Goal: Task Accomplishment & Management: Manage account settings

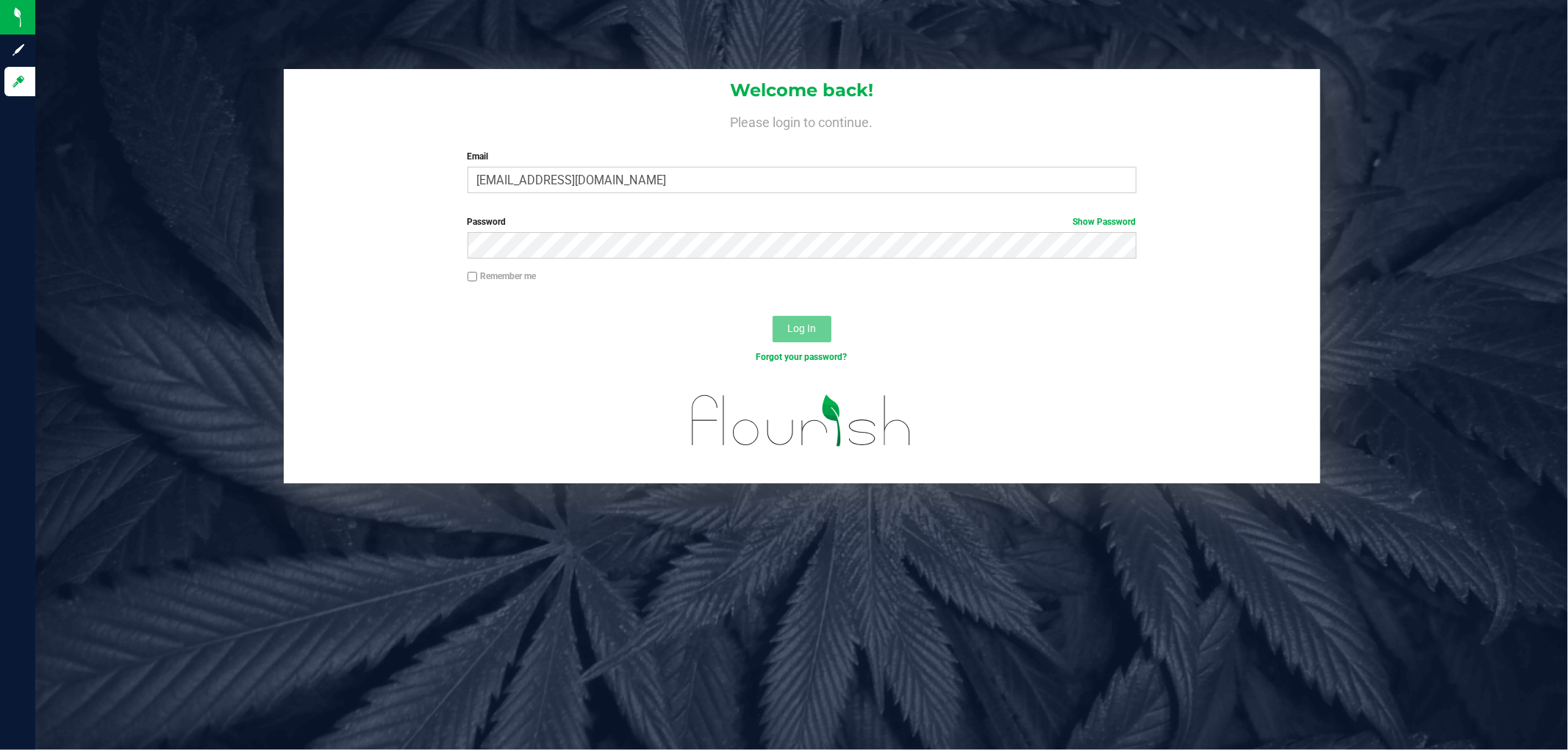
type input "MAANDERSON@LIVEPARALLEL.COM"
click at [773, 316] on button "Log In" at bounding box center [801, 329] width 58 height 27
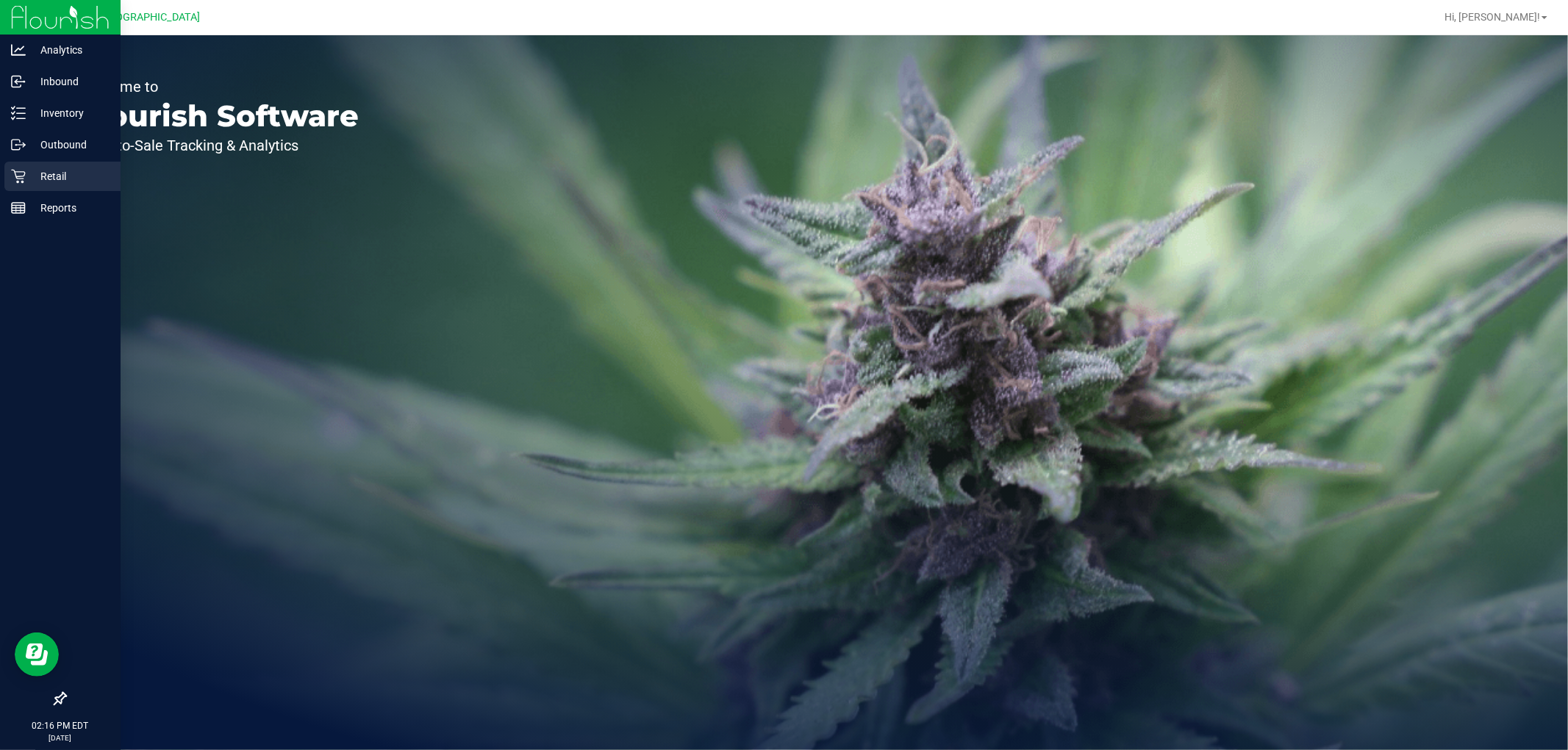
click at [11, 165] on div "Retail" at bounding box center [62, 176] width 116 height 30
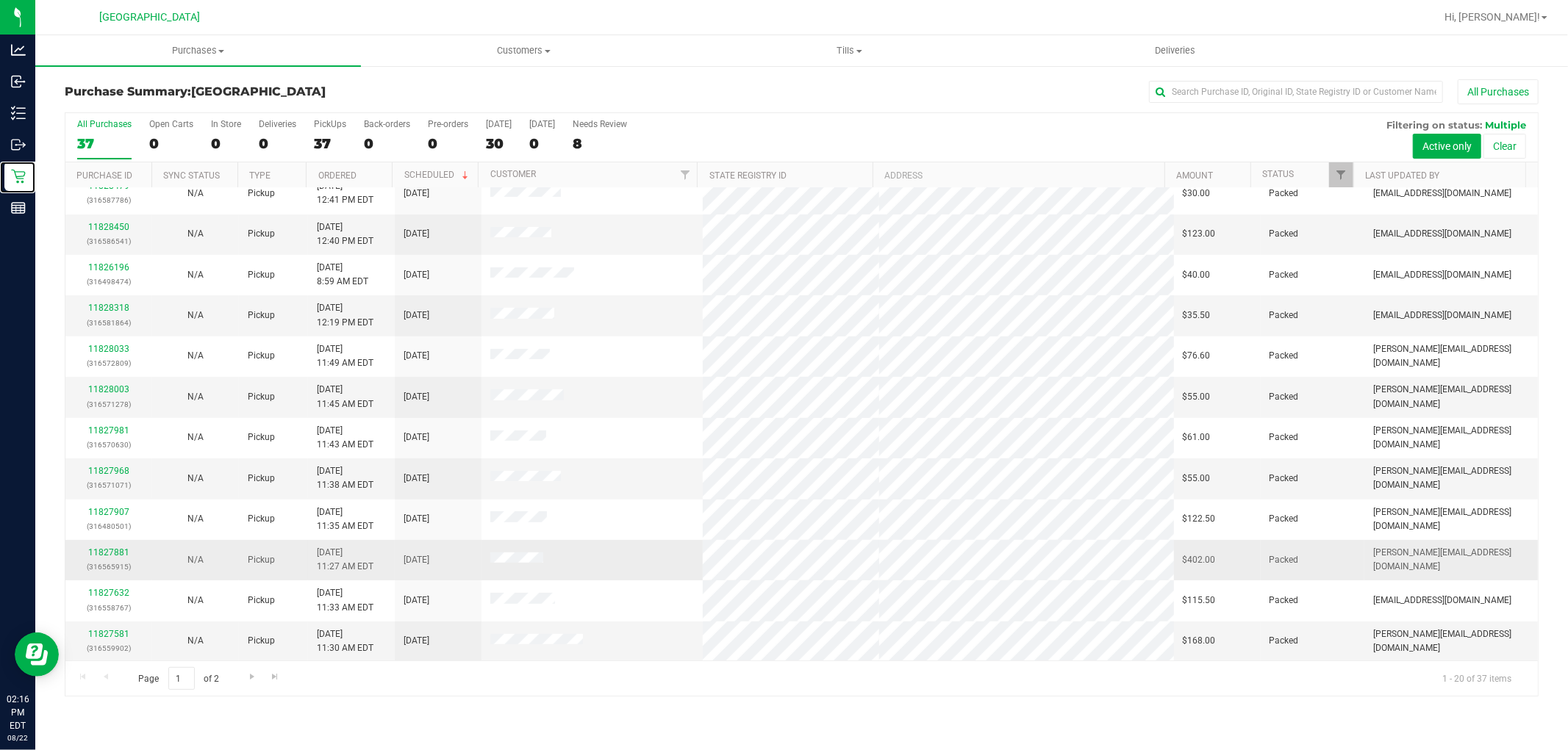
scroll to position [341, 0]
click at [252, 675] on span "Go to the next page" at bounding box center [252, 676] width 11 height 11
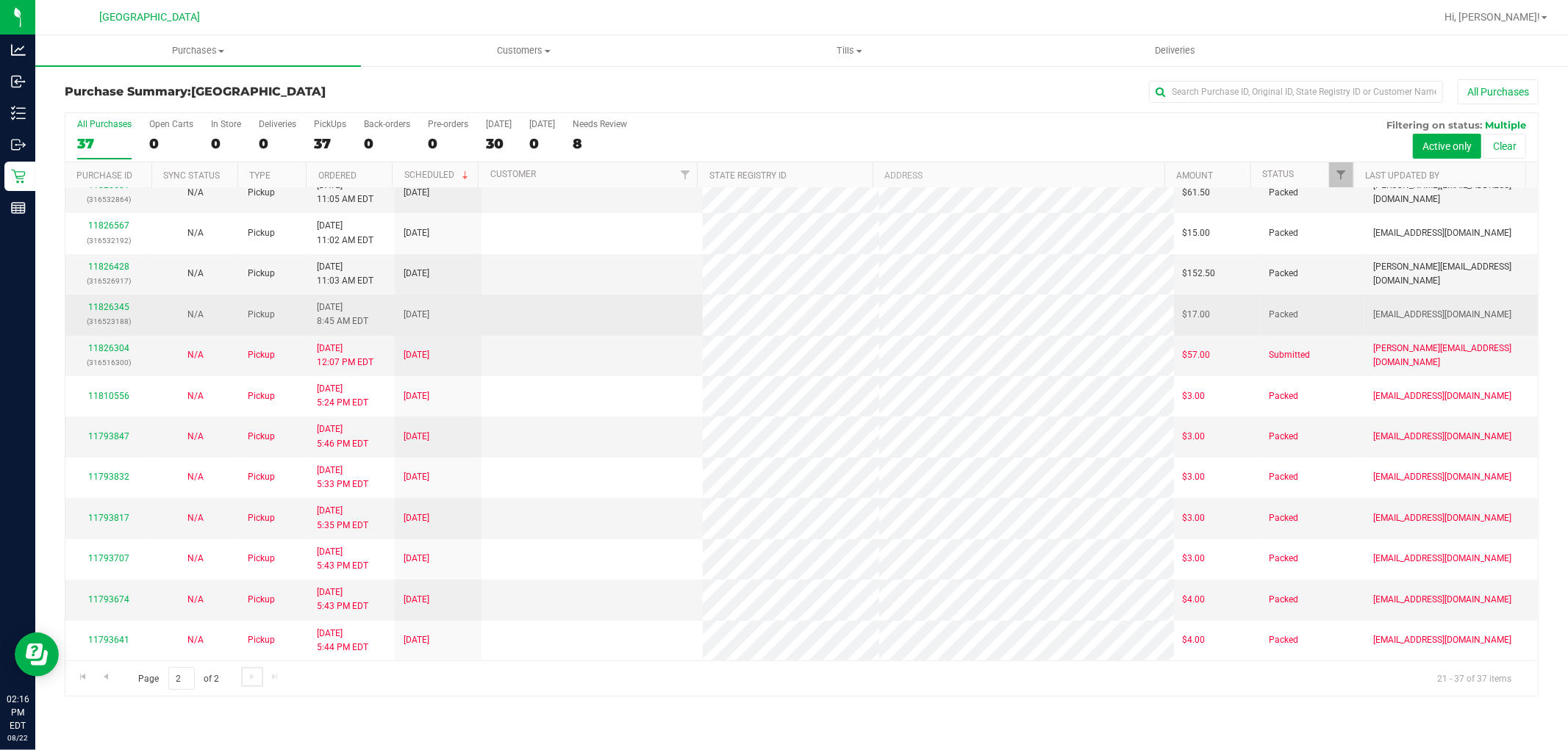
scroll to position [0, 0]
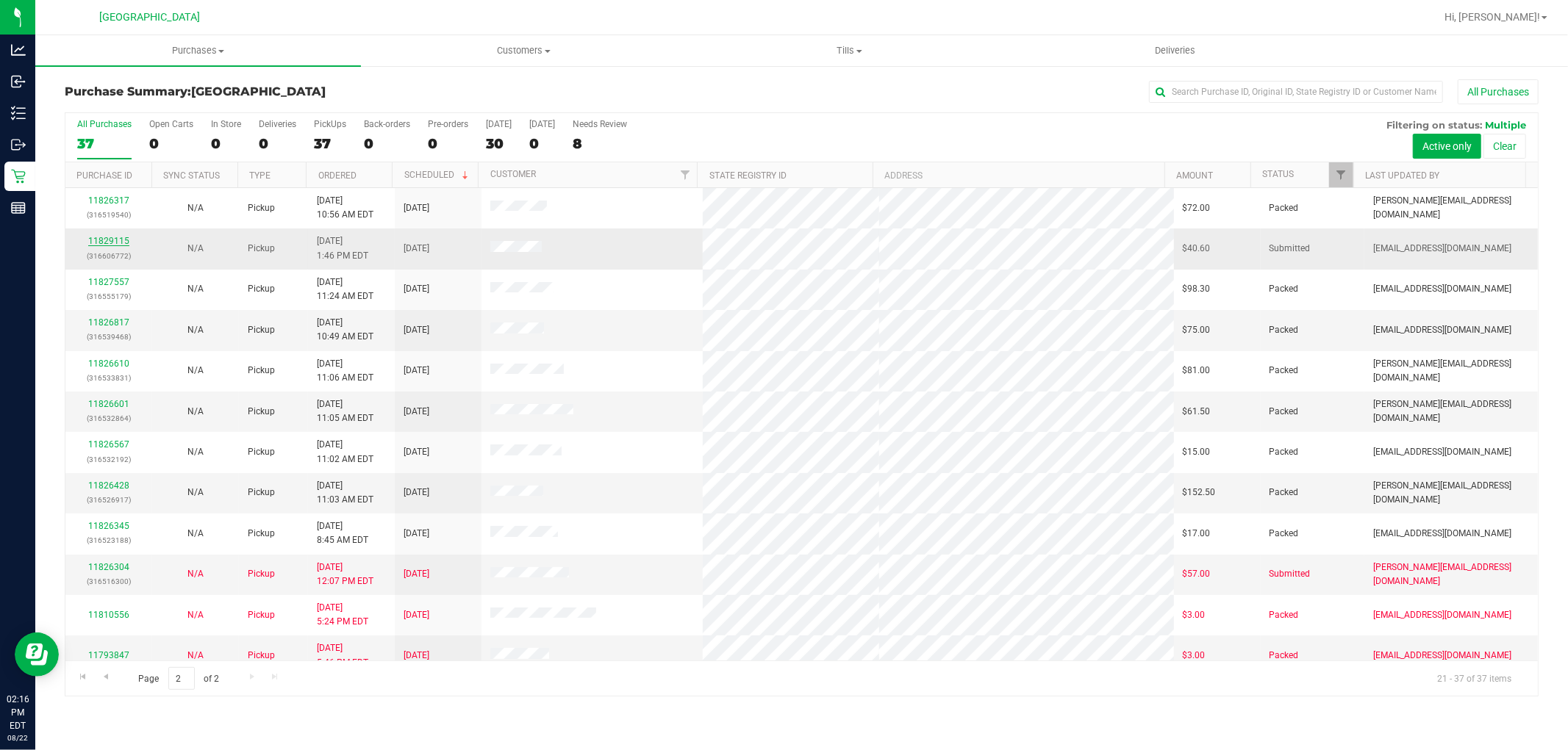
click at [115, 243] on link "11829115" at bounding box center [108, 240] width 41 height 11
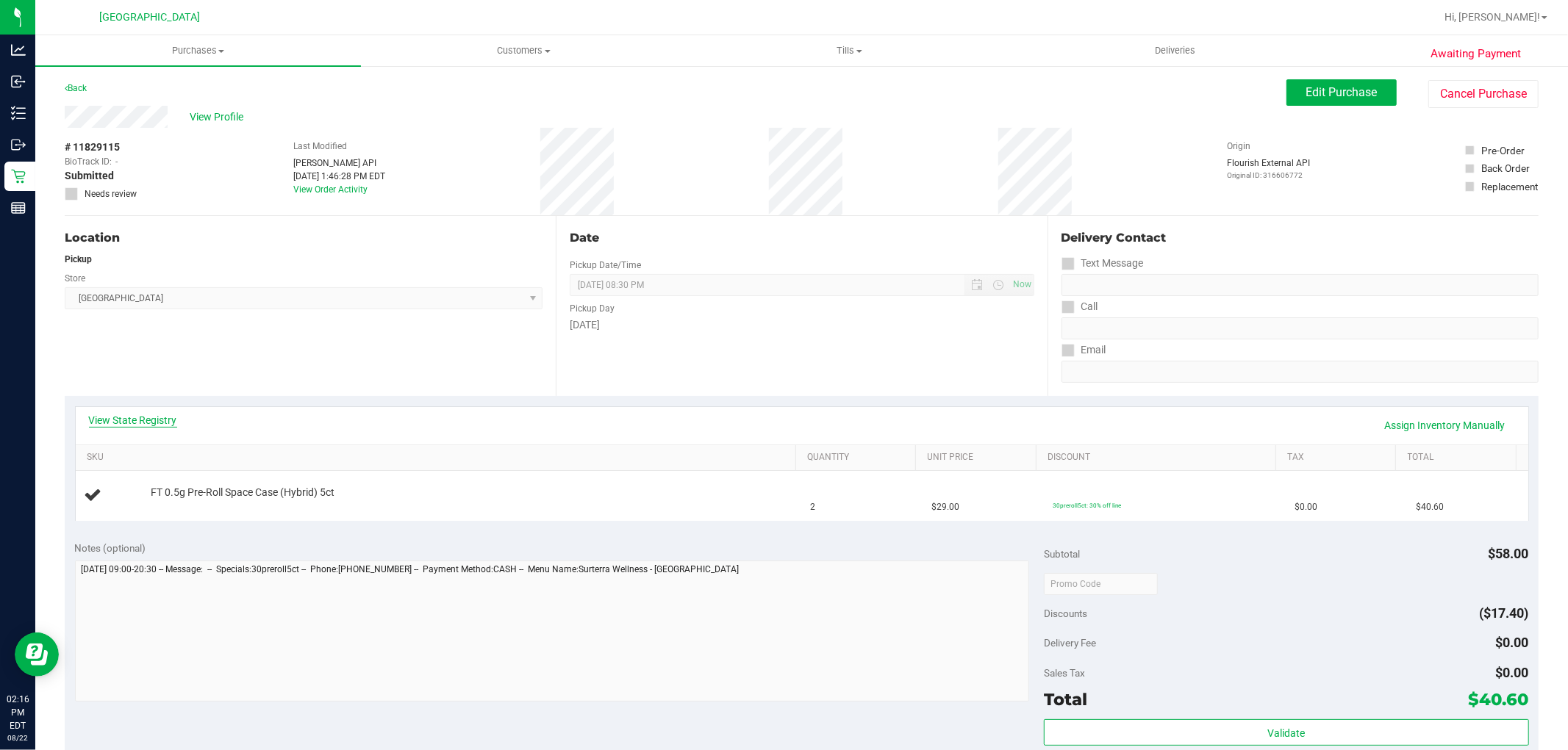
click at [128, 415] on link "View State Registry" at bounding box center [133, 420] width 88 height 14
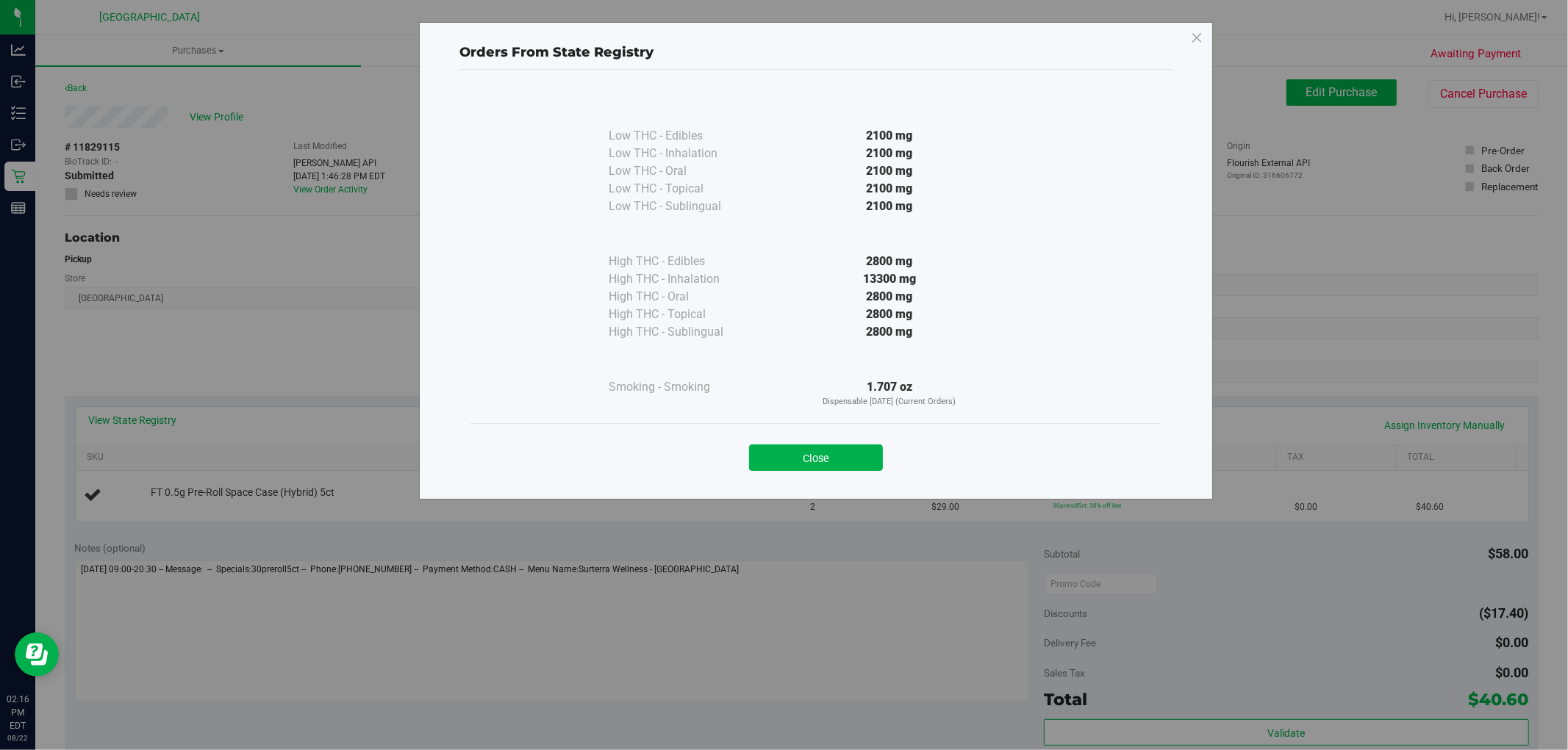
click at [849, 438] on div "Close" at bounding box center [816, 453] width 669 height 36
drag, startPoint x: 849, startPoint y: 448, endPoint x: 850, endPoint y: 428, distance: 20.0
click at [853, 442] on div "Close" at bounding box center [816, 453] width 669 height 36
click at [861, 460] on button "Close" at bounding box center [816, 458] width 134 height 27
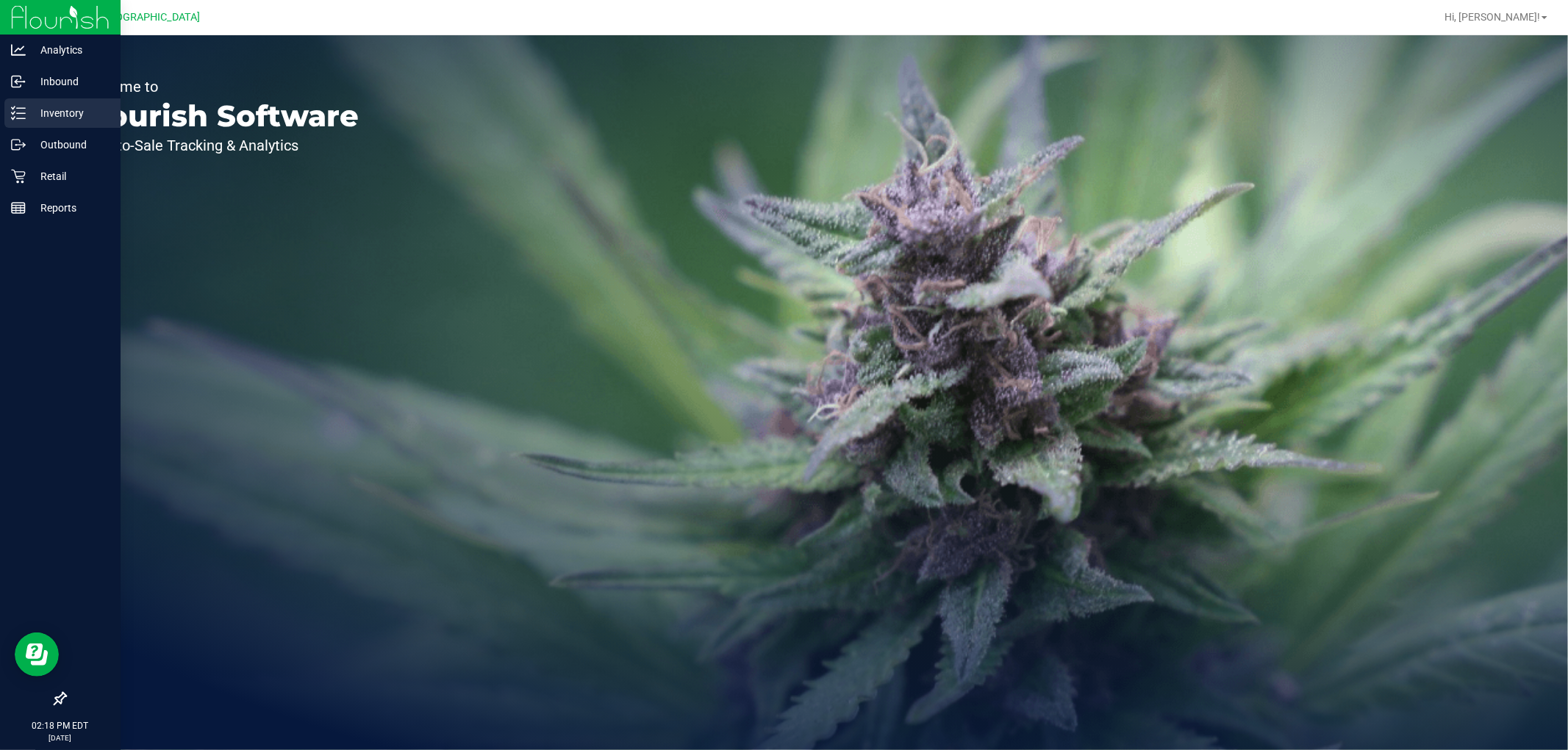
click at [31, 116] on p "Inventory" at bounding box center [70, 113] width 88 height 17
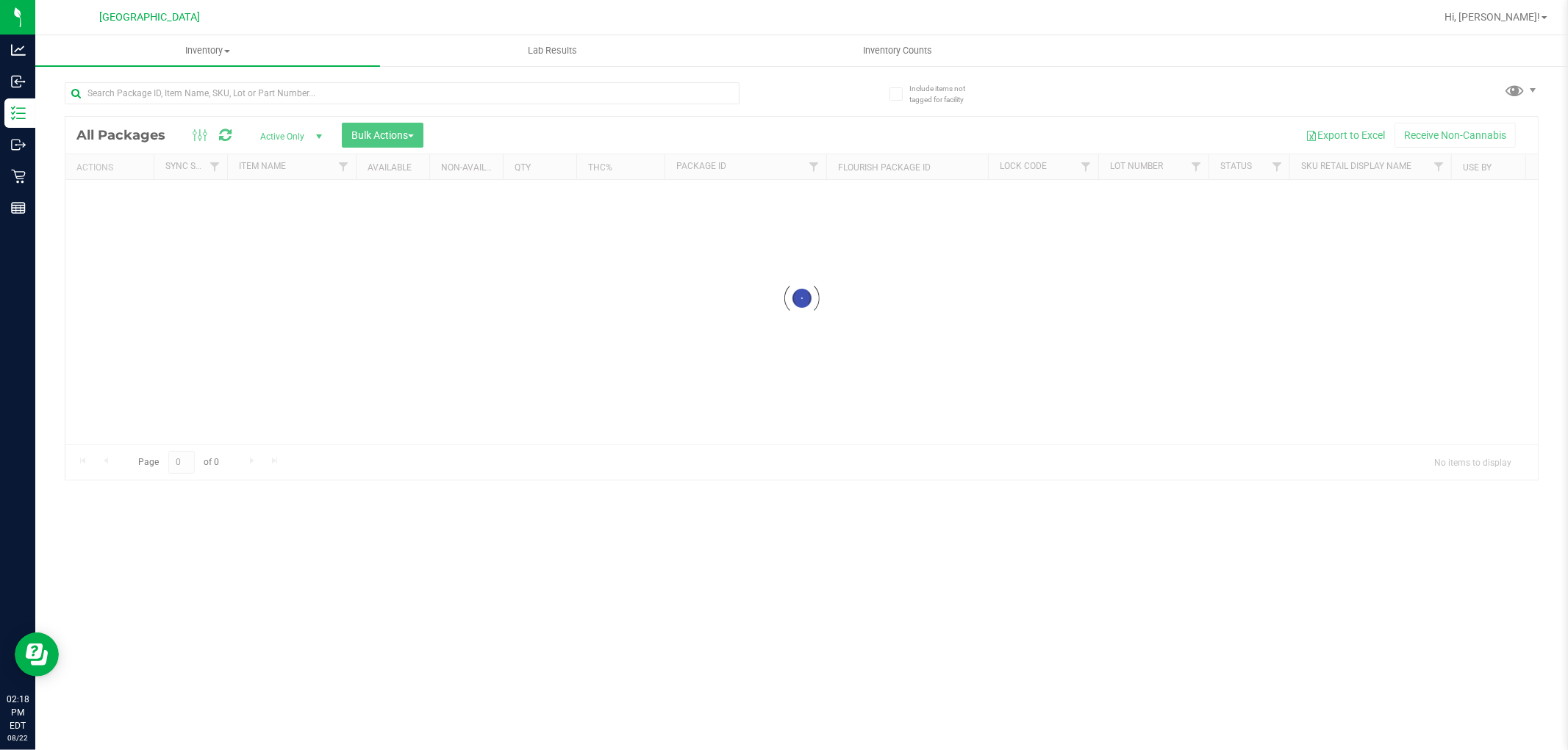
click at [150, 108] on div at bounding box center [402, 99] width 675 height 33
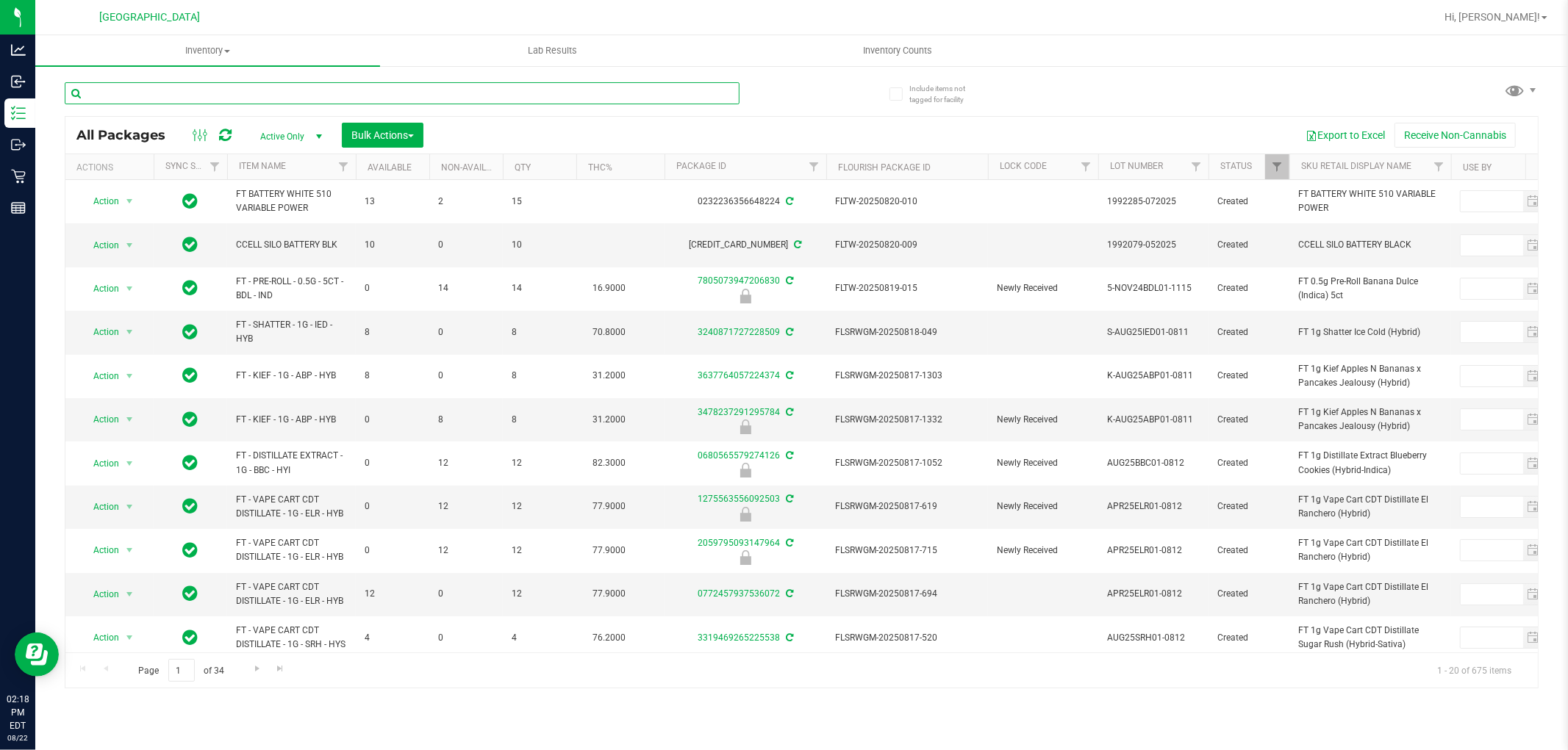
click at [201, 83] on input "text" at bounding box center [402, 93] width 675 height 22
type input "1065448552900758"
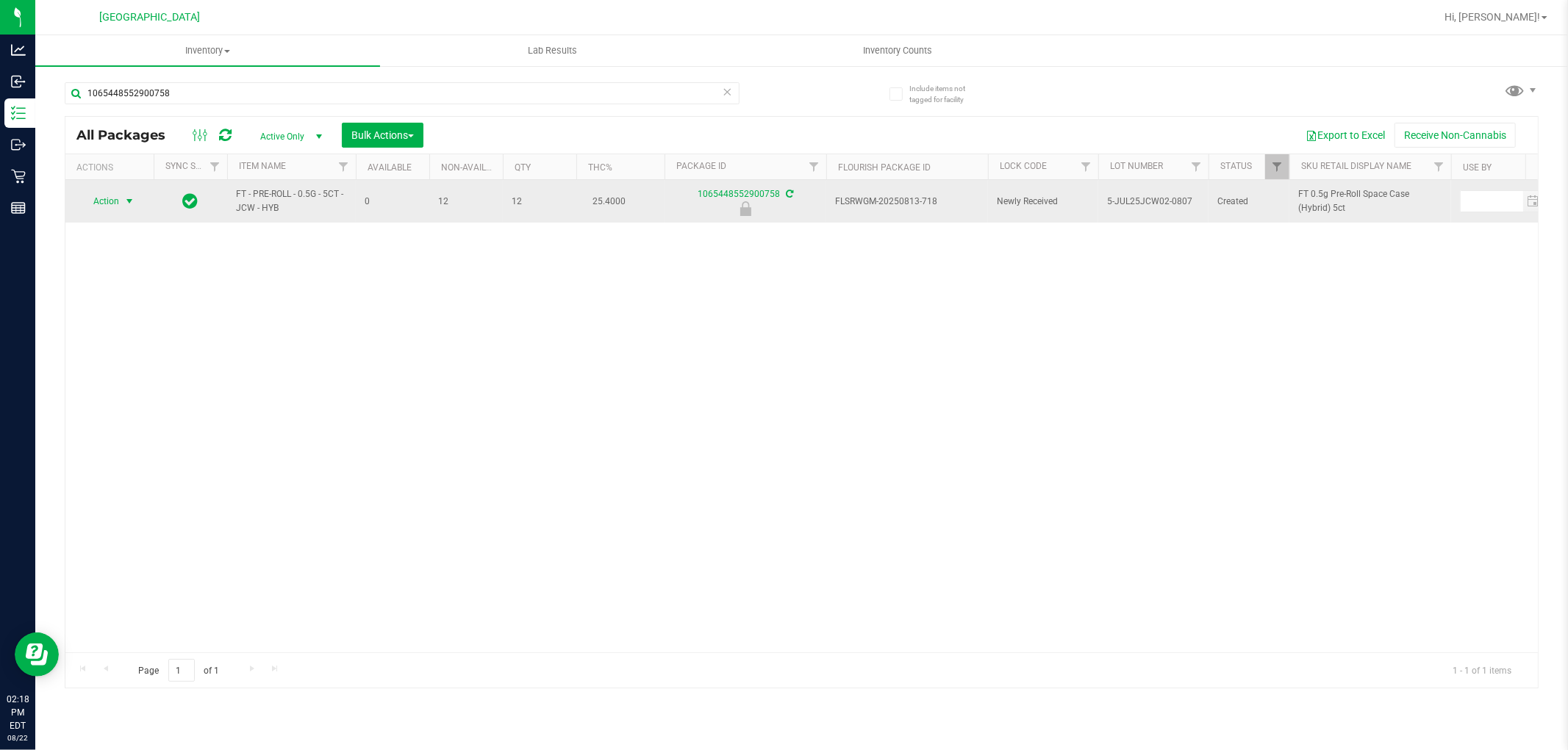
click at [128, 204] on span "select" at bounding box center [129, 201] width 11 height 11
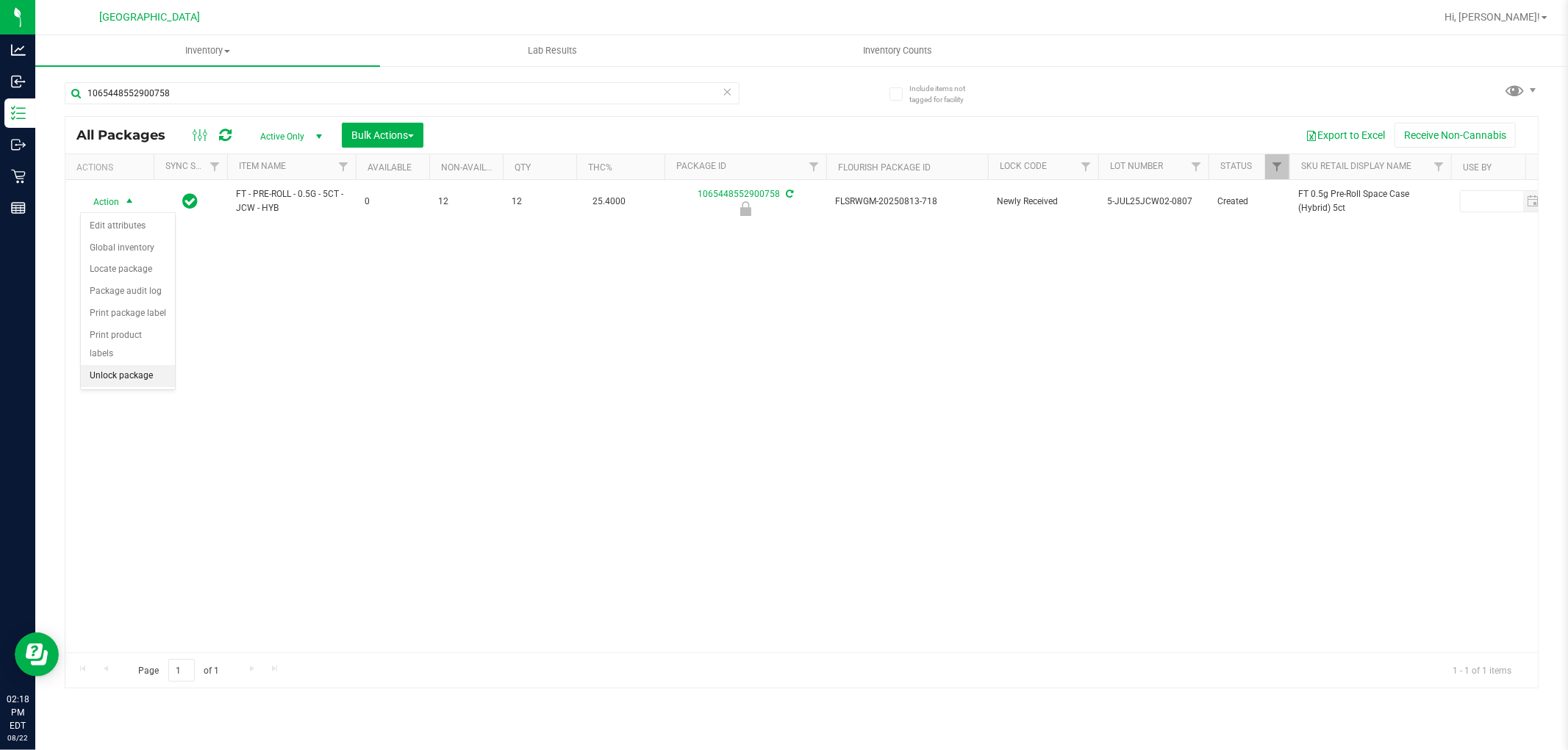
click at [96, 377] on li "Unlock package" at bounding box center [127, 376] width 94 height 22
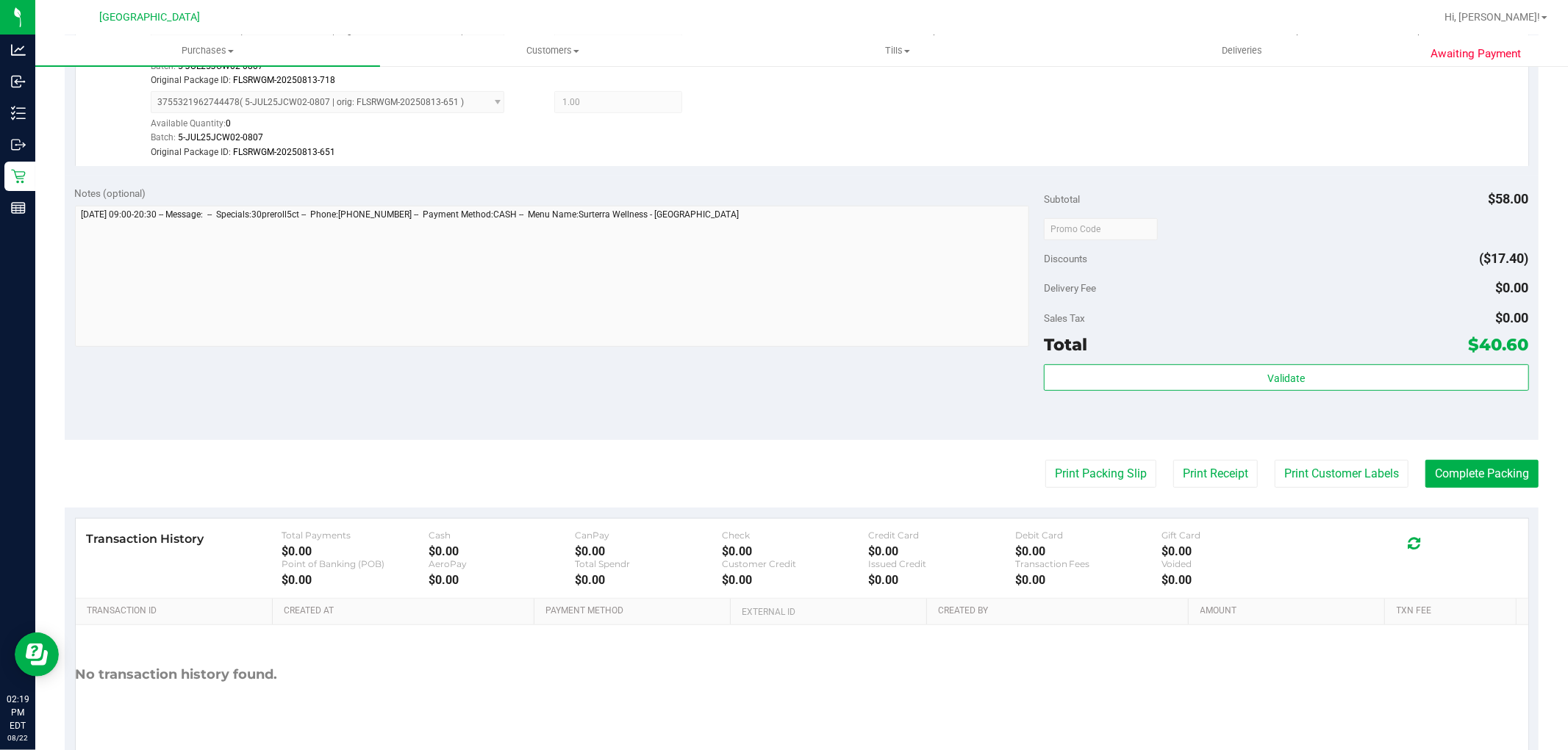
scroll to position [519, 0]
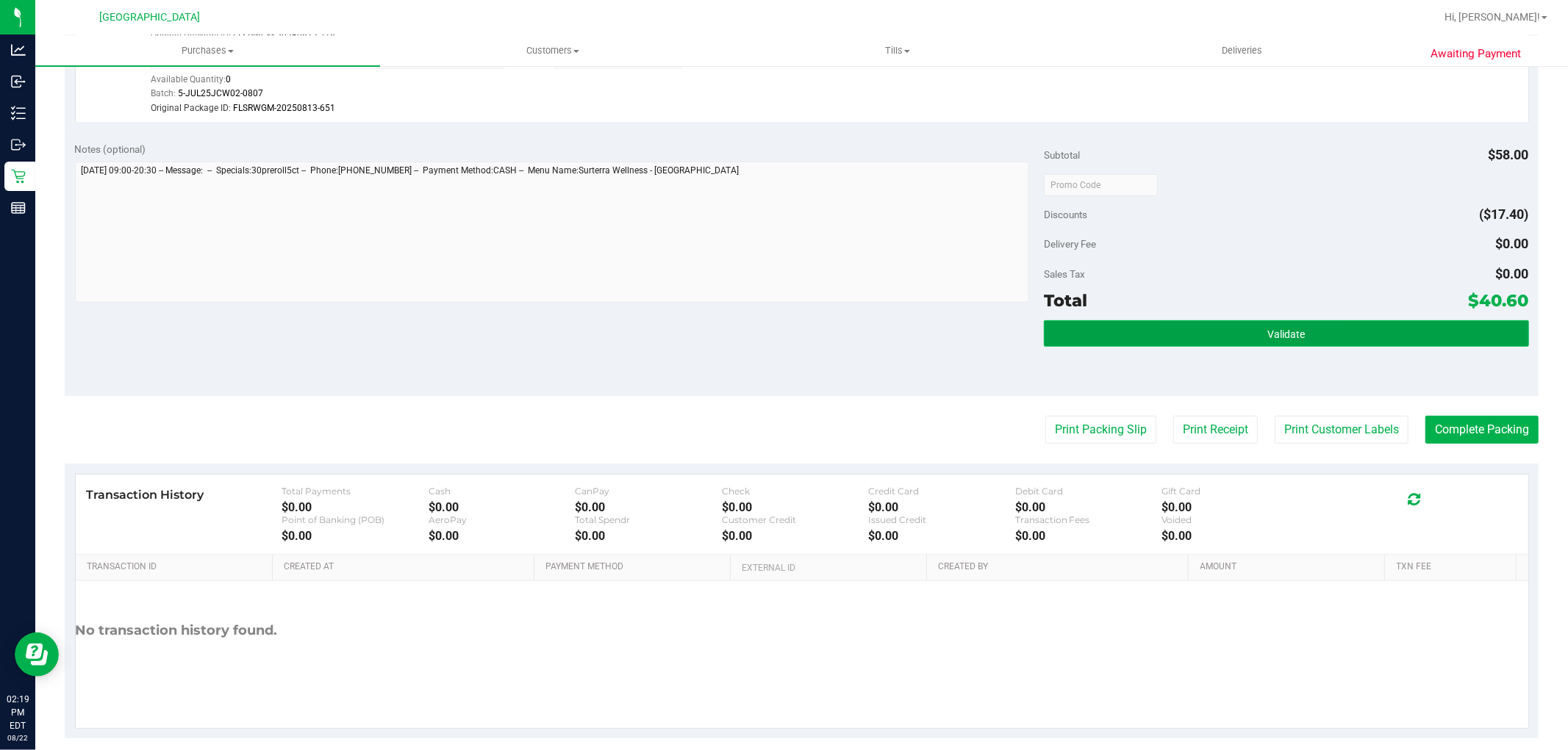
click at [1284, 345] on button "Validate" at bounding box center [1286, 334] width 484 height 27
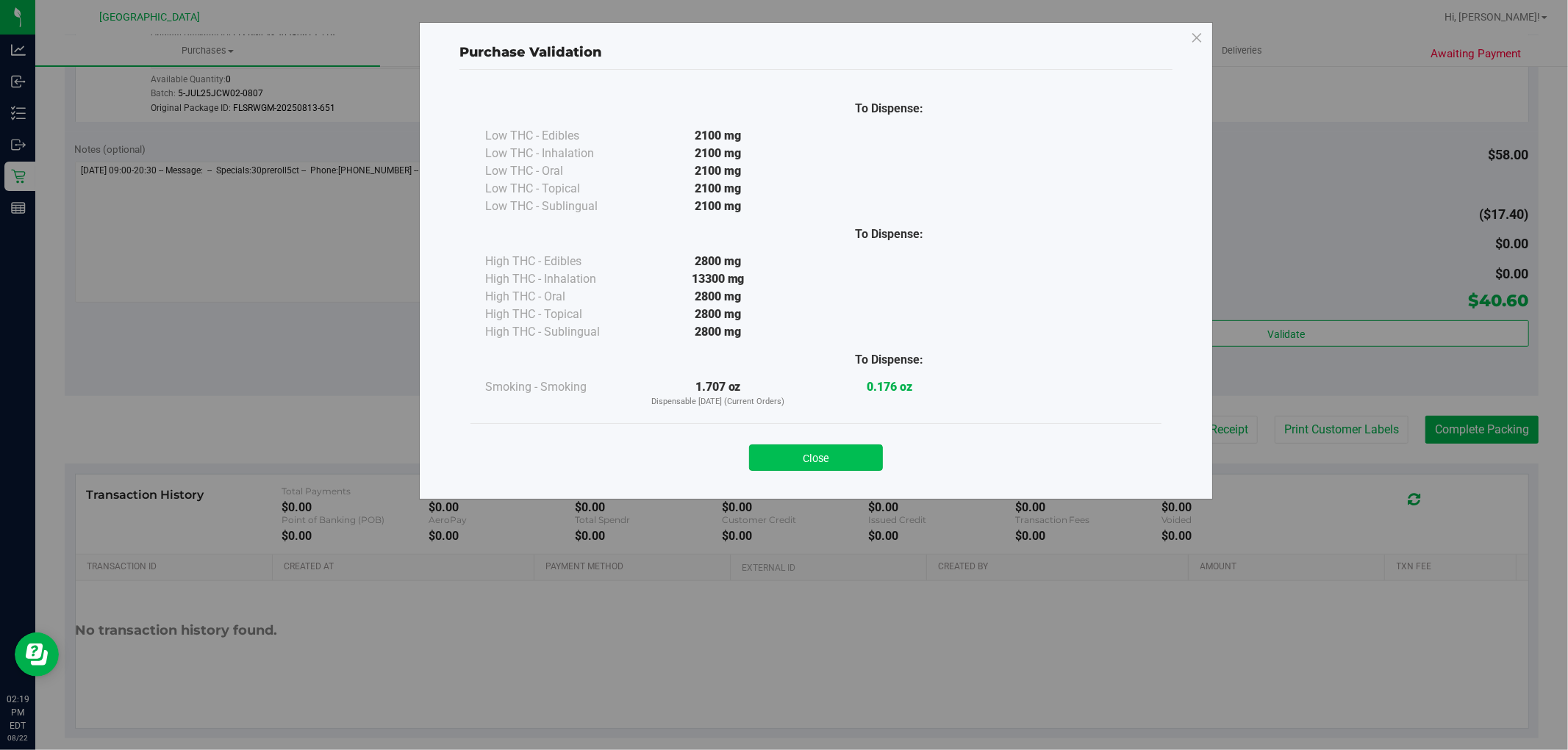
click at [813, 468] on button "Close" at bounding box center [816, 458] width 134 height 27
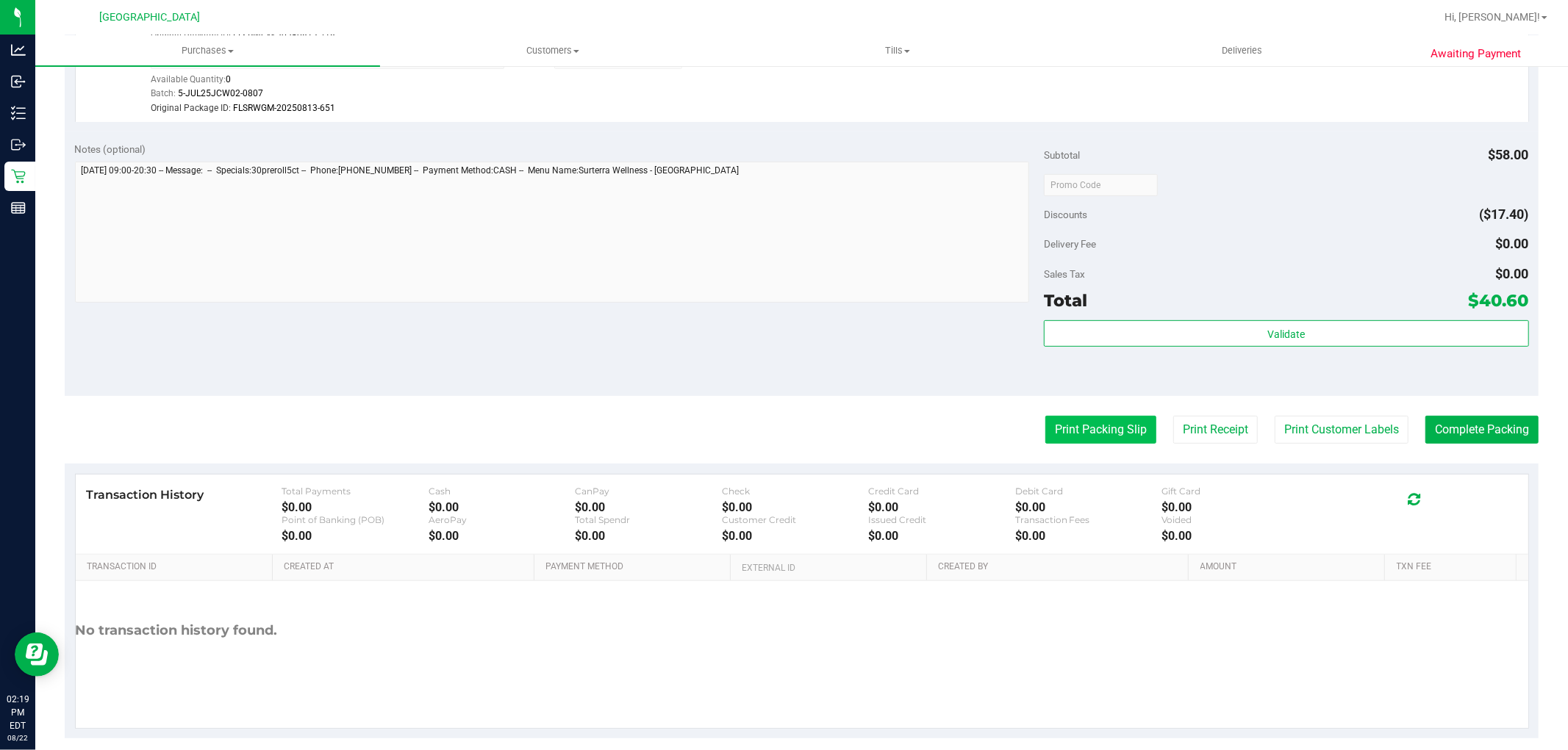
click at [1106, 437] on button "Print Packing Slip" at bounding box center [1101, 430] width 111 height 28
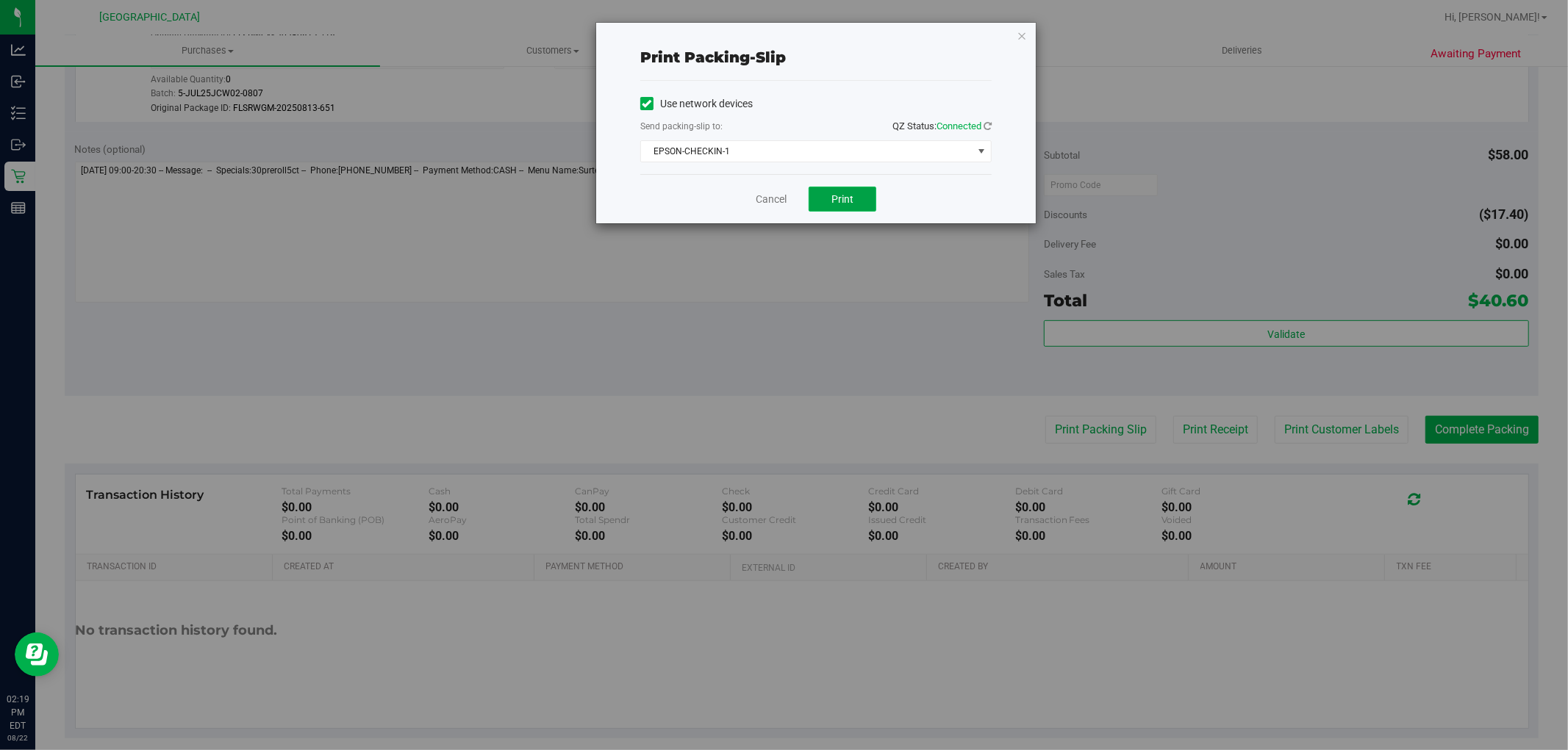
click at [845, 210] on button "Print" at bounding box center [842, 199] width 68 height 25
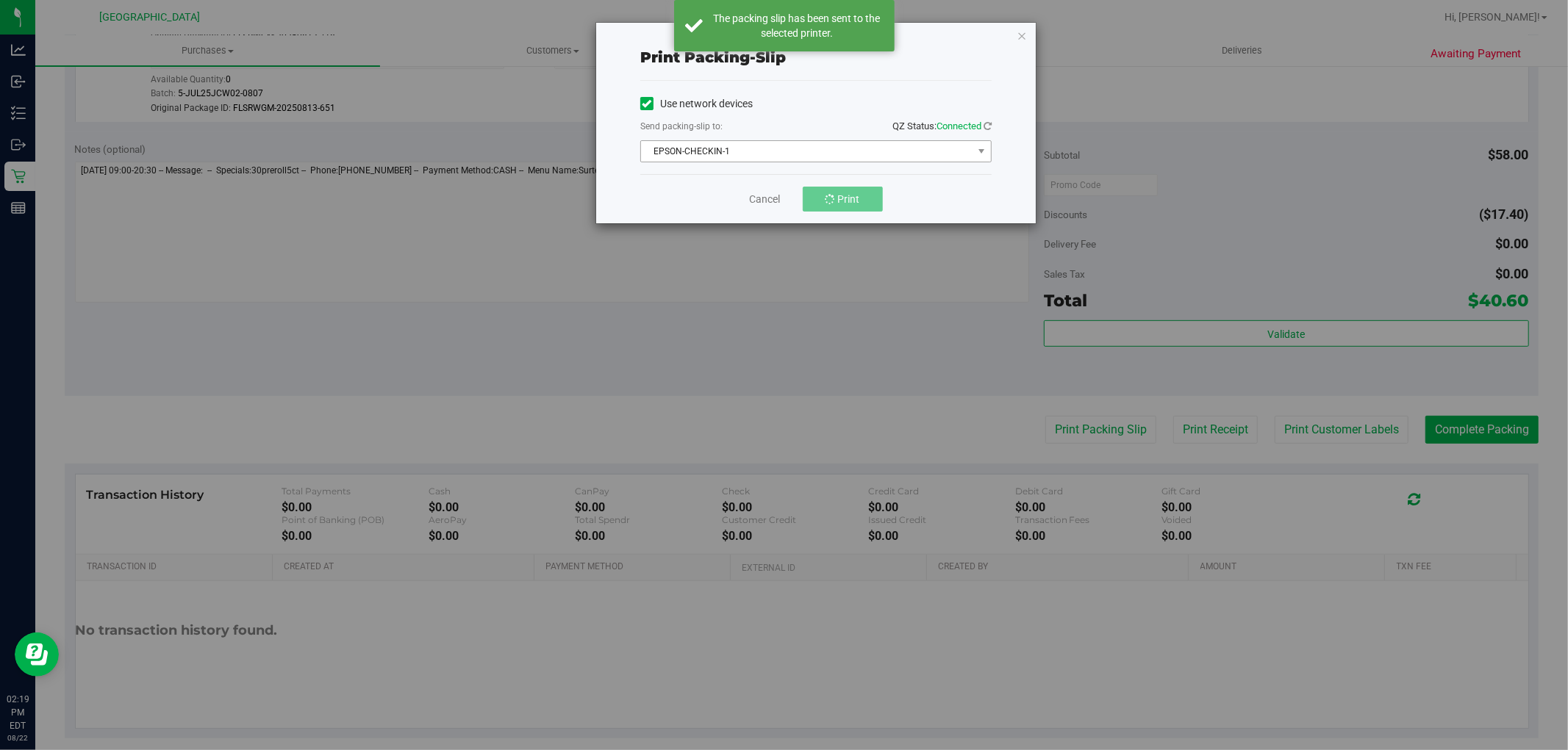
click at [821, 152] on span "EPSON-CHECKIN-1" at bounding box center [807, 150] width 331 height 20
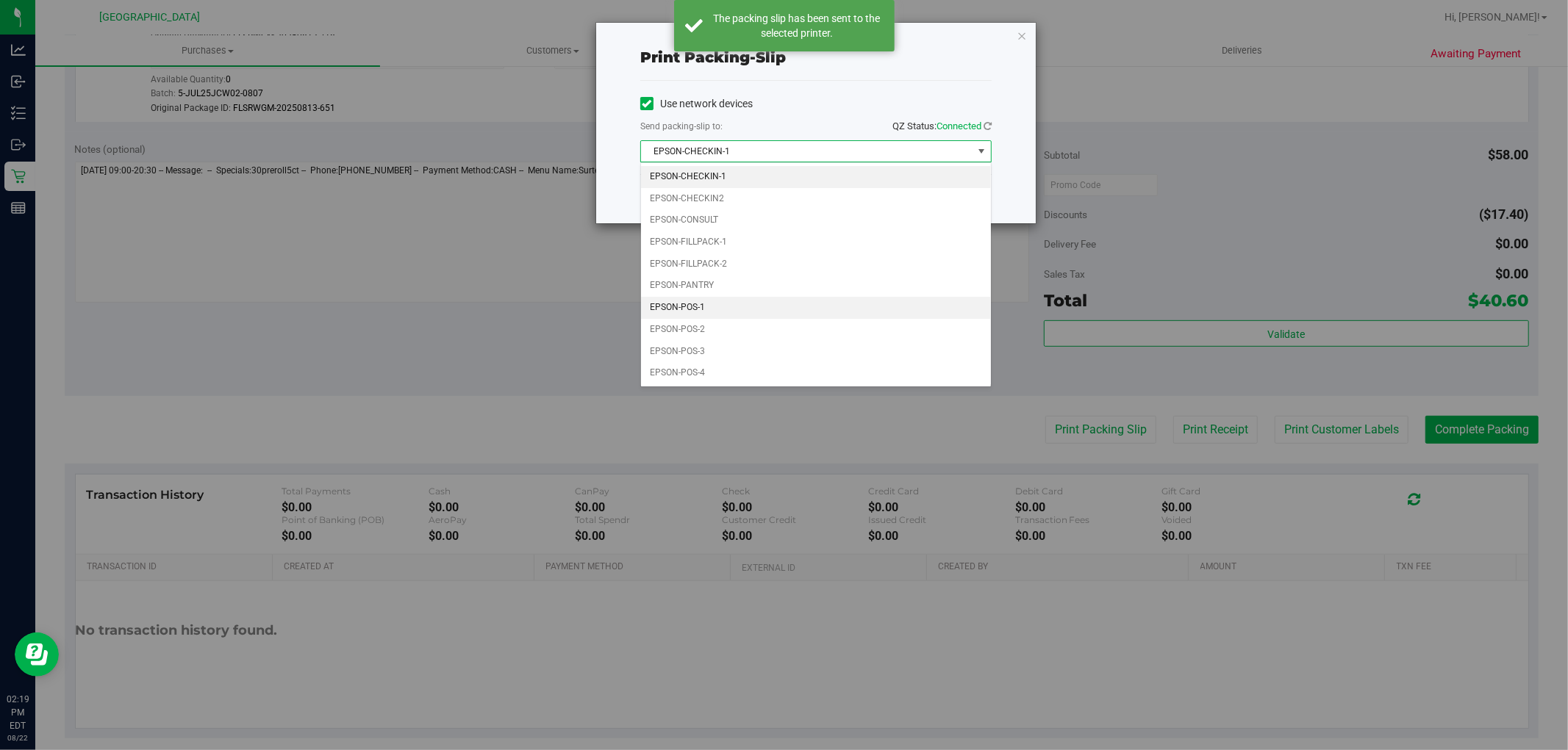
click at [715, 304] on li "EPSON-POS-1" at bounding box center [816, 307] width 349 height 22
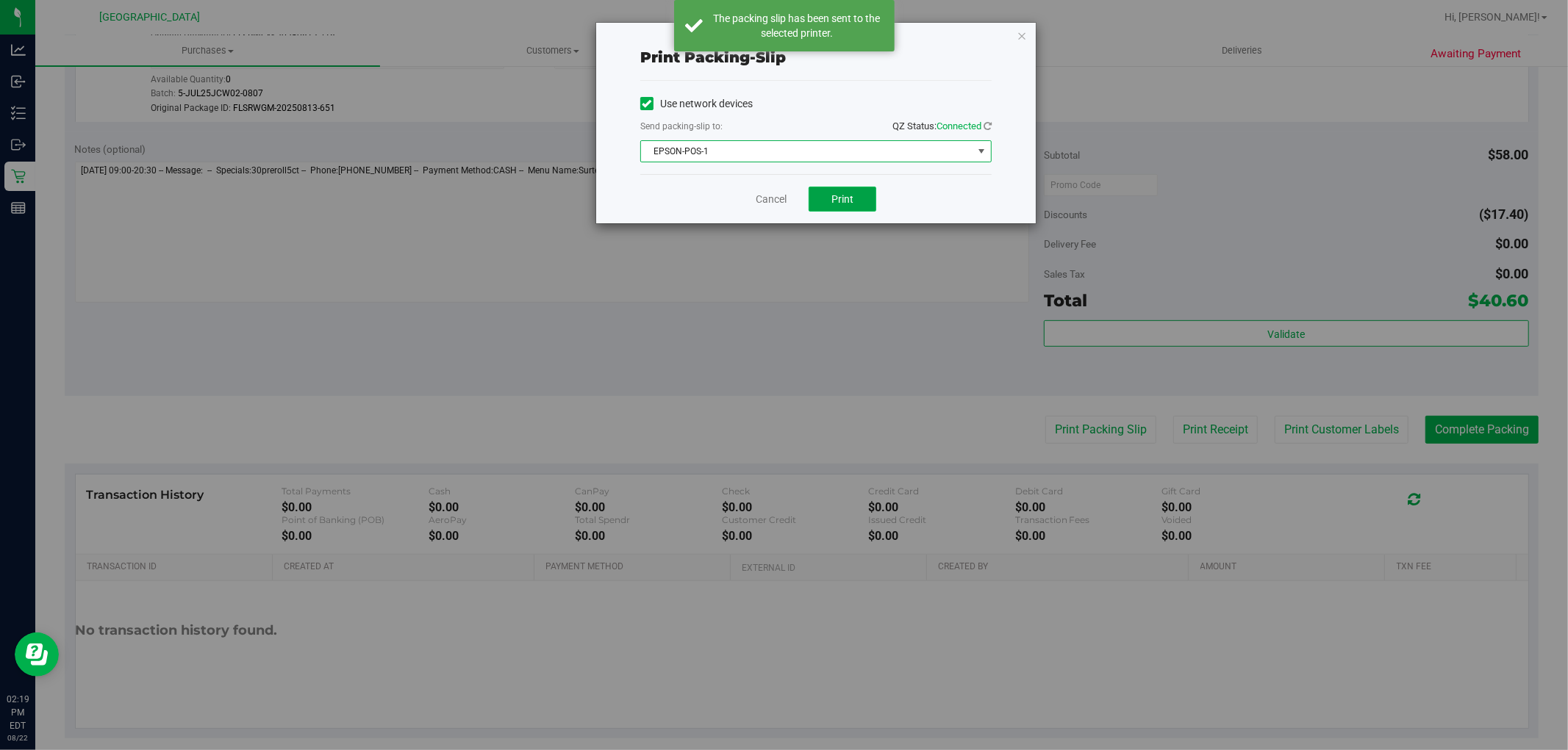
click at [857, 203] on button "Print" at bounding box center [842, 199] width 68 height 25
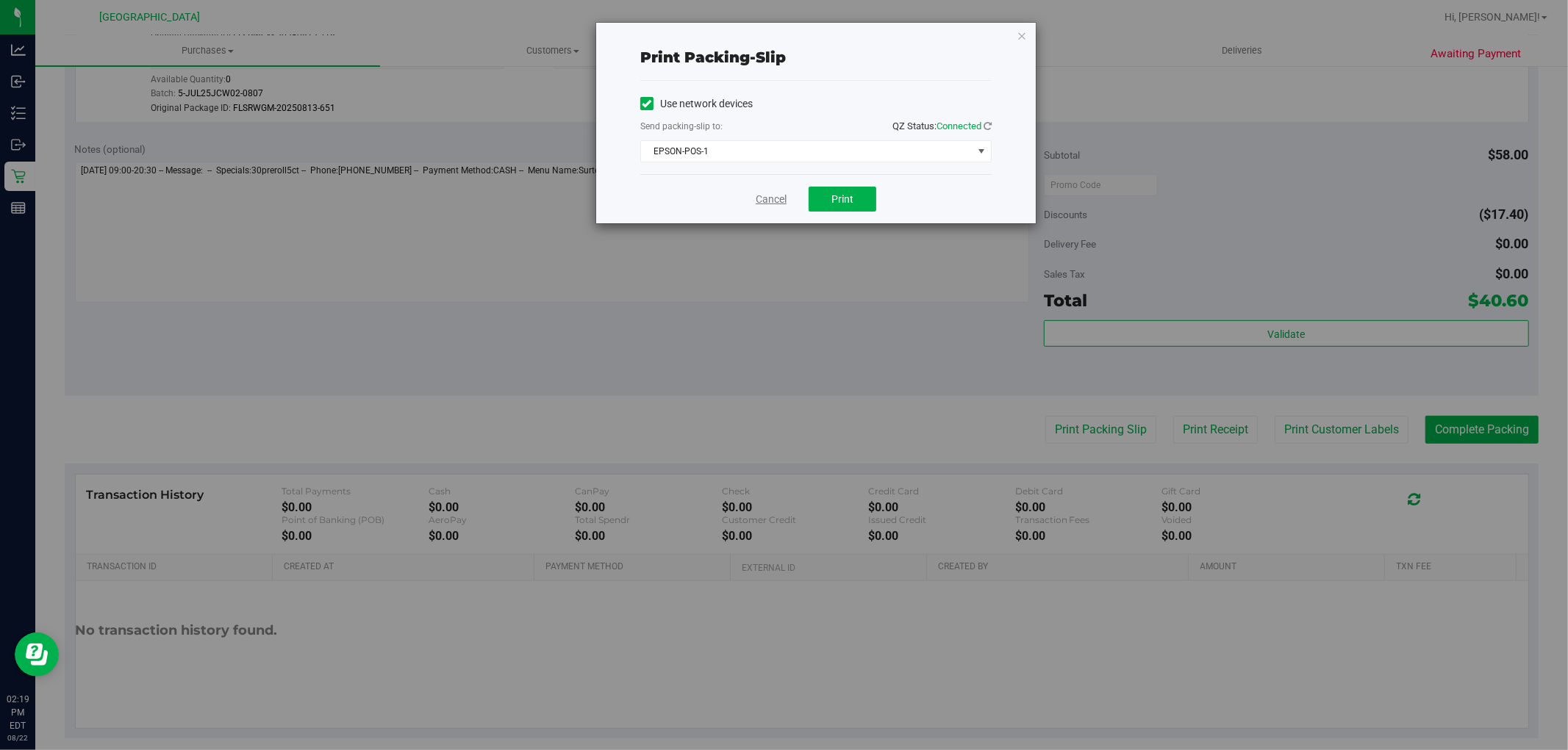
click at [761, 195] on link "Cancel" at bounding box center [771, 199] width 31 height 15
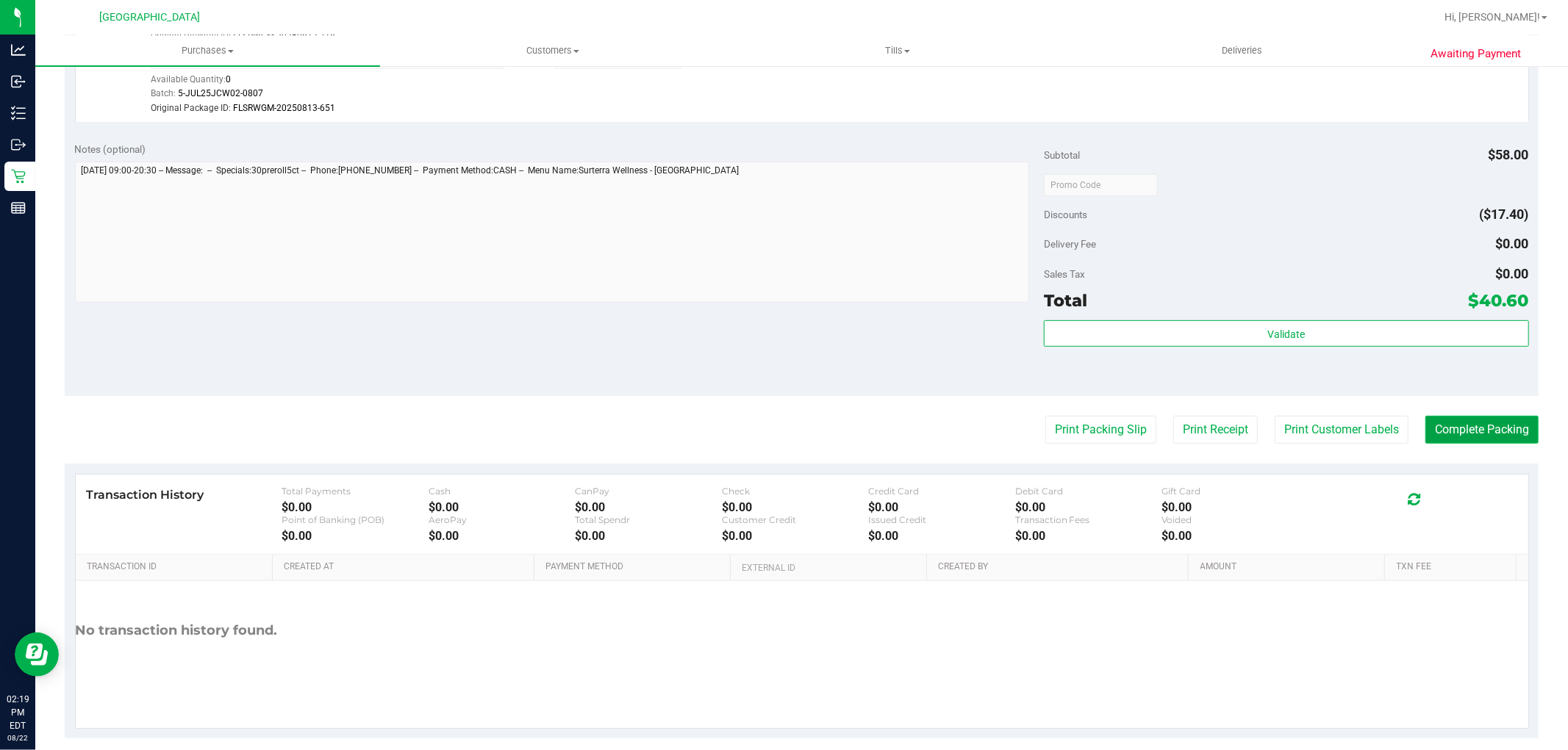
click at [1487, 438] on button "Complete Packing" at bounding box center [1482, 430] width 113 height 28
click at [826, 371] on div "Notes (optional) Subtotal $58.00 Discounts ($17.40) Delivery Fee $0.00 Sales Ta…" at bounding box center [801, 263] width 1473 height 264
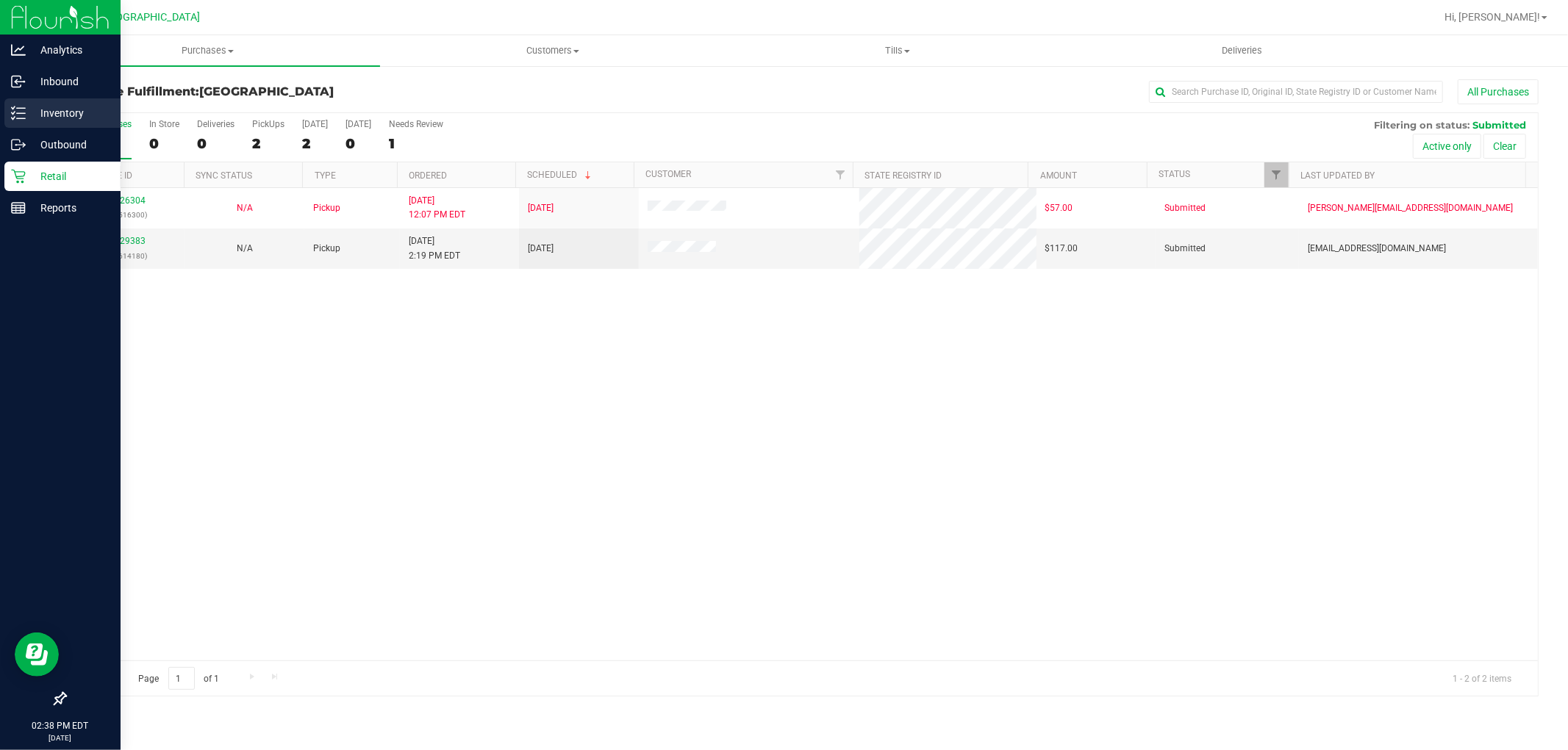
click at [41, 119] on p "Inventory" at bounding box center [70, 113] width 88 height 17
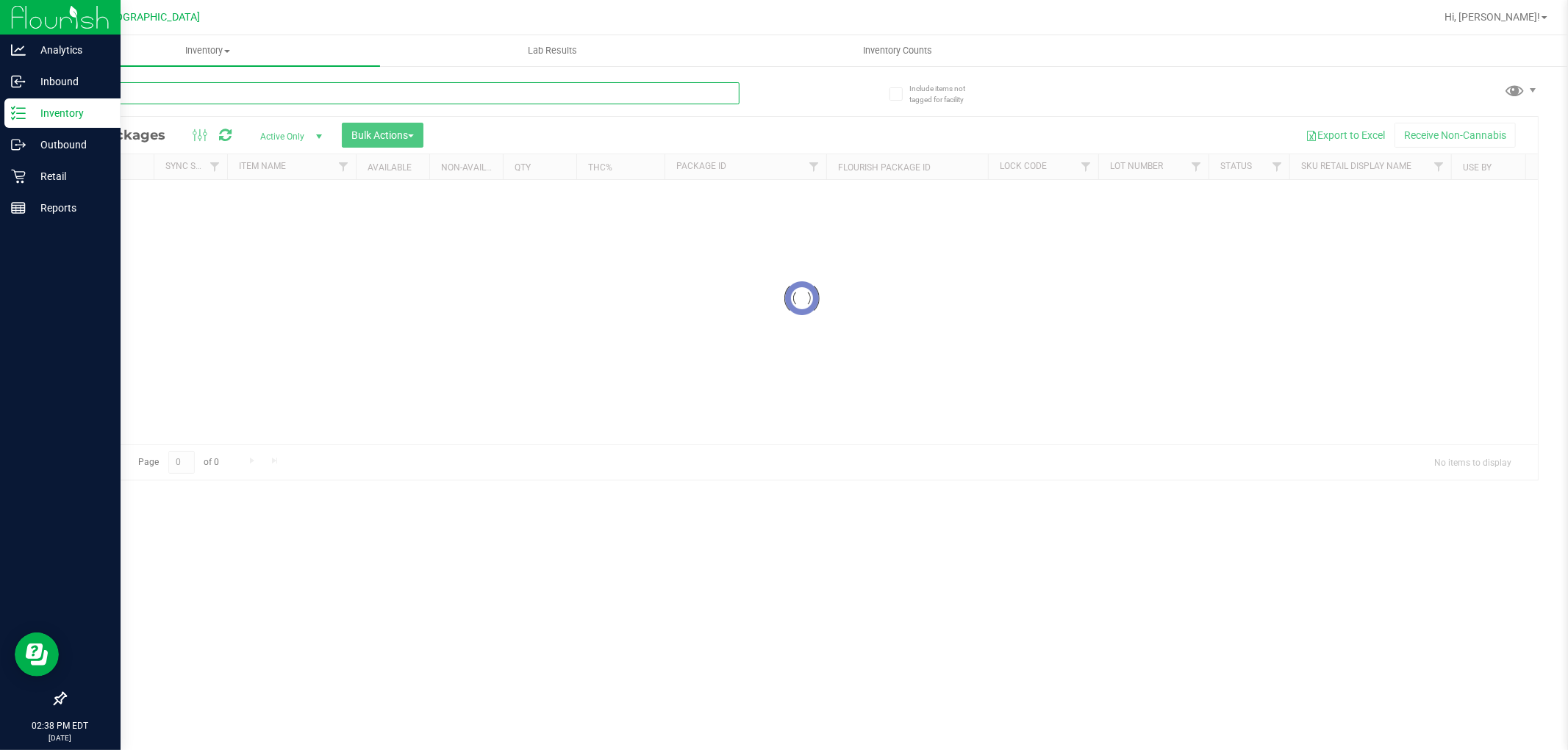
click at [104, 89] on input "text" at bounding box center [402, 93] width 675 height 22
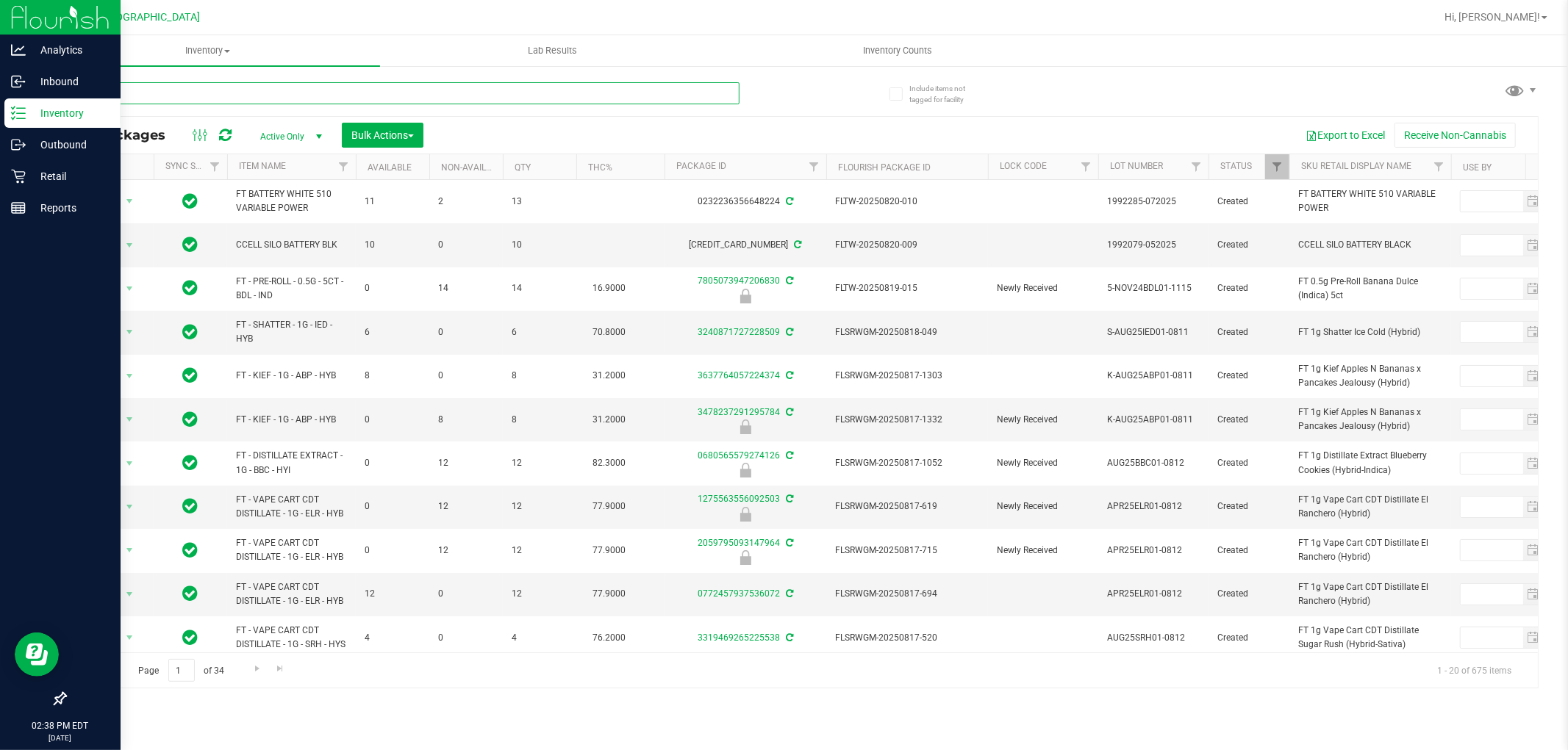
type input "t17"
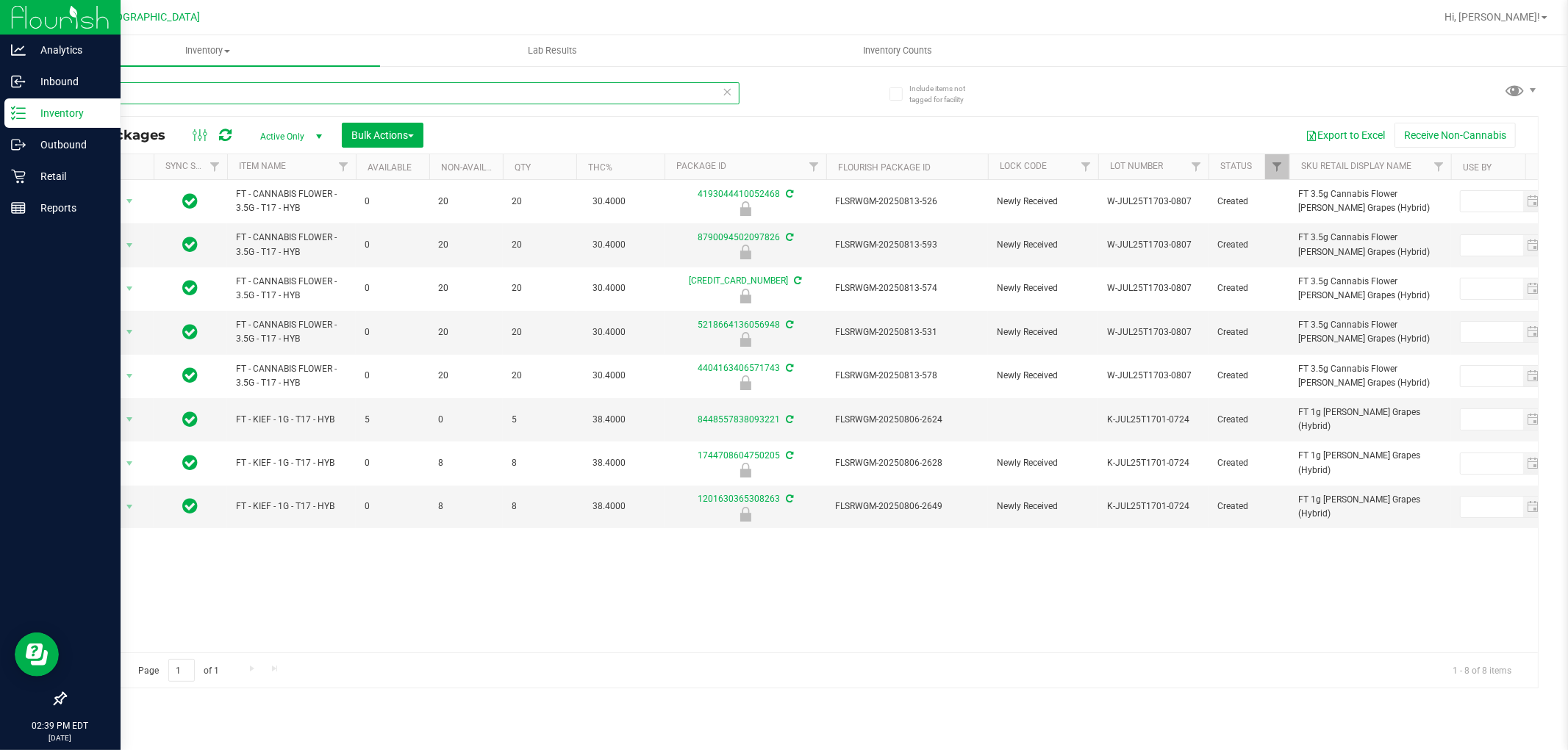
drag, startPoint x: 114, startPoint y: 99, endPoint x: 0, endPoint y: 138, distance: 120.5
click at [0, 127] on div "Analytics Inbound Inventory Outbound Retail Reports 02:39 PM EDT [DATE] 08/22 […" at bounding box center [784, 375] width 1568 height 750
type input "4193044410052468"
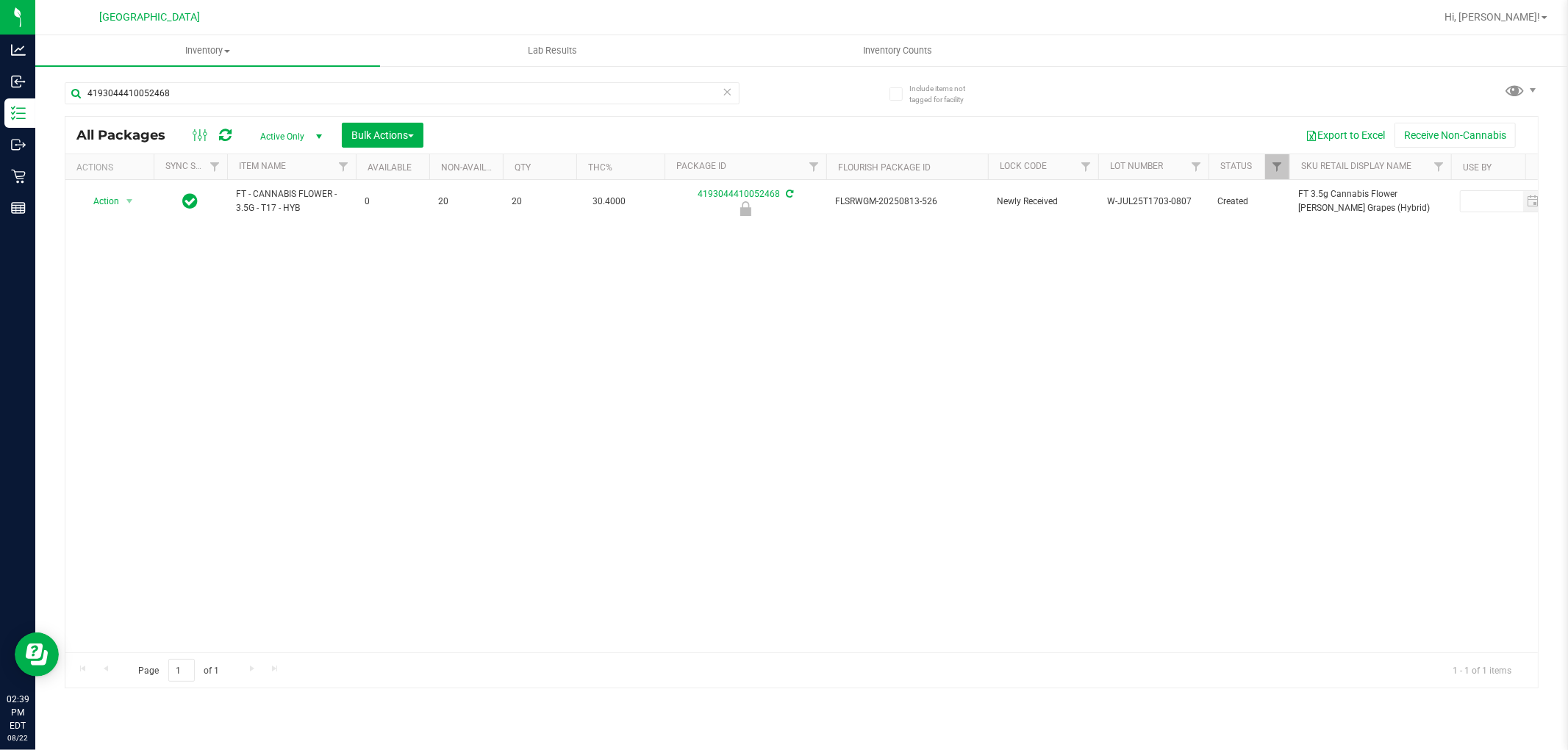
click at [305, 305] on div "Action Action Edit attributes Global inventory Locate package Package audit log…" at bounding box center [801, 416] width 1472 height 473
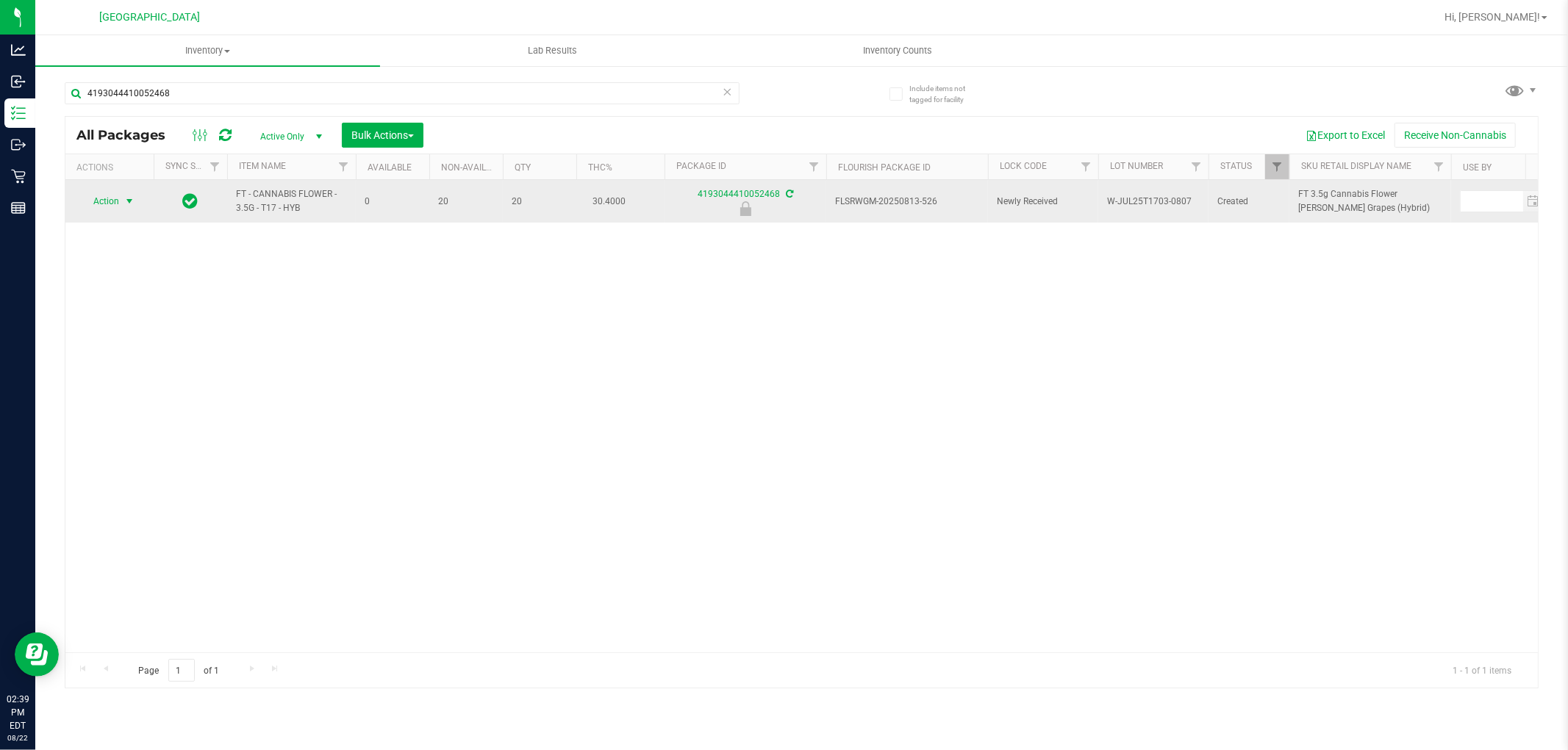
click at [125, 202] on span "select" at bounding box center [129, 201] width 11 height 11
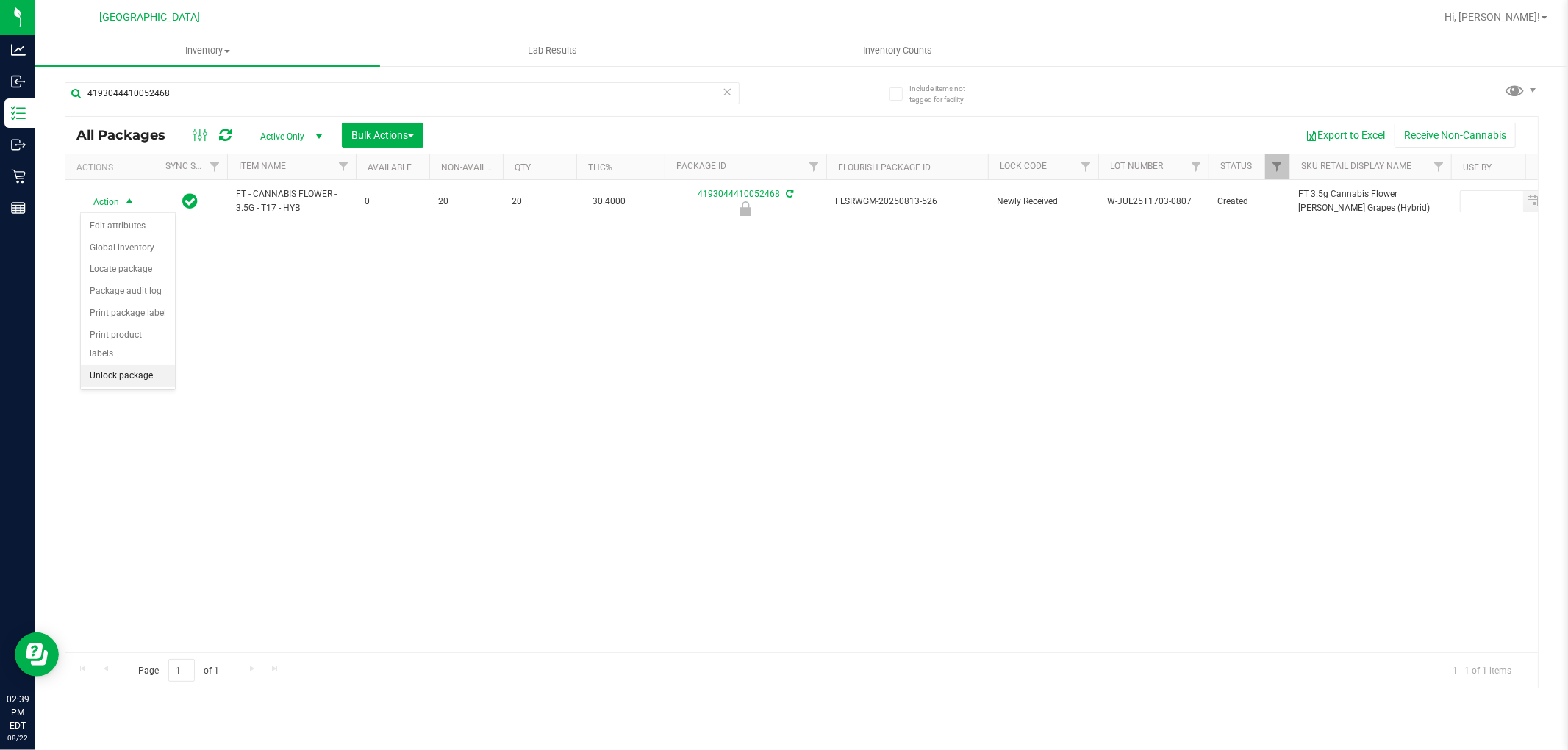
click at [135, 376] on li "Unlock package" at bounding box center [127, 376] width 94 height 22
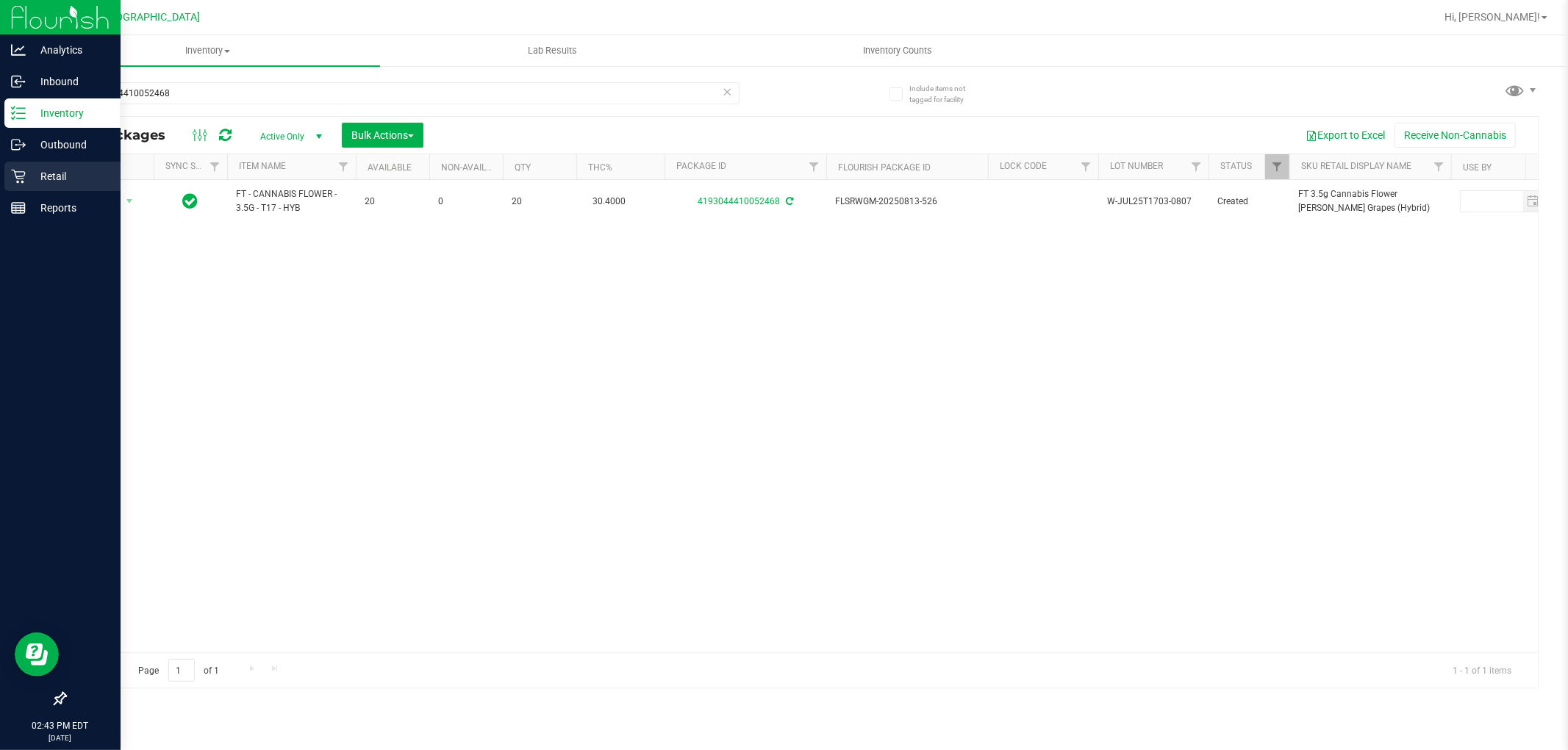
click at [8, 173] on div "Retail" at bounding box center [62, 176] width 116 height 30
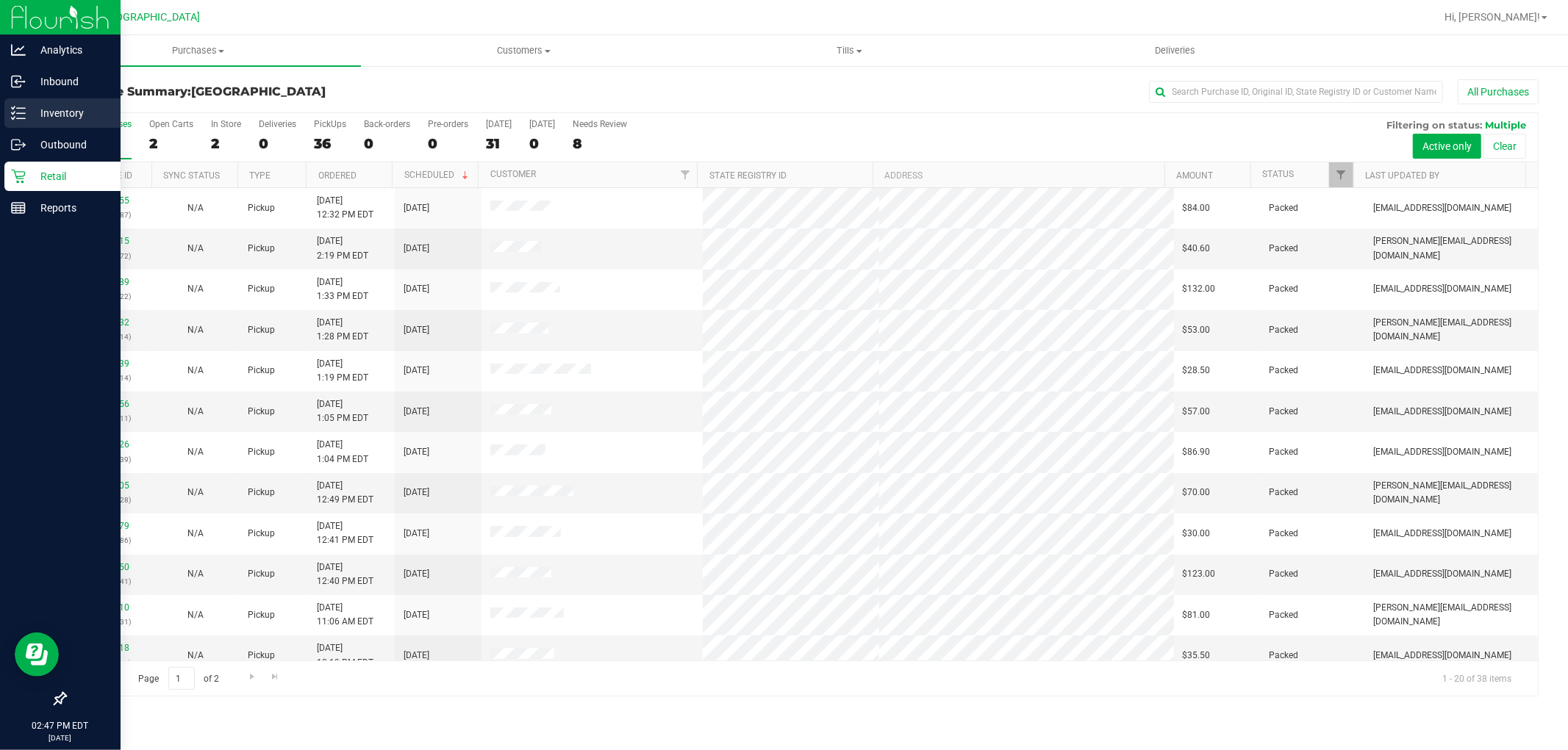
click at [35, 110] on p "Inventory" at bounding box center [70, 113] width 88 height 17
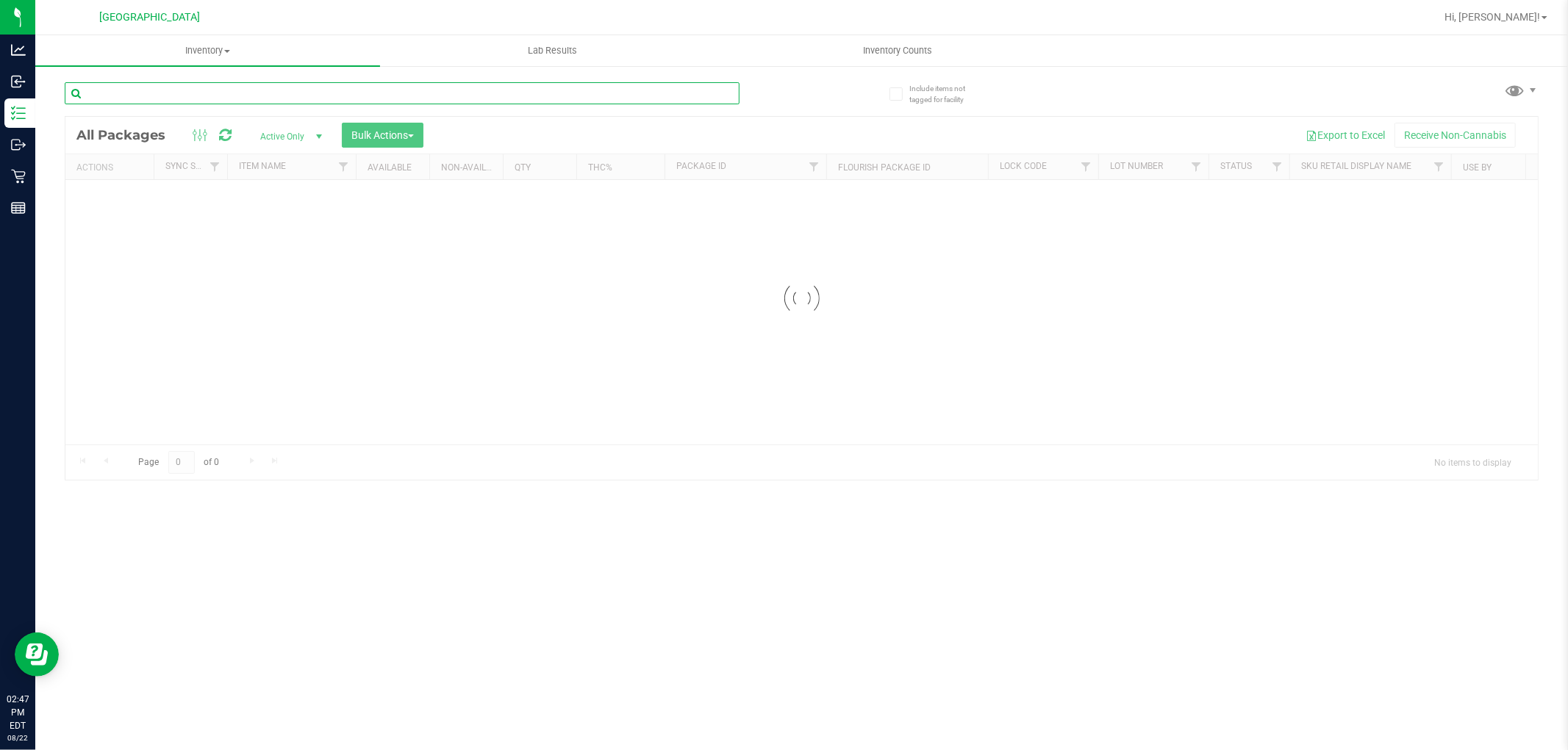
click at [235, 94] on input "text" at bounding box center [402, 93] width 675 height 22
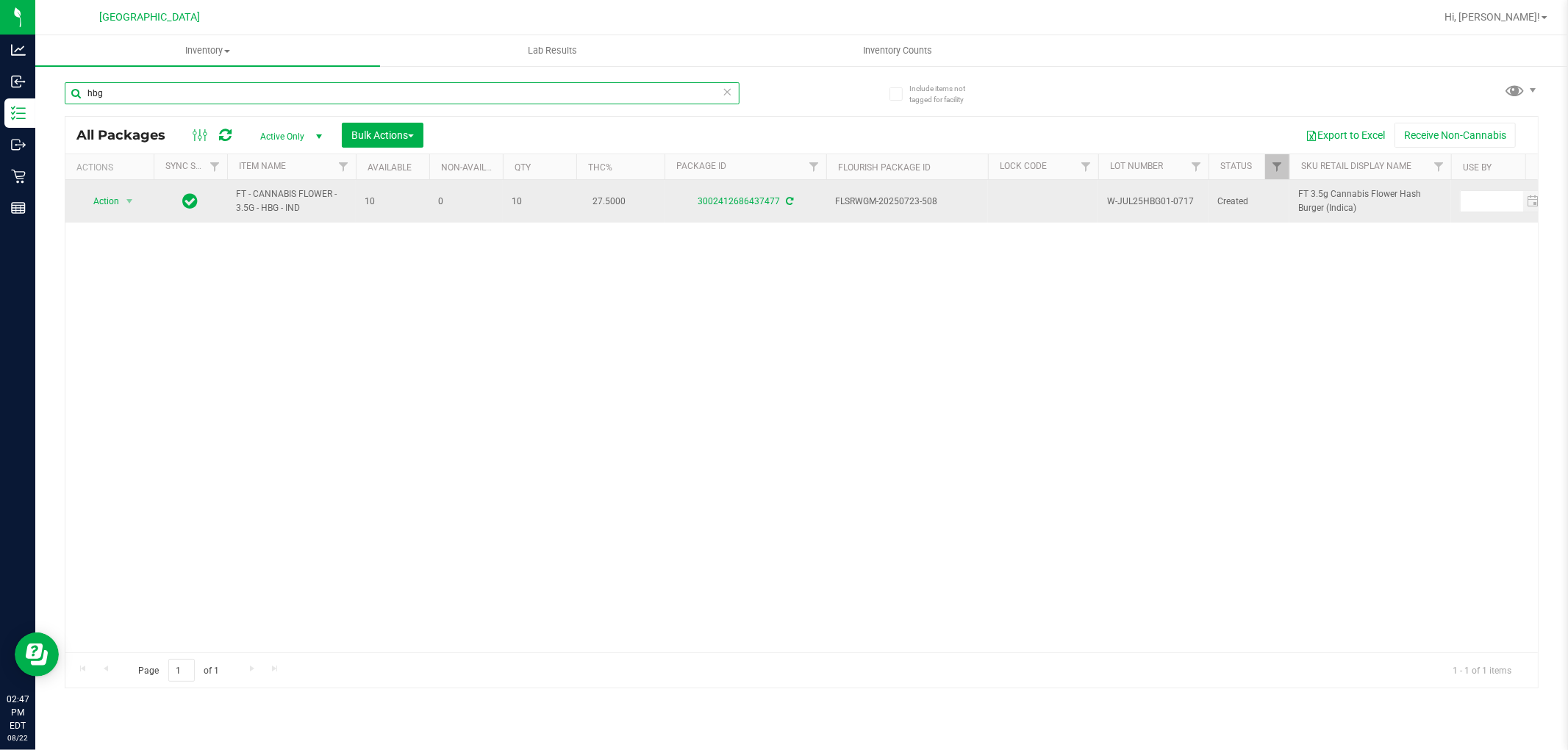
type input "hbg"
click at [733, 209] on td "3002412686437477" at bounding box center [745, 201] width 162 height 43
click at [730, 206] on link "3002412686437477" at bounding box center [739, 201] width 82 height 11
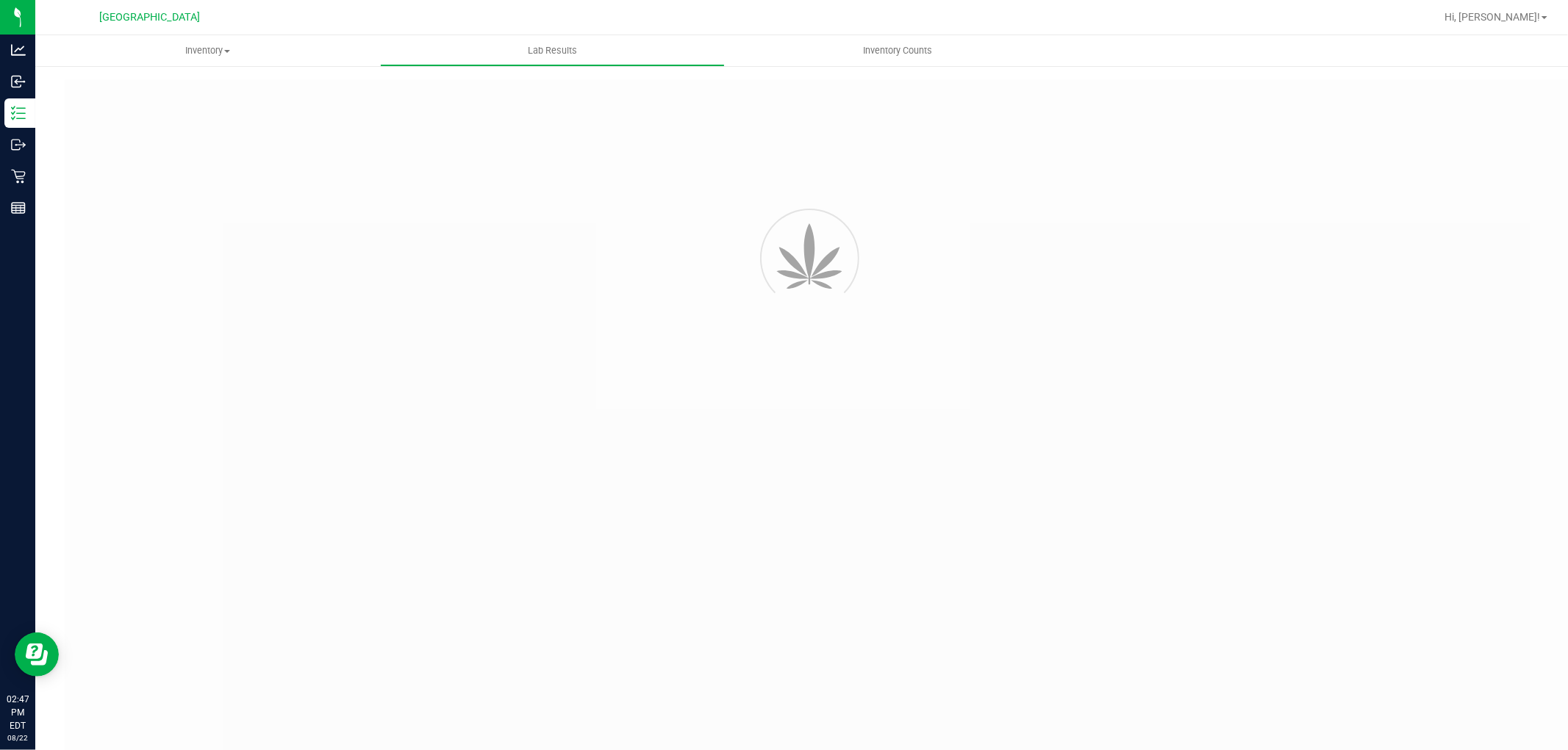
click at [752, 571] on div at bounding box center [831, 436] width 1533 height 715
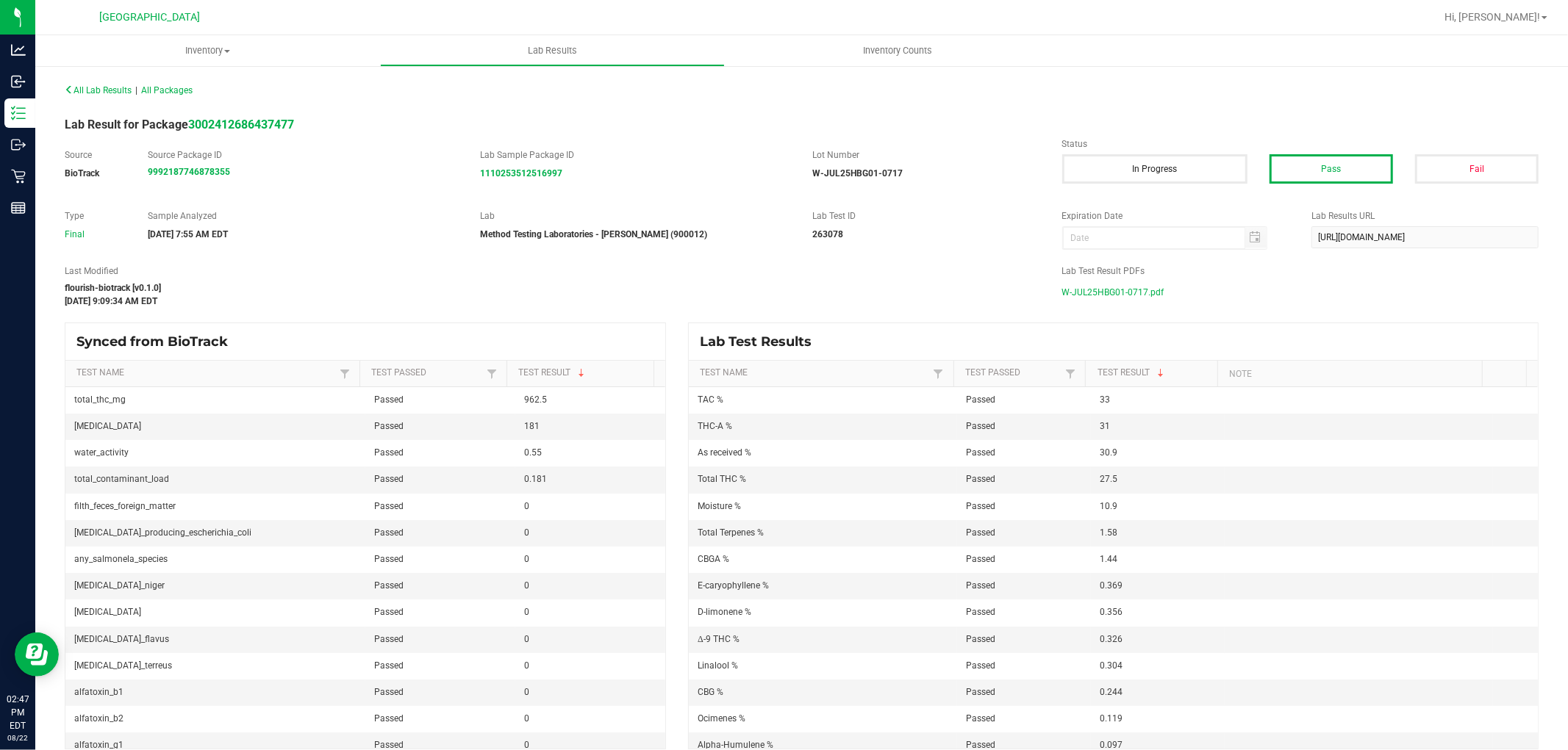
click at [1119, 287] on span "W-JUL25HBG01-0717.pdf" at bounding box center [1113, 292] width 102 height 22
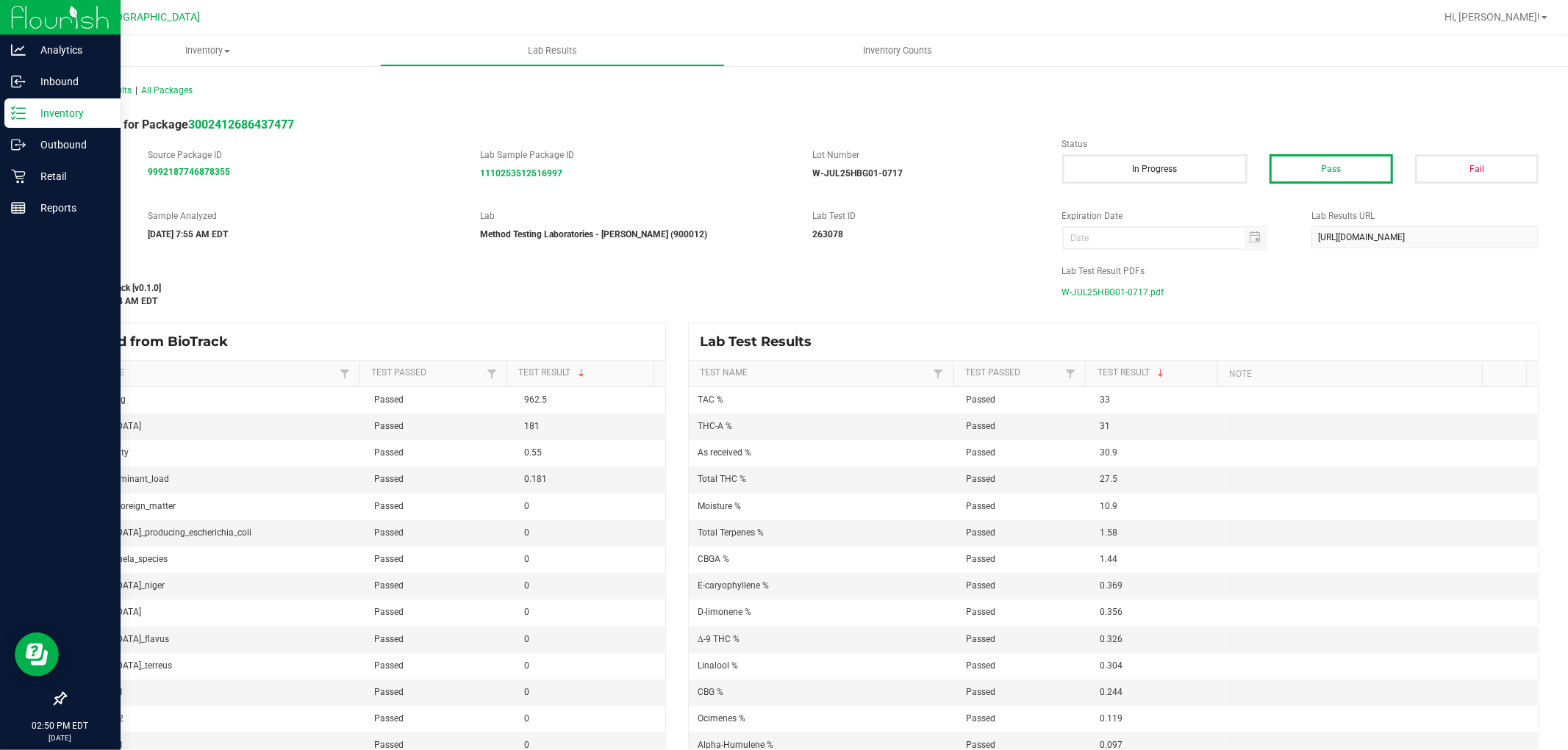
click at [12, 110] on icon at bounding box center [18, 113] width 14 height 14
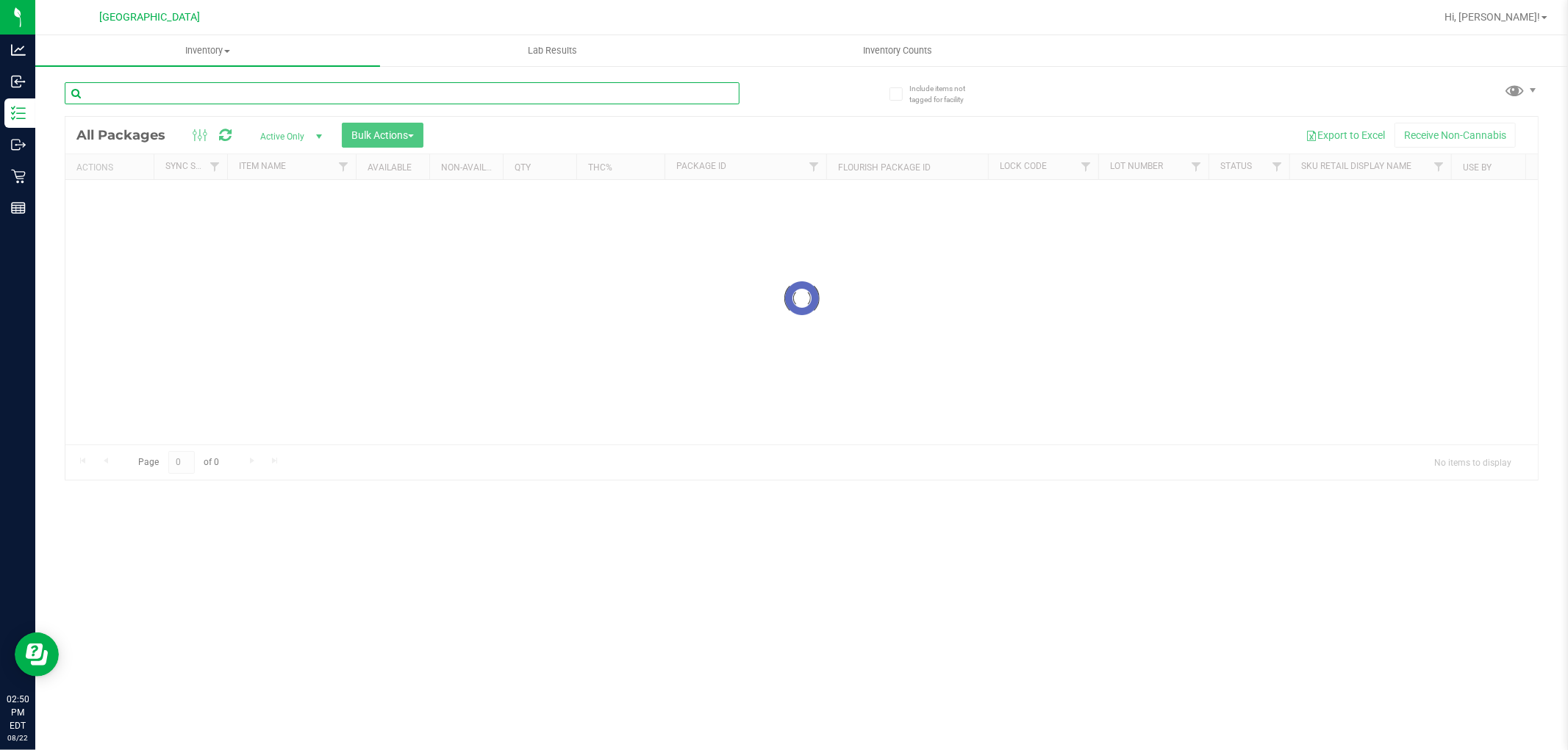
click at [169, 88] on div "Inventory All packages All inventory Waste log Create inventory Lab Results Inv…" at bounding box center [801, 392] width 1533 height 715
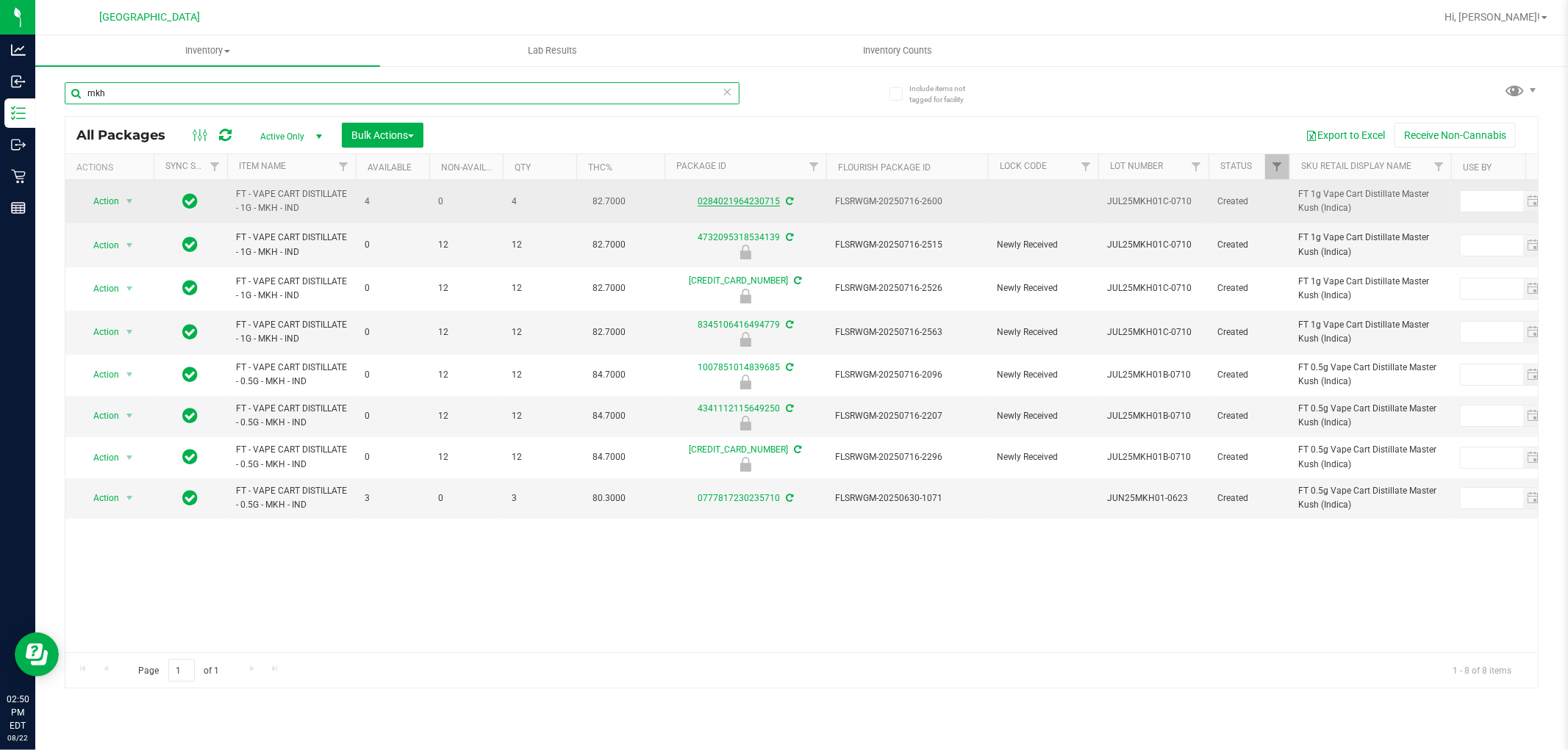
type input "mkh"
click at [721, 201] on link "0284021964230715" at bounding box center [739, 201] width 82 height 11
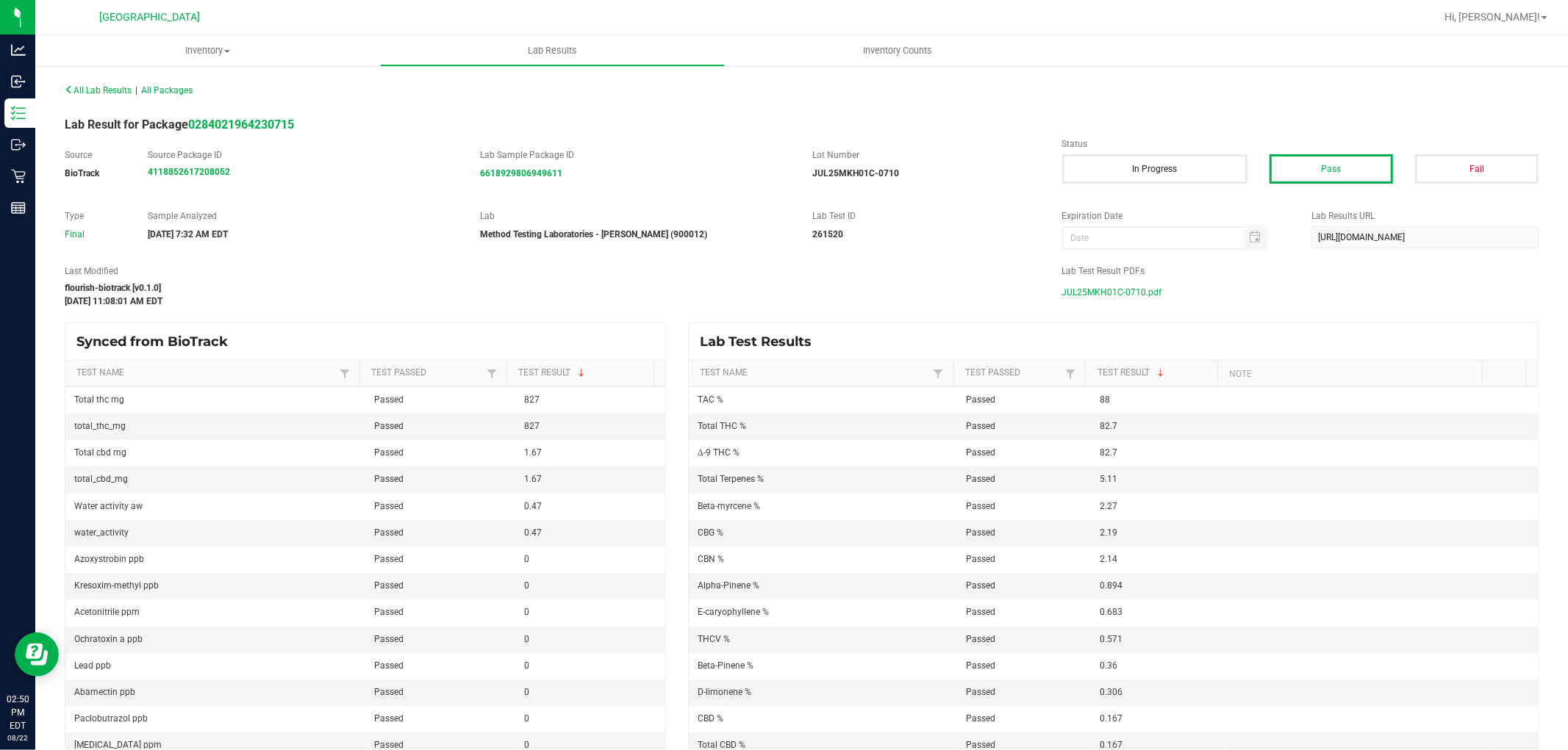
click at [1115, 298] on span "JUL25MKH01C-0710.pdf" at bounding box center [1112, 292] width 100 height 22
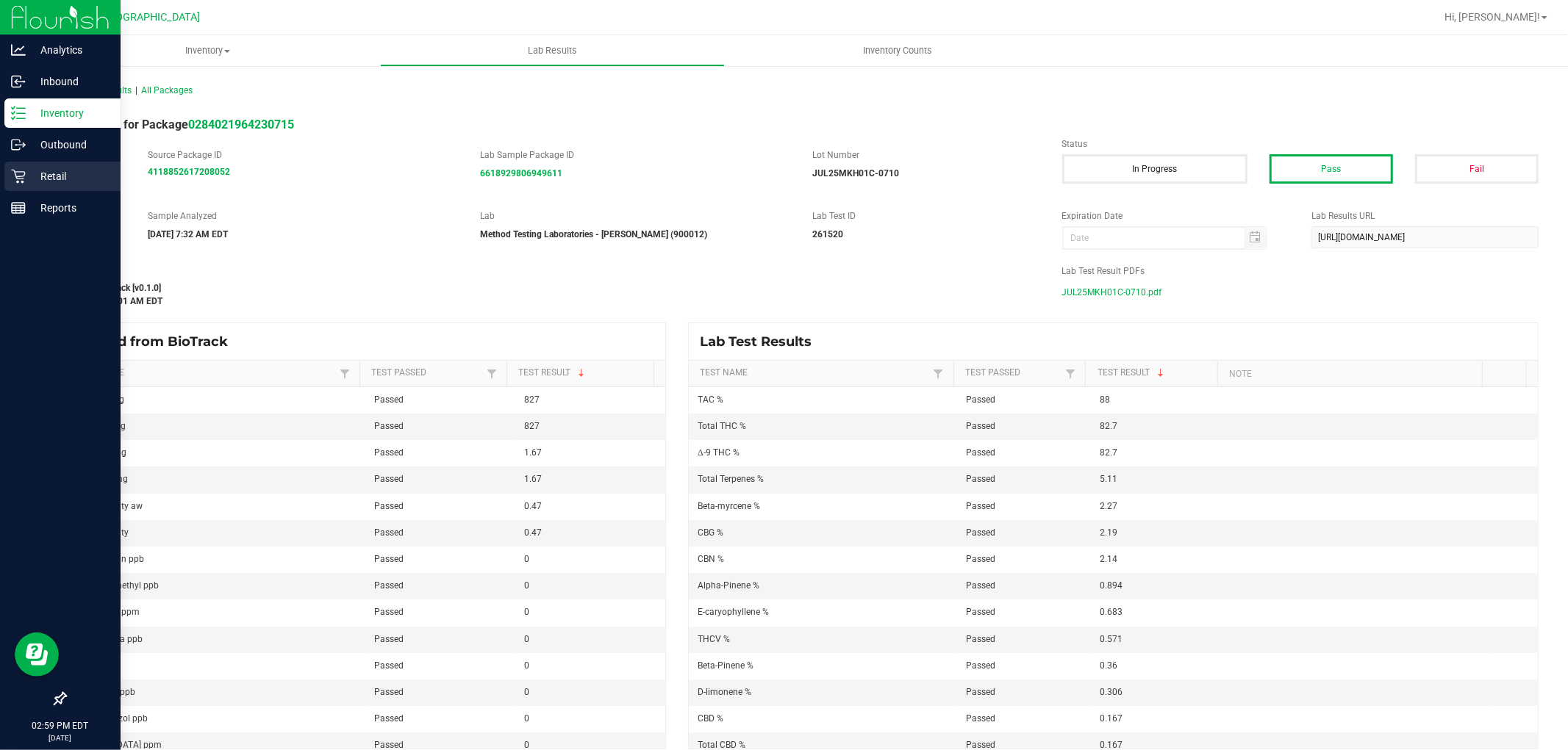
click at [5, 179] on div "Retail" at bounding box center [62, 176] width 116 height 30
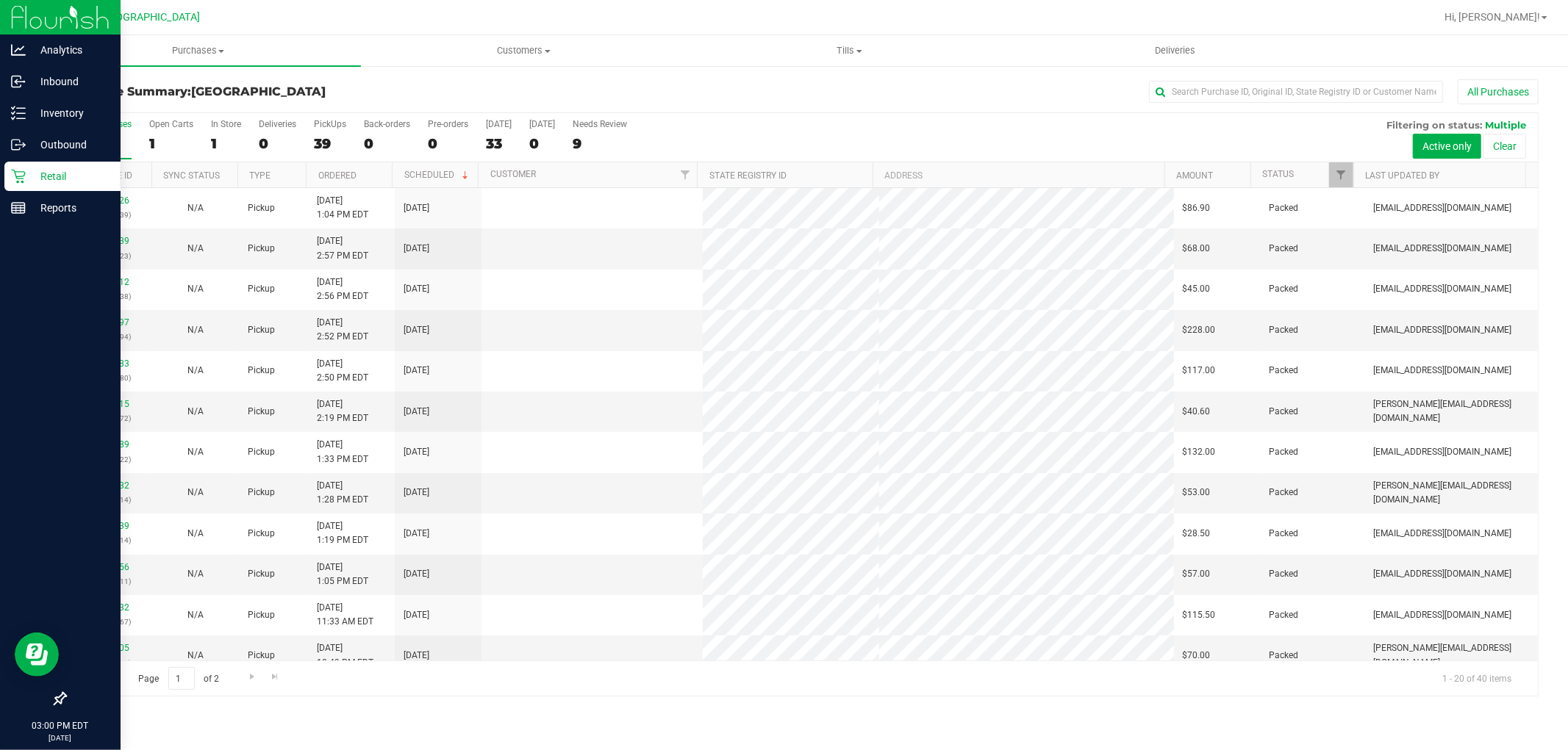
scroll to position [341, 0]
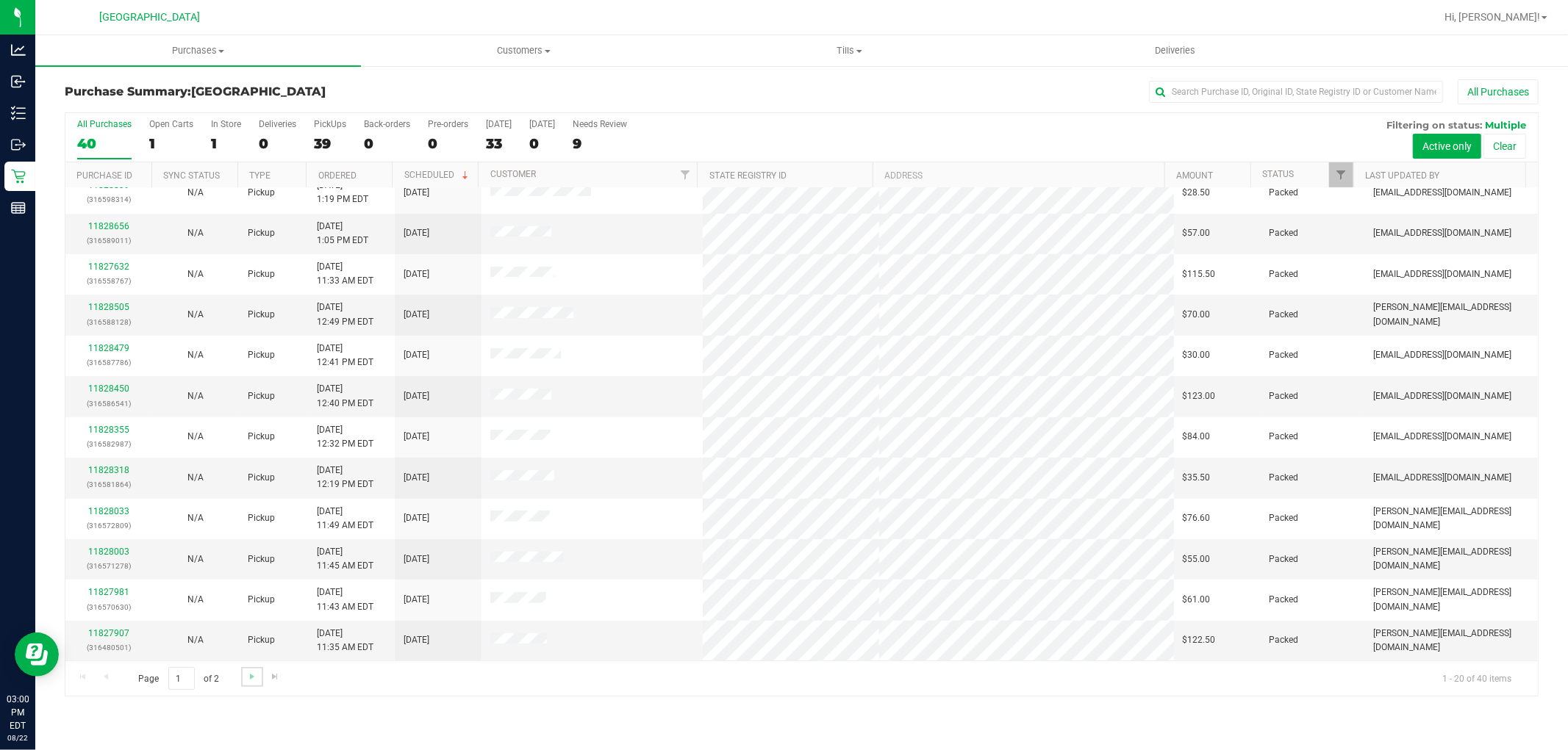
click at [241, 677] on link "Go to the next page" at bounding box center [252, 676] width 21 height 20
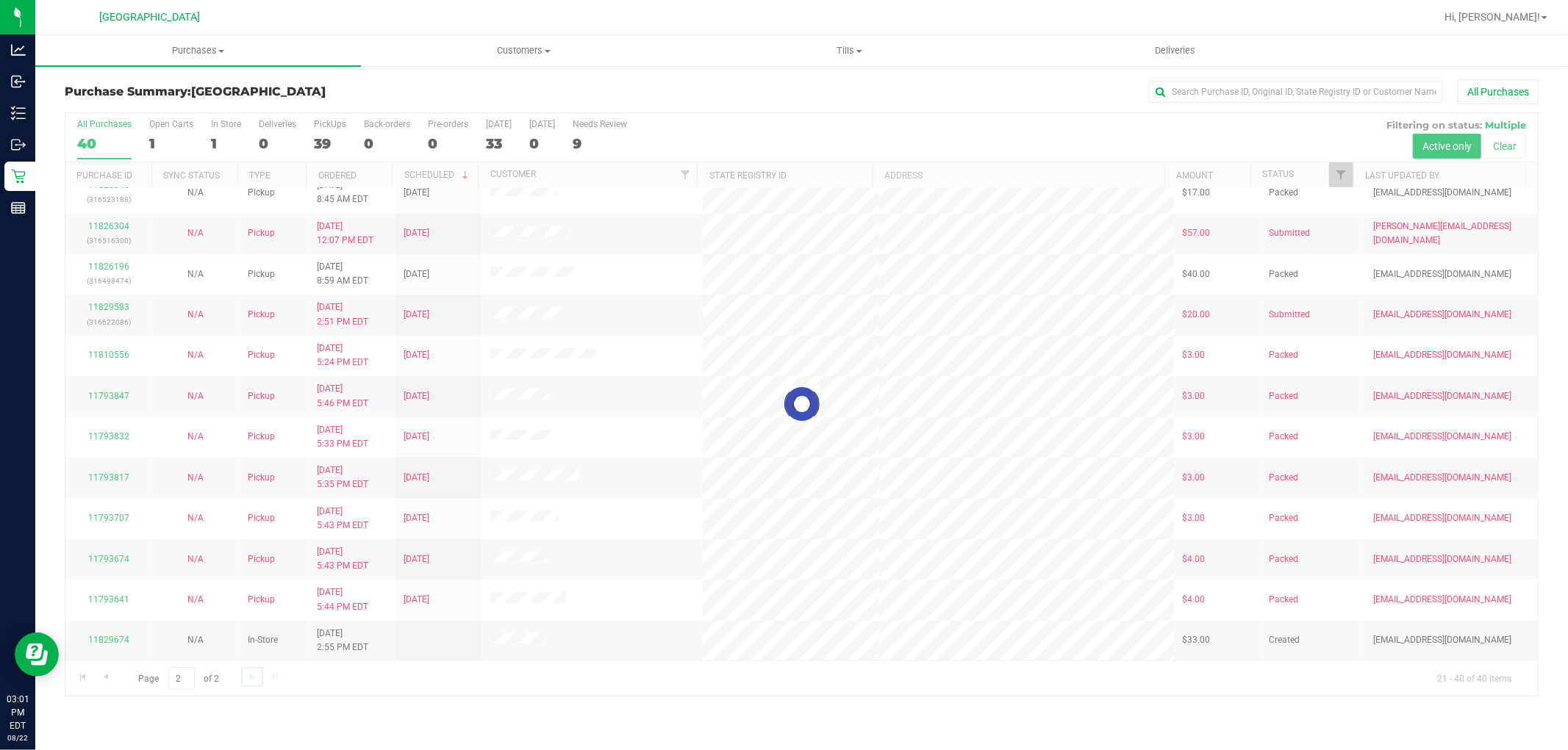
scroll to position [0, 0]
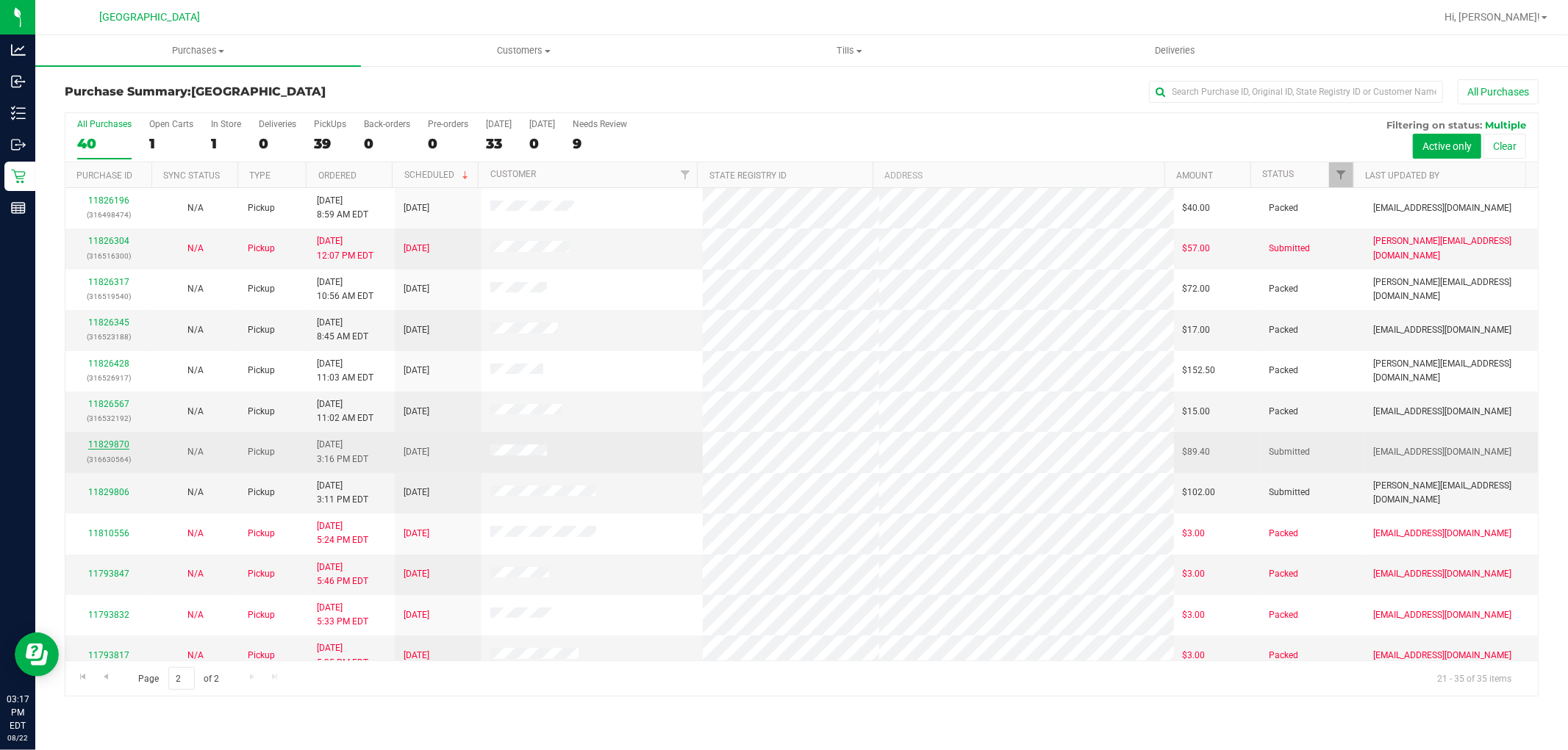
click at [109, 448] on link "11829870" at bounding box center [108, 444] width 41 height 11
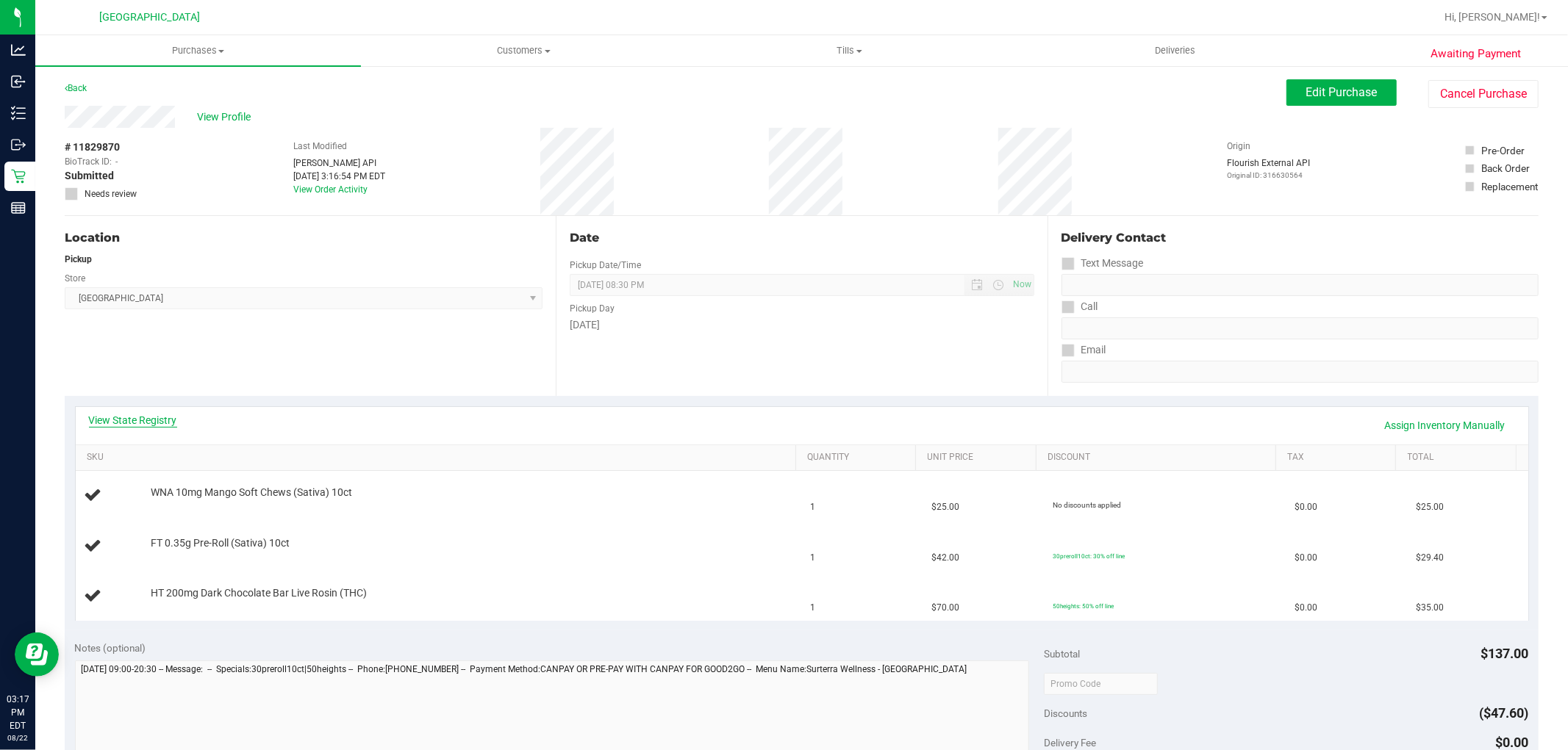
click at [151, 423] on link "View State Registry" at bounding box center [133, 420] width 88 height 14
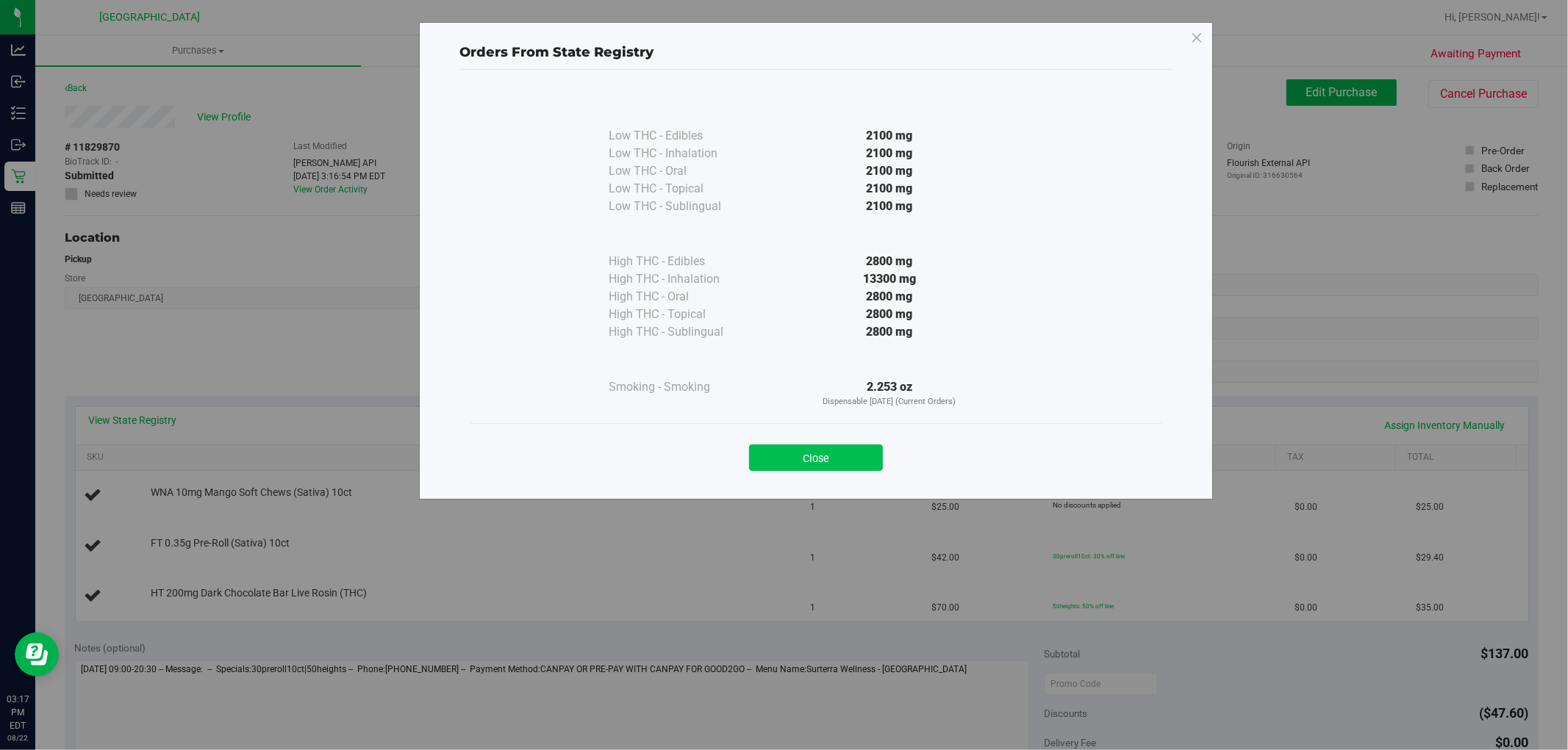
click at [848, 455] on button "Close" at bounding box center [816, 458] width 134 height 27
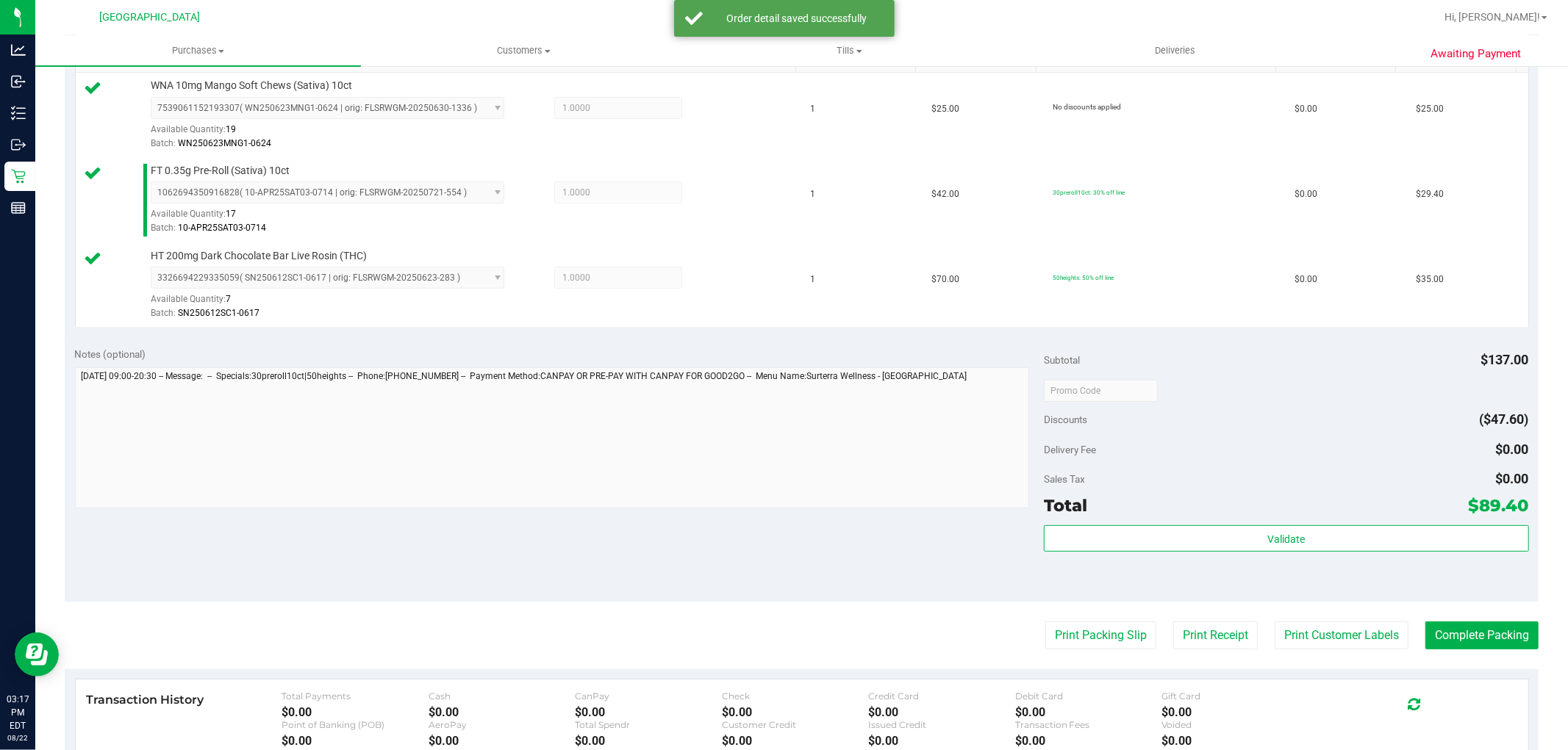
scroll to position [407, 0]
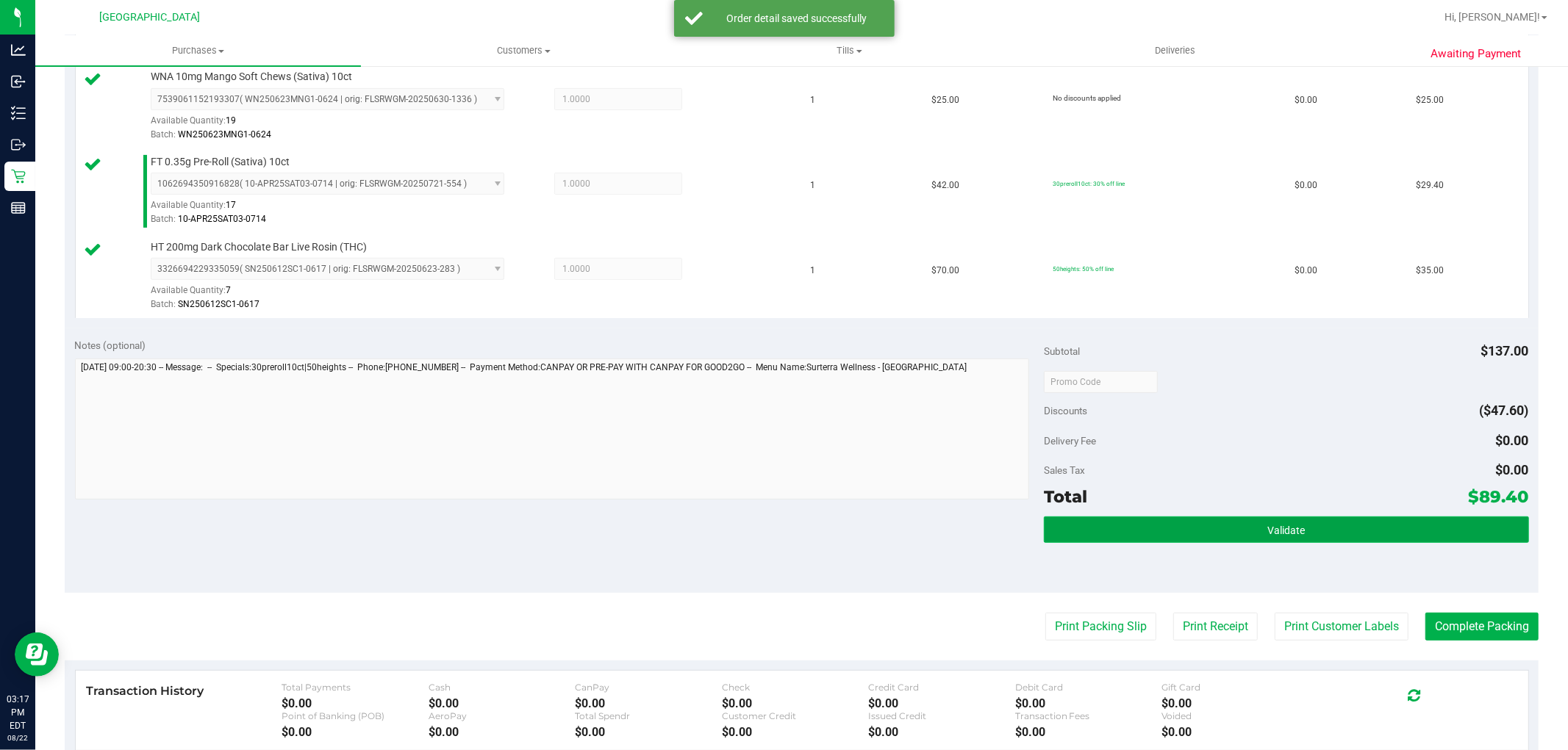
click at [1329, 520] on button "Validate" at bounding box center [1286, 530] width 484 height 27
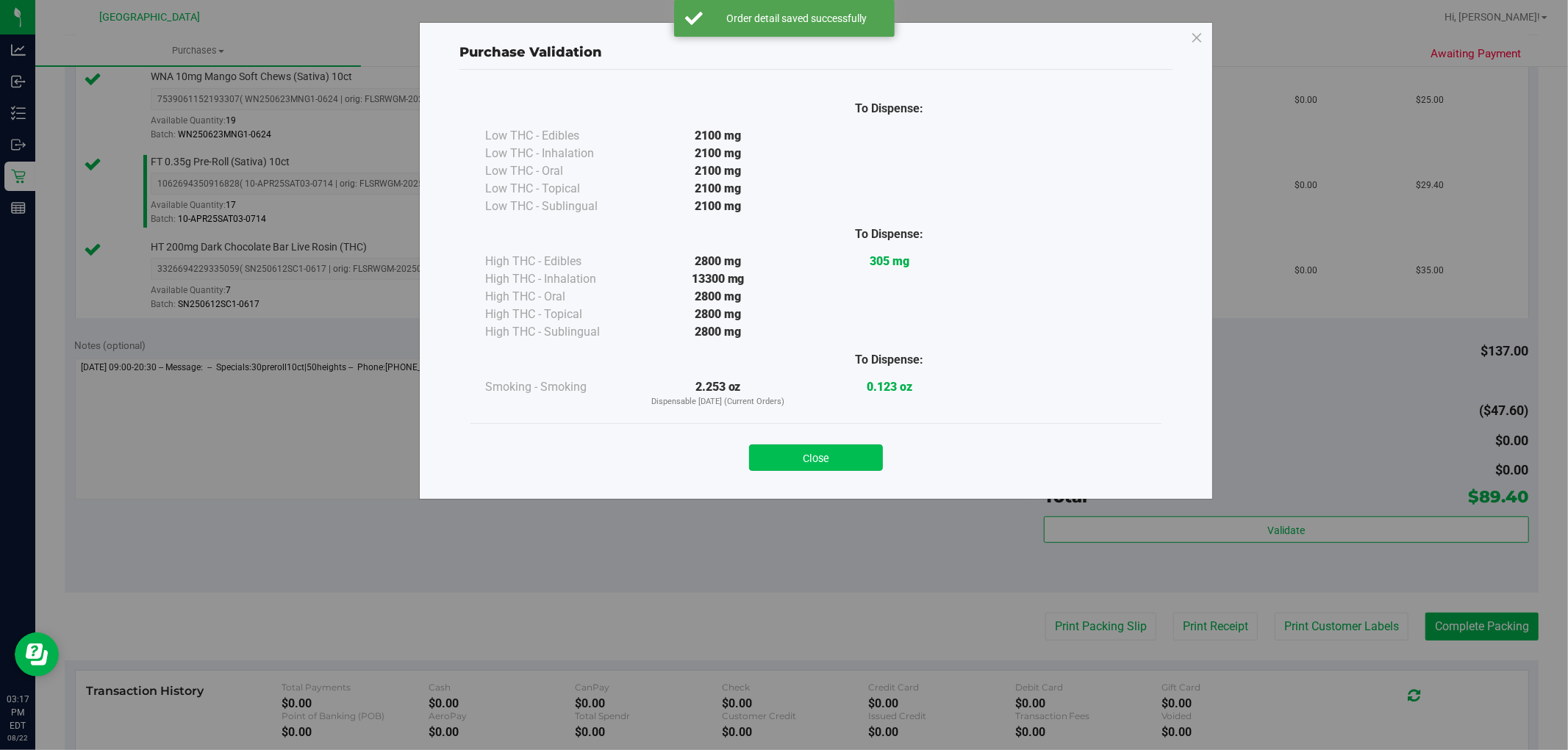
click at [824, 457] on button "Close" at bounding box center [816, 458] width 134 height 27
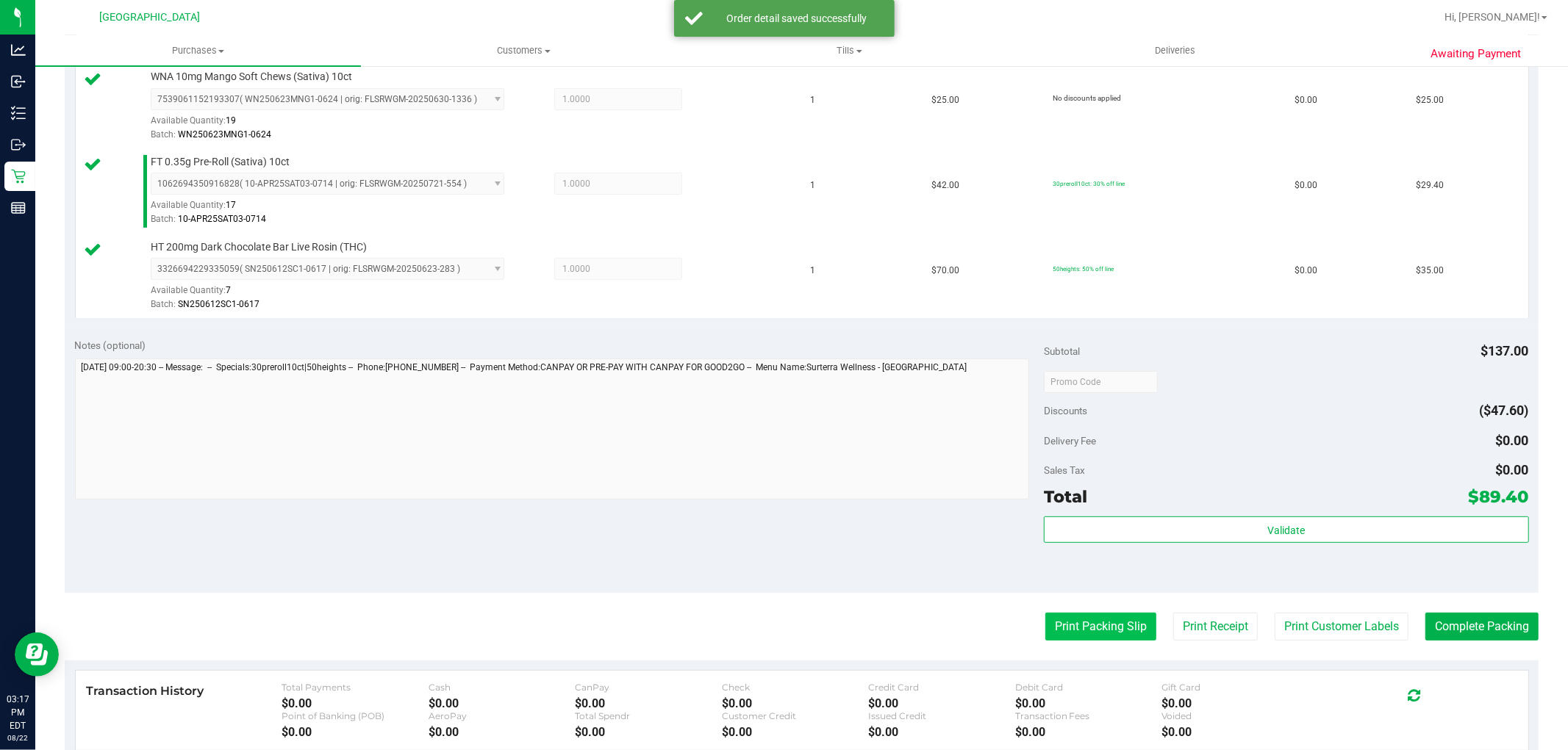
click at [1078, 628] on button "Print Packing Slip" at bounding box center [1101, 626] width 111 height 28
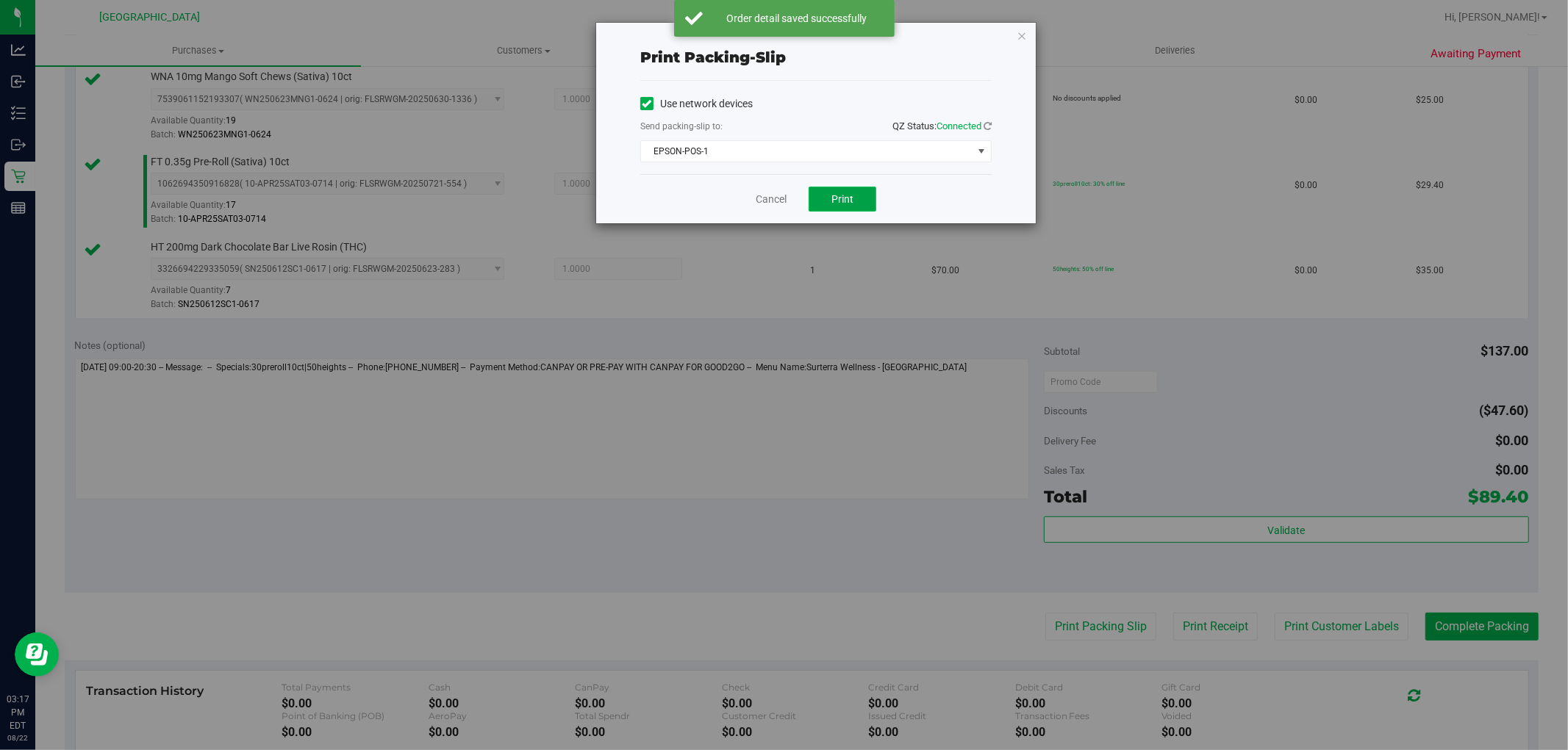
click at [850, 209] on button "Print" at bounding box center [842, 199] width 68 height 25
click at [586, 490] on div "Print packing-slip Use network devices Send packing-slip to: QZ Status: Connect…" at bounding box center [789, 375] width 1579 height 750
click at [768, 198] on link "Cancel" at bounding box center [771, 199] width 31 height 15
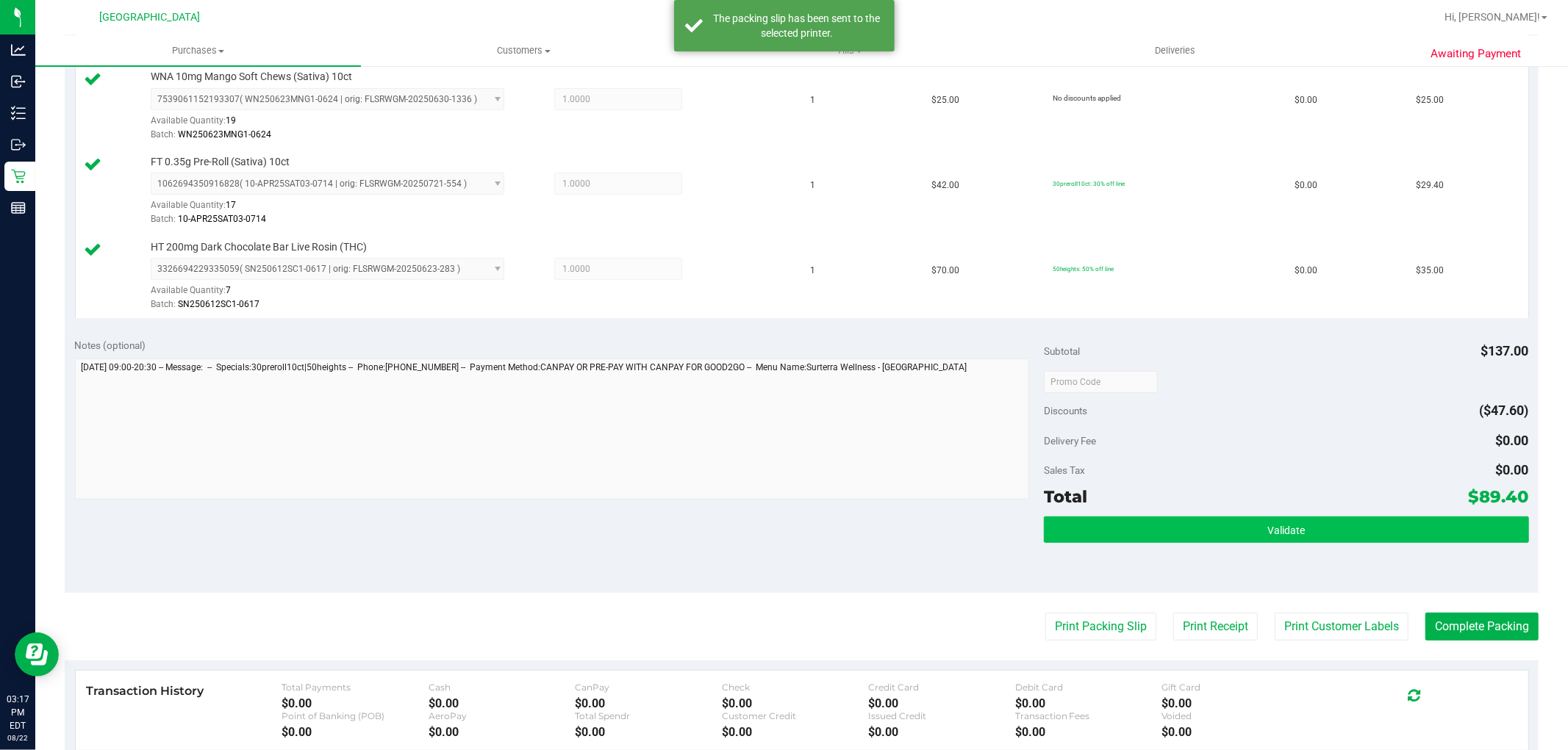
click at [1189, 521] on button "Validate" at bounding box center [1286, 530] width 484 height 27
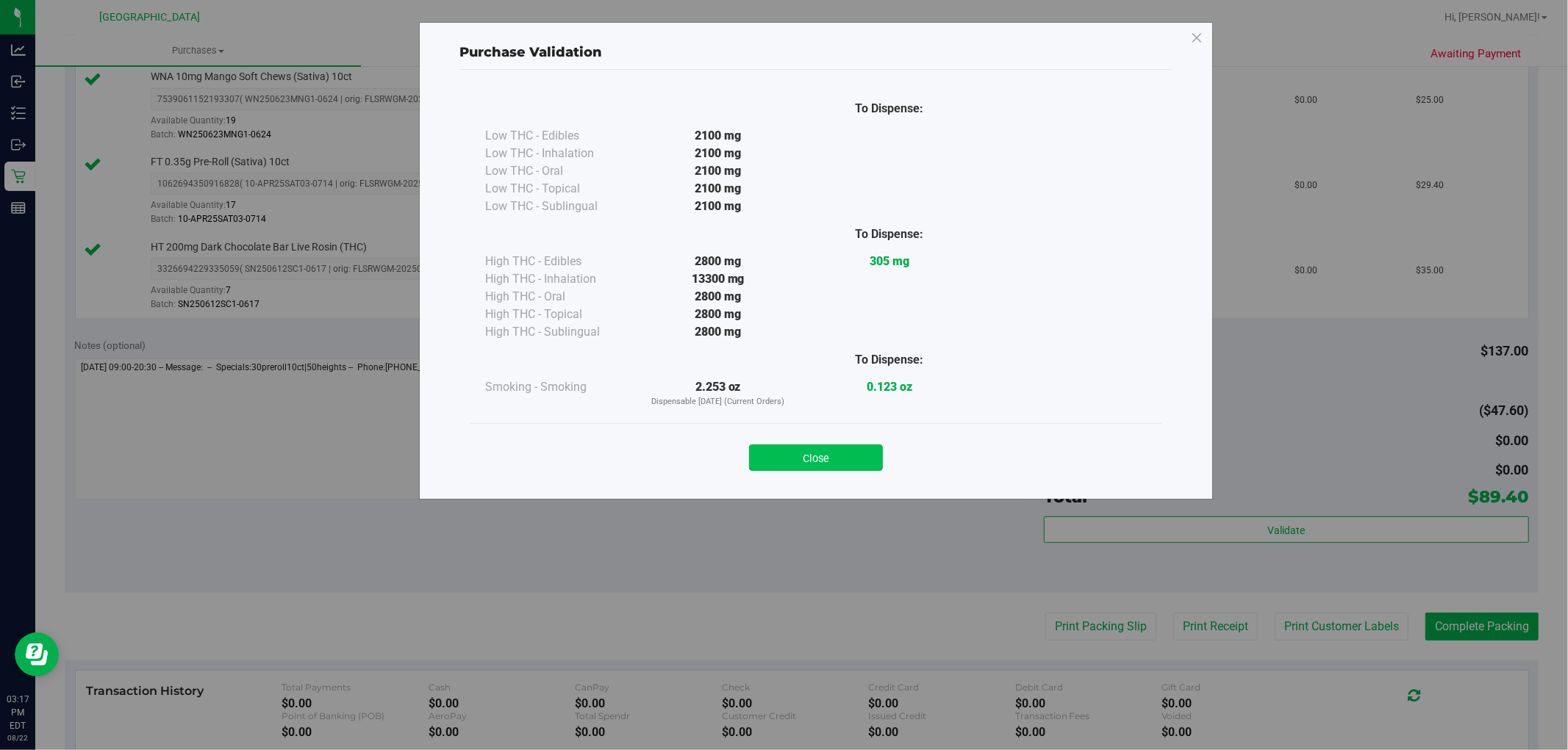
click at [828, 458] on button "Close" at bounding box center [816, 458] width 134 height 27
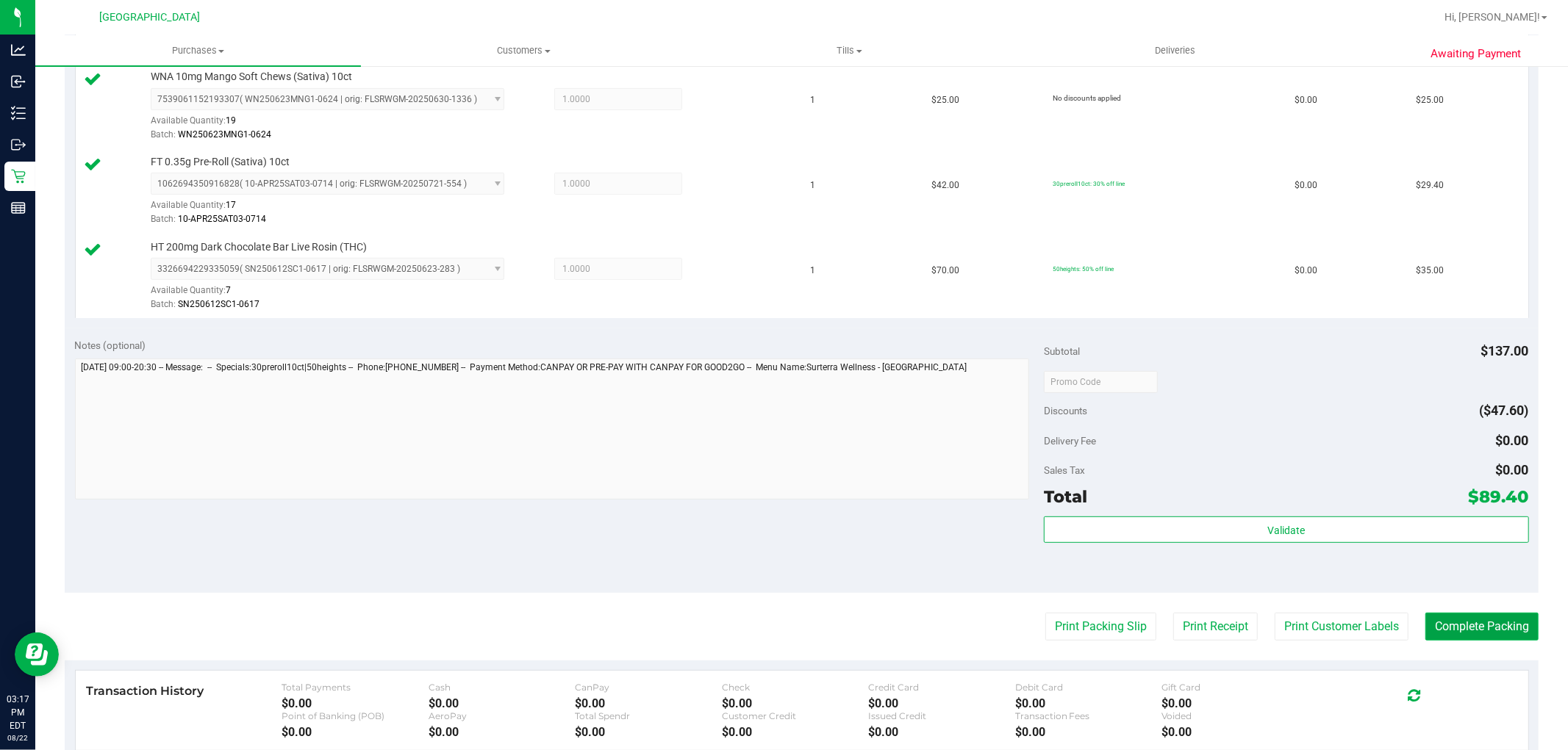
click at [1425, 625] on button "Complete Packing" at bounding box center [1482, 626] width 113 height 28
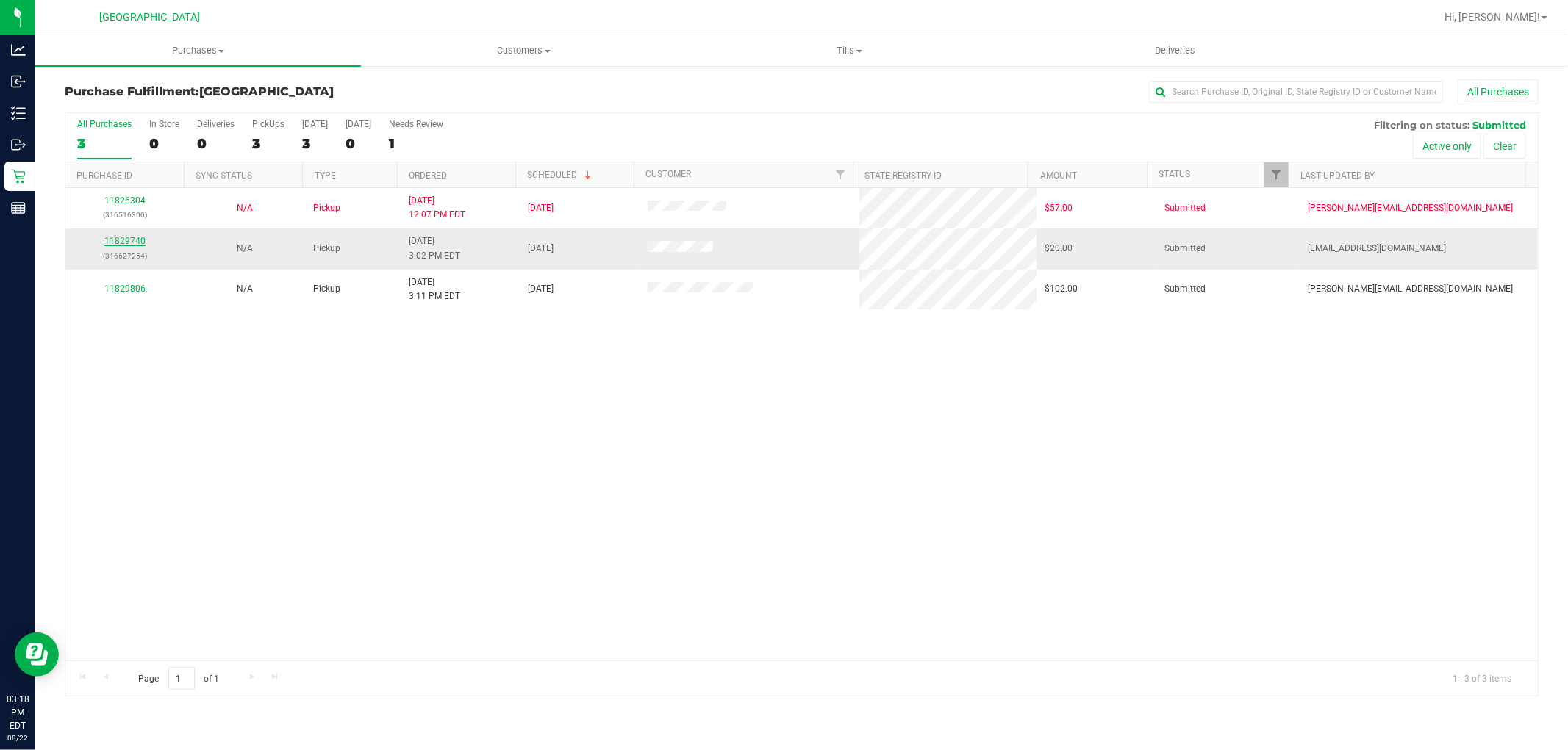
click at [129, 240] on link "11829740" at bounding box center [124, 240] width 41 height 11
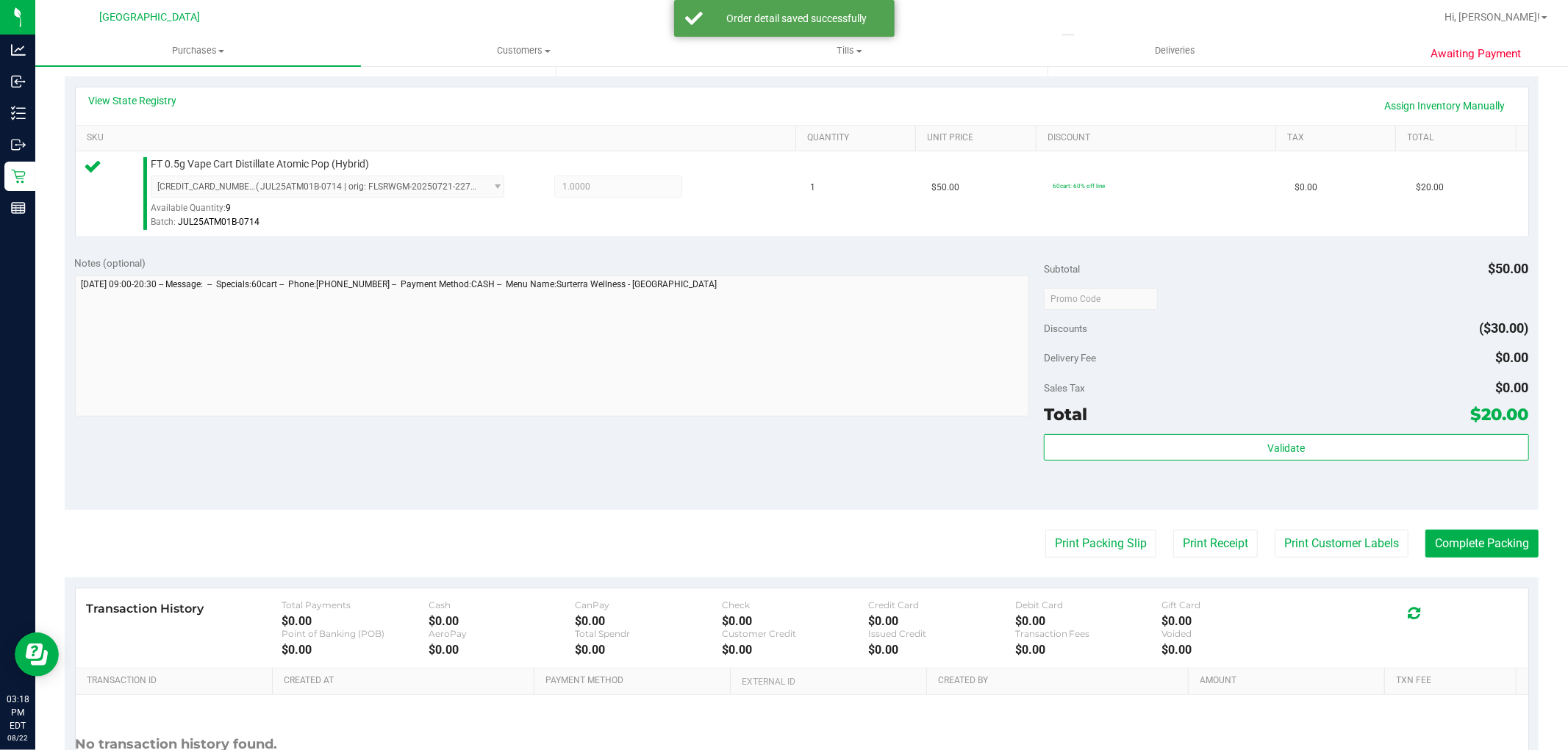
scroll to position [343, 0]
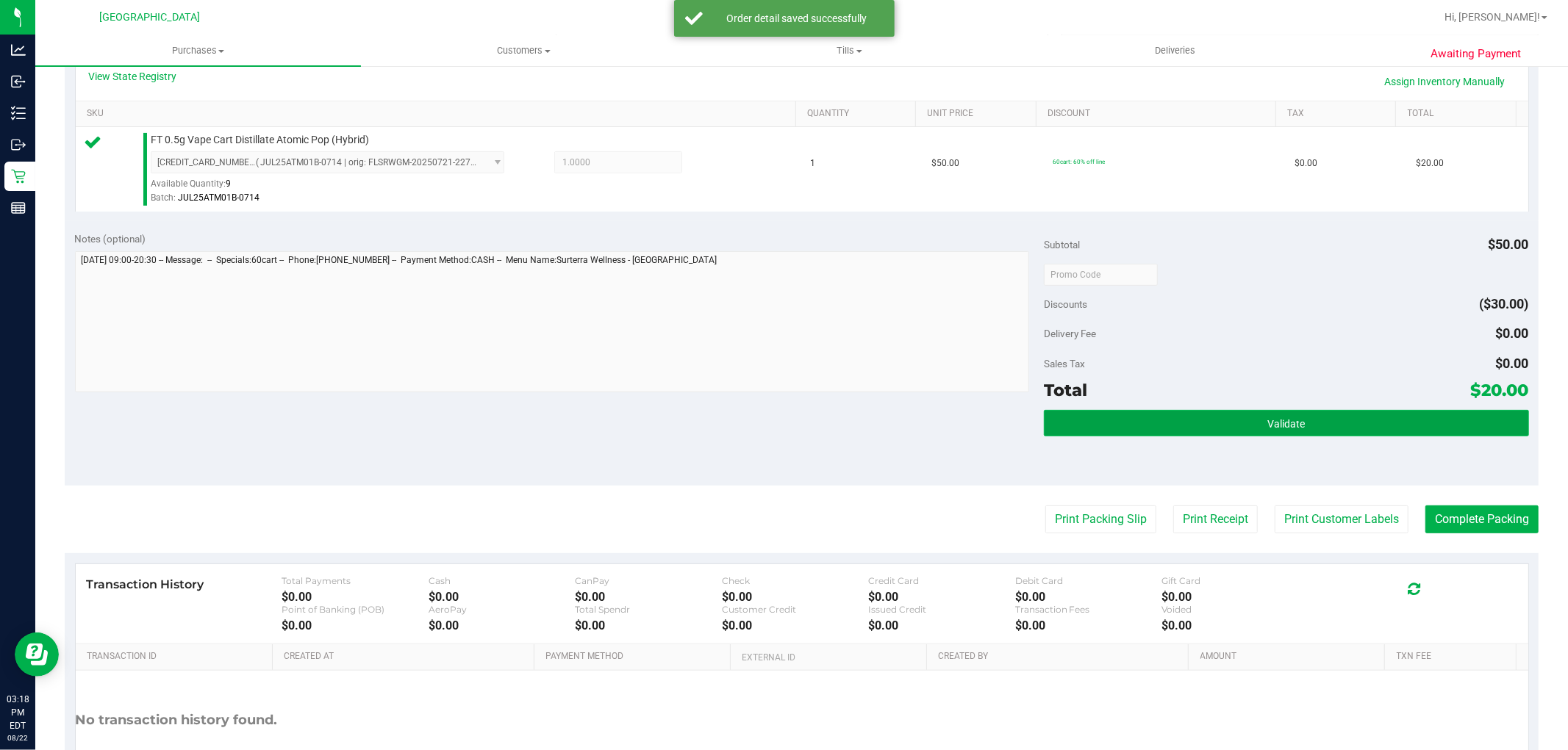
click at [1267, 418] on span "Validate" at bounding box center [1286, 424] width 37 height 11
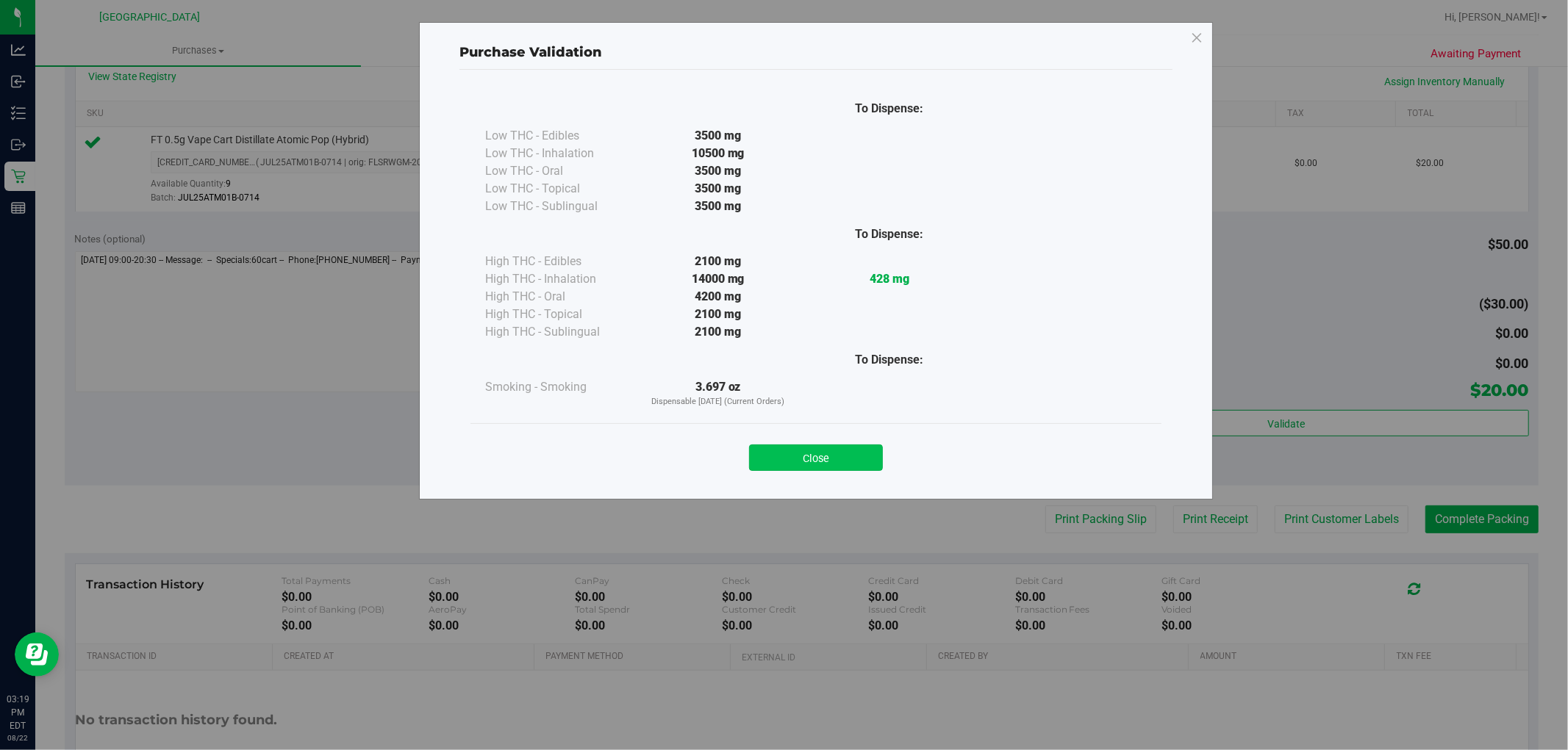
click at [818, 458] on button "Close" at bounding box center [816, 458] width 134 height 27
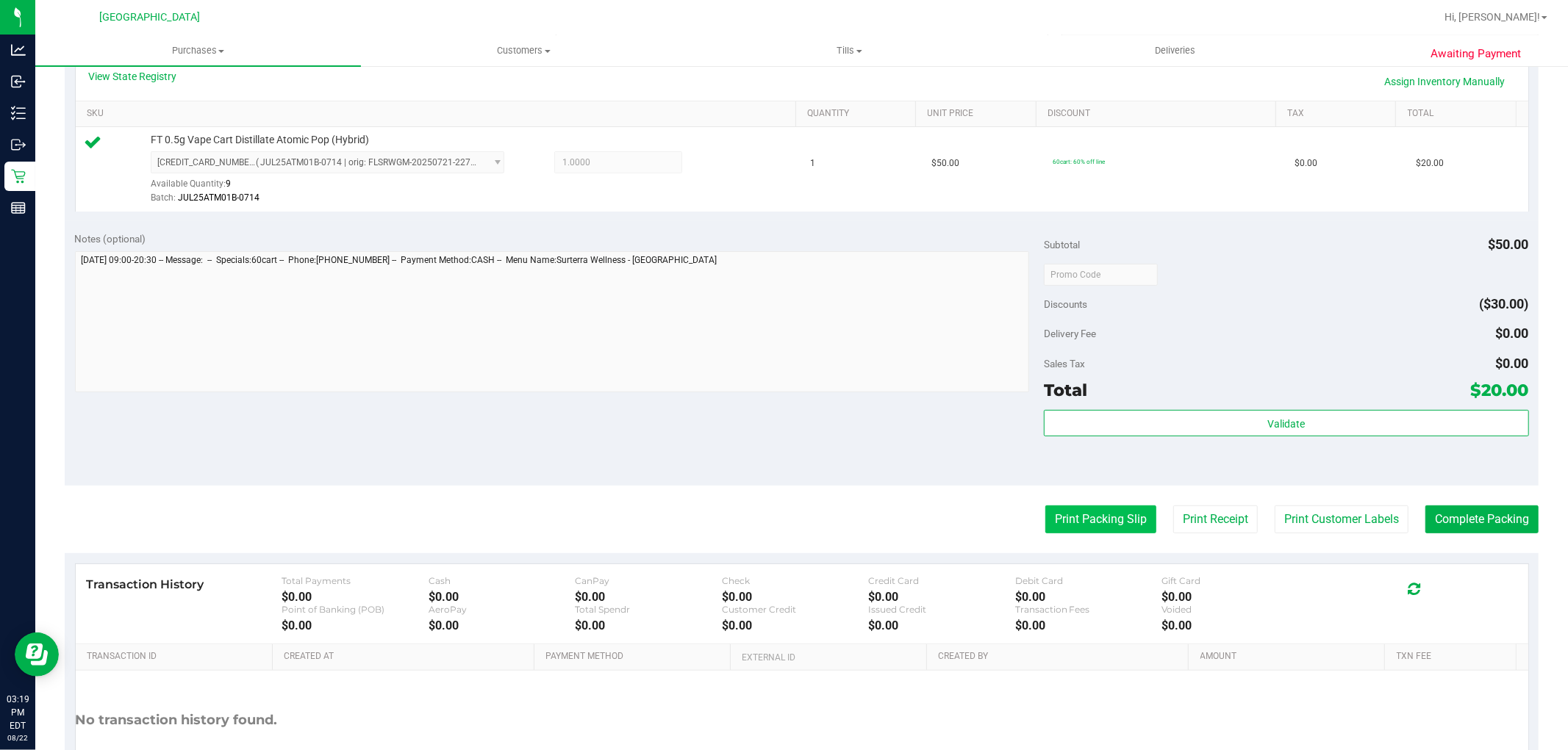
click at [1073, 515] on button "Print Packing Slip" at bounding box center [1101, 518] width 111 height 28
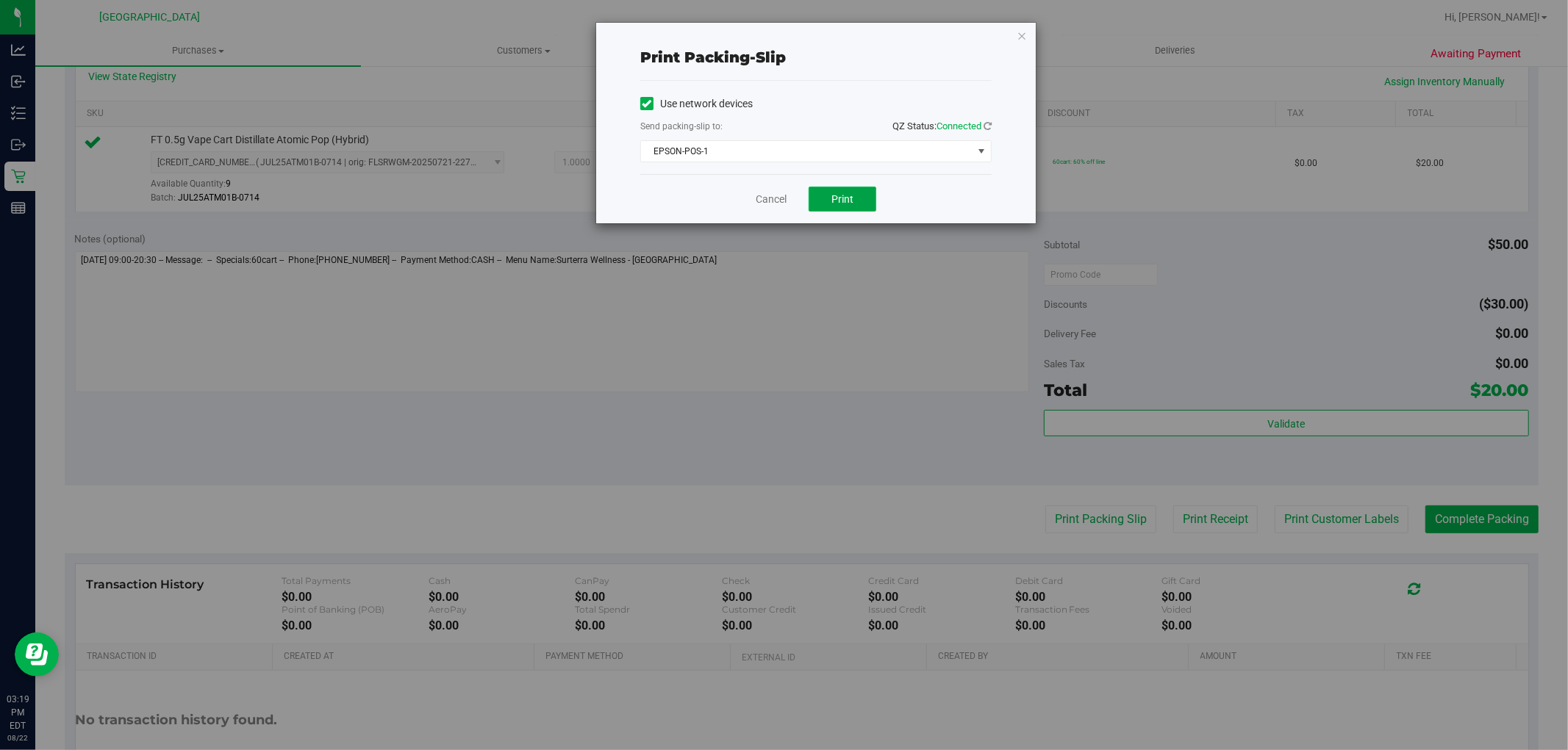
click at [836, 209] on button "Print" at bounding box center [842, 199] width 68 height 25
click at [761, 194] on link "Cancel" at bounding box center [771, 199] width 31 height 15
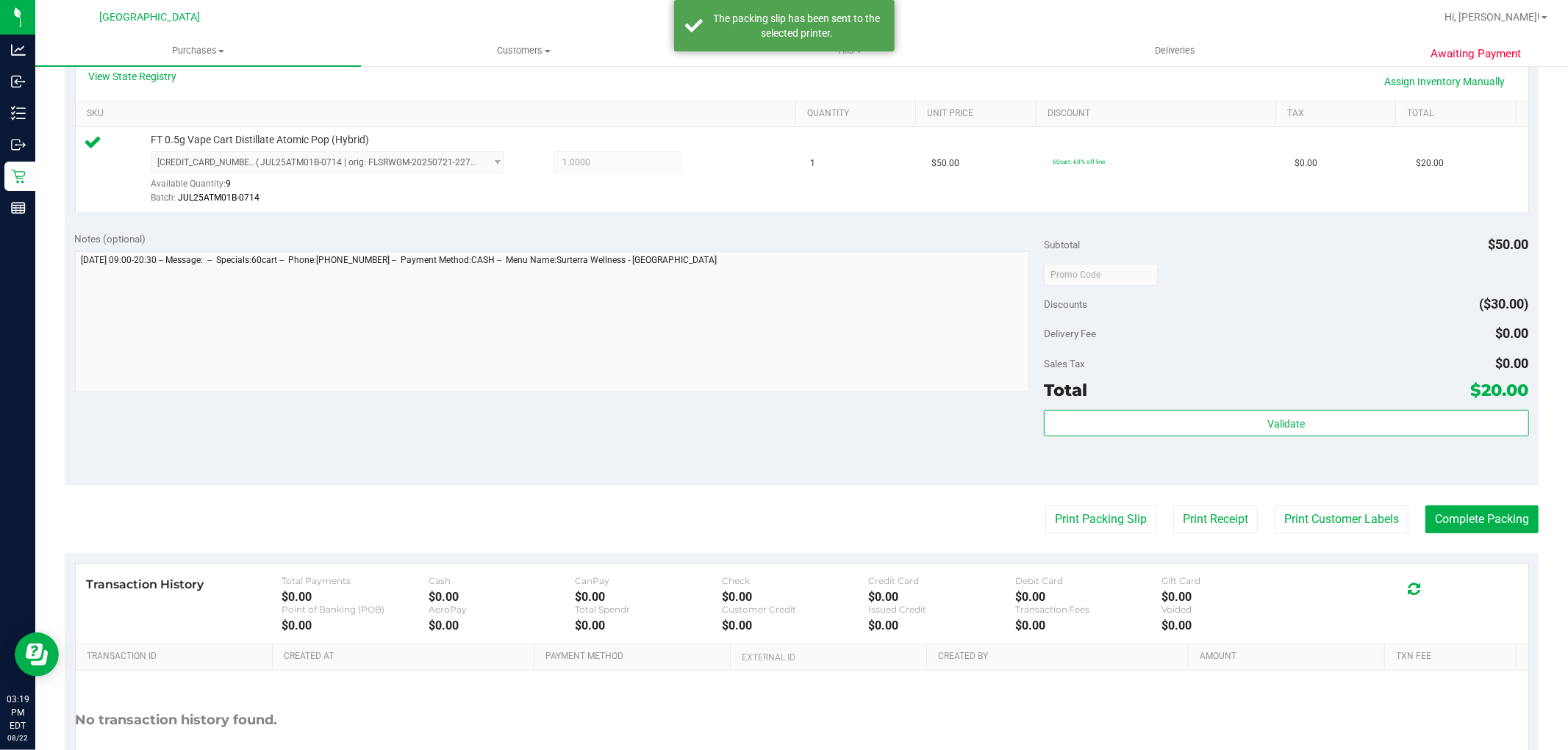
click at [1223, 386] on div "Total $20.00" at bounding box center [1286, 390] width 484 height 27
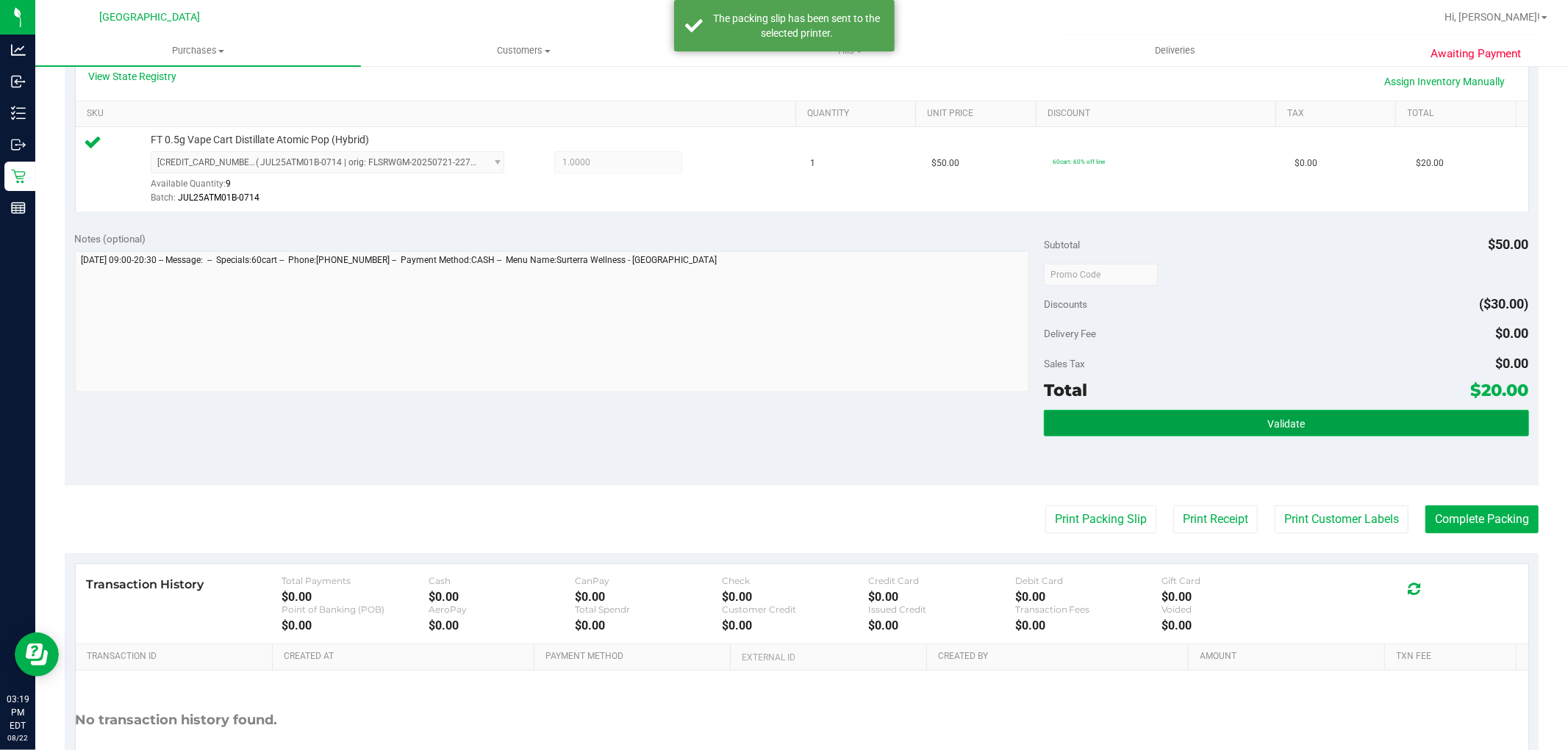
click at [1296, 430] on button "Validate" at bounding box center [1286, 423] width 484 height 27
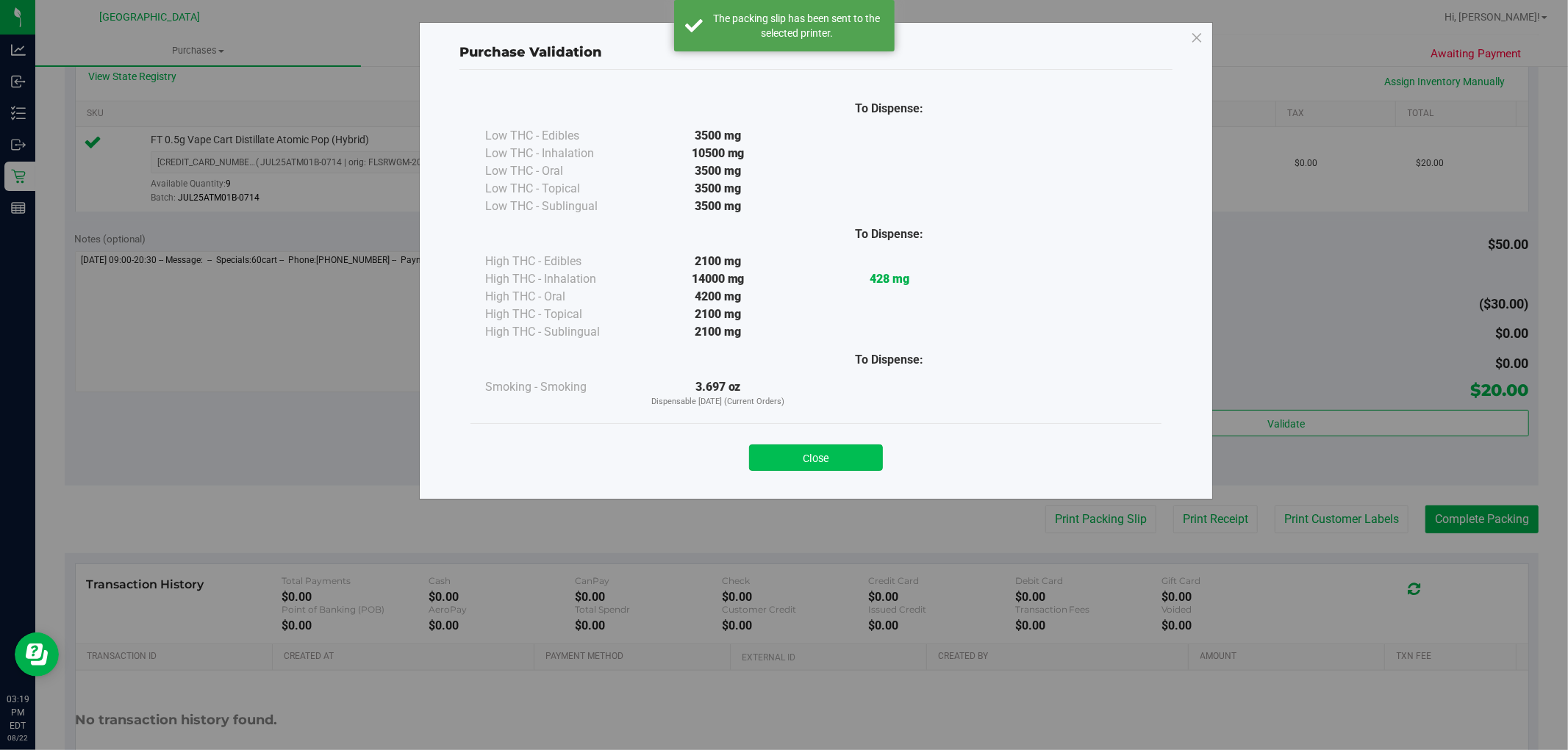
click at [783, 446] on button "Close" at bounding box center [816, 458] width 134 height 27
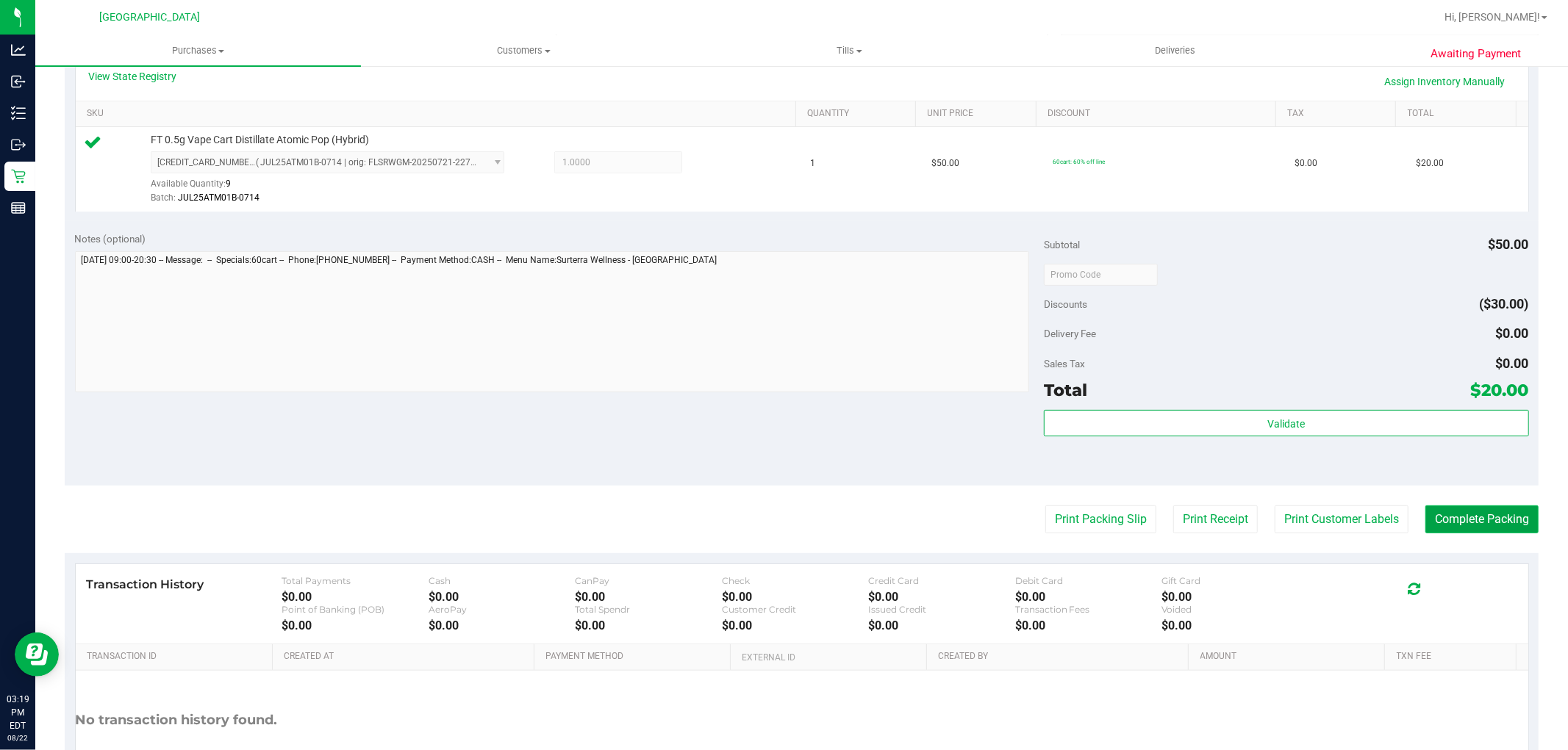
click at [1448, 533] on button "Complete Packing" at bounding box center [1482, 518] width 113 height 28
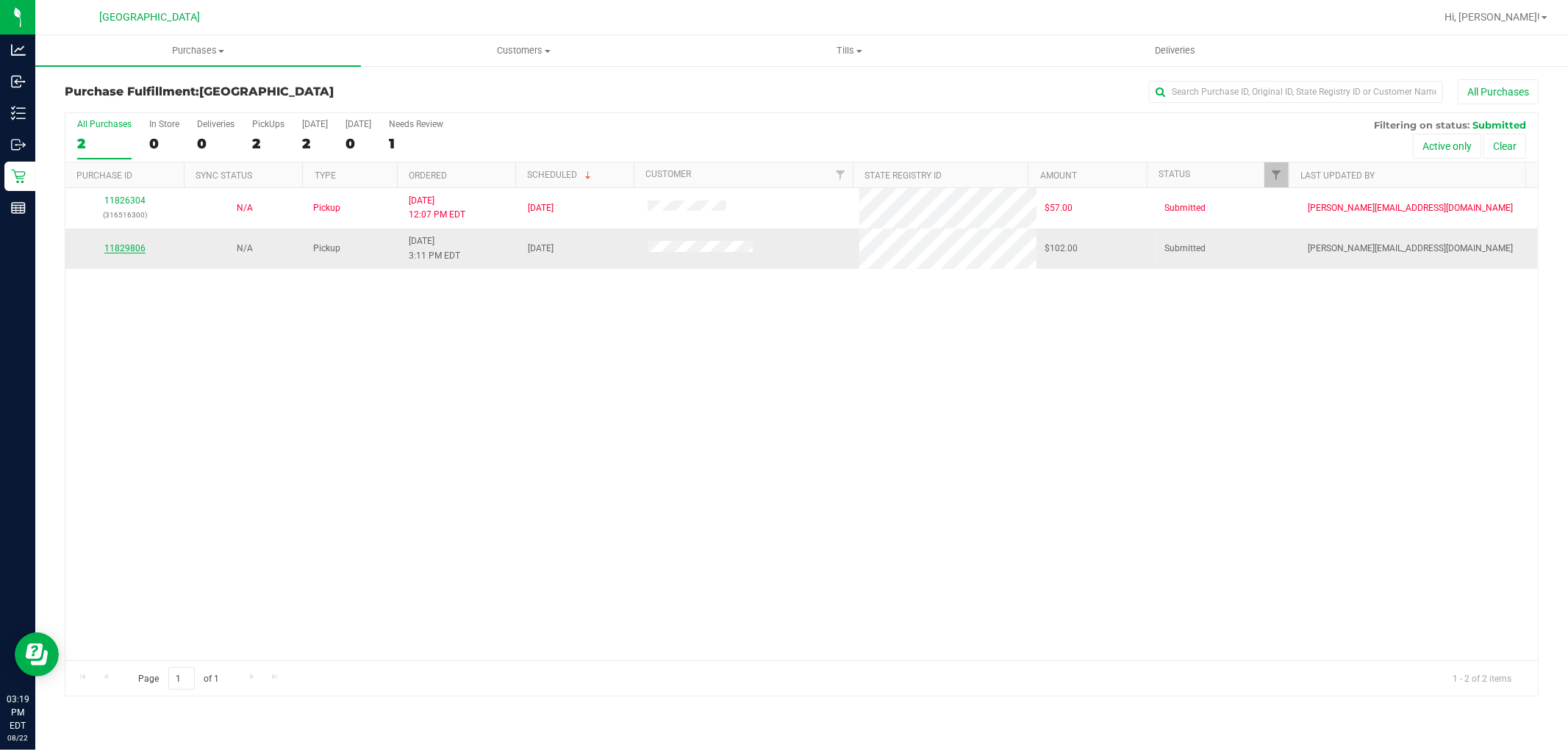
click at [123, 249] on link "11829806" at bounding box center [124, 248] width 41 height 11
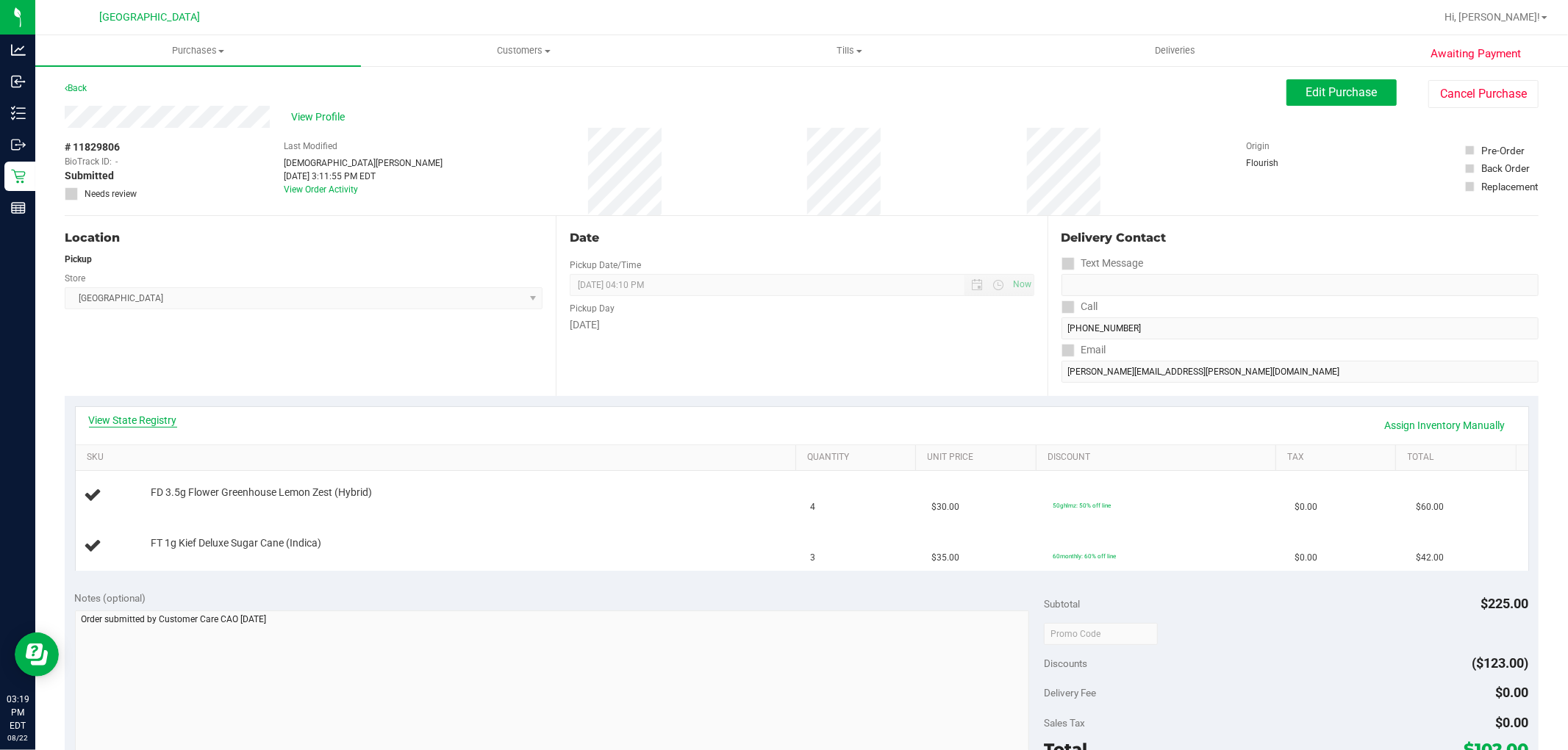
click at [147, 421] on link "View State Registry" at bounding box center [133, 420] width 88 height 14
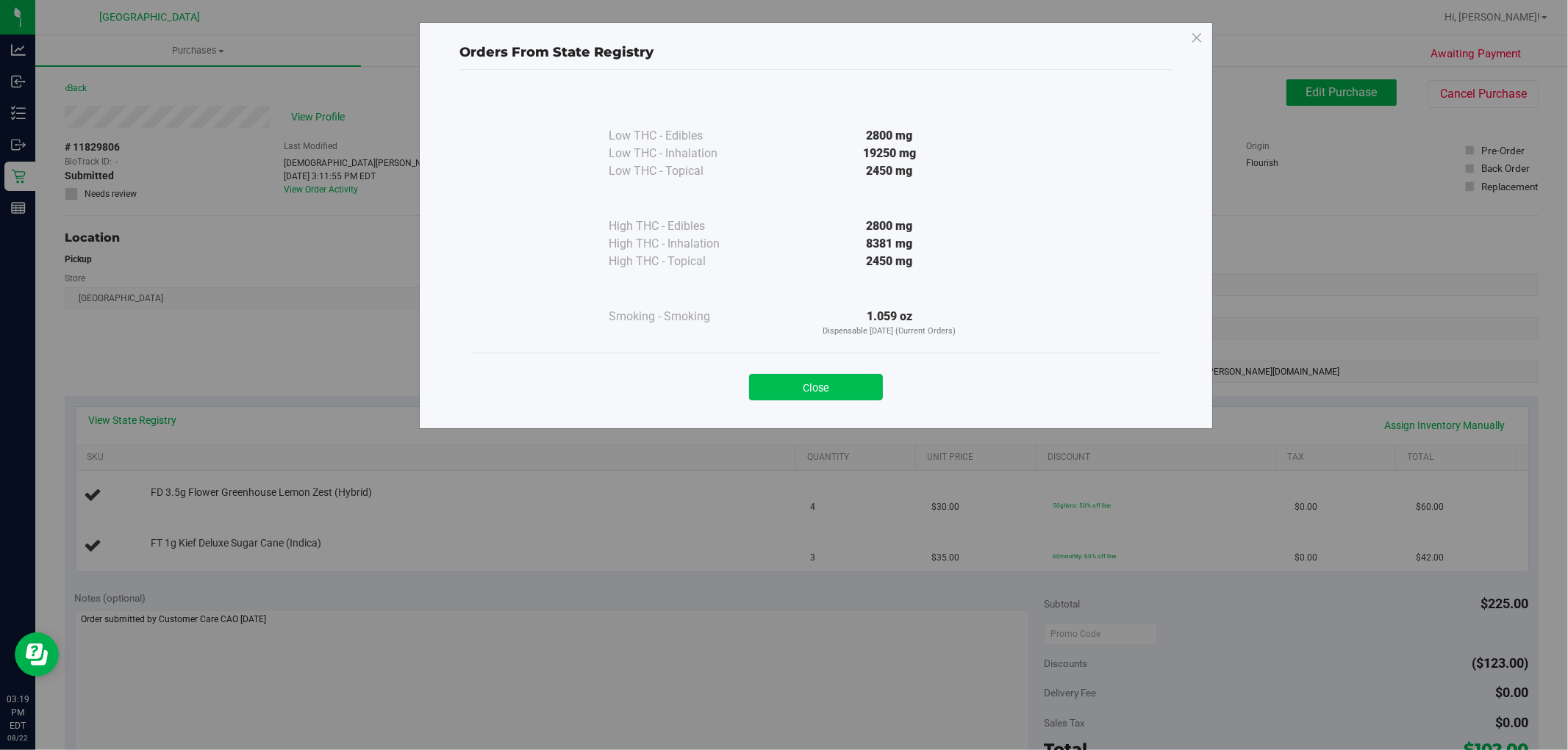
click at [848, 382] on button "Close" at bounding box center [816, 387] width 134 height 27
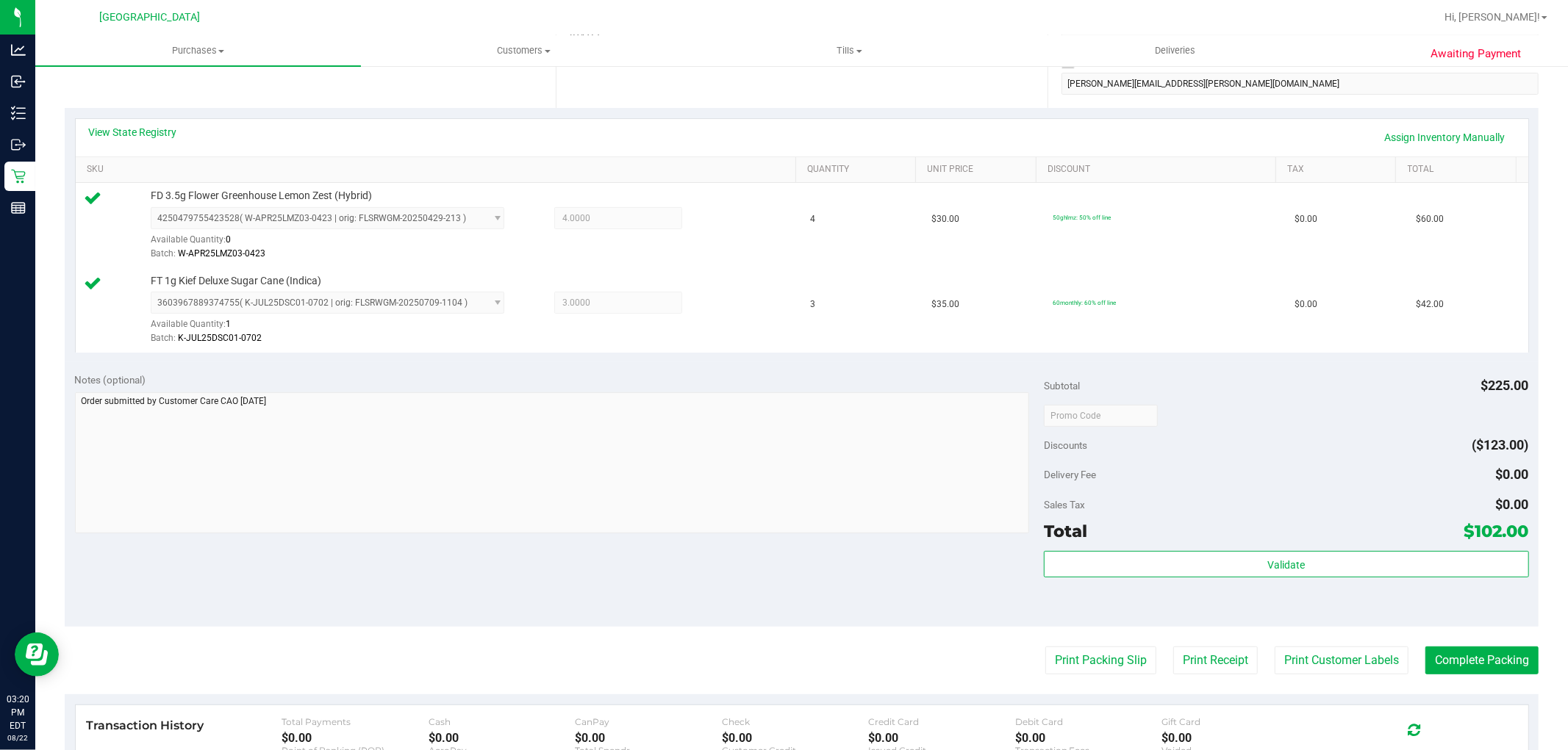
scroll to position [316, 0]
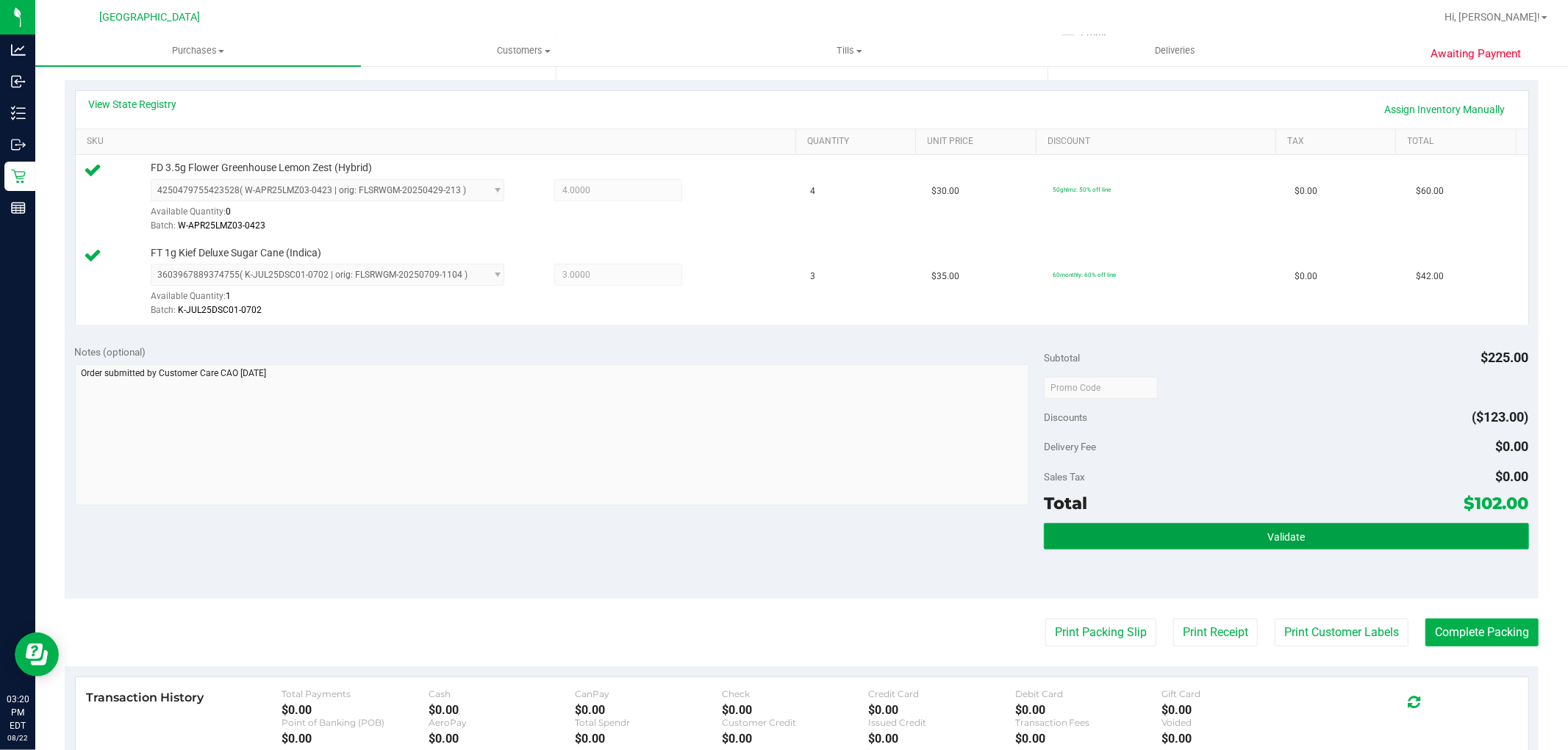
click at [1296, 542] on button "Validate" at bounding box center [1286, 537] width 484 height 27
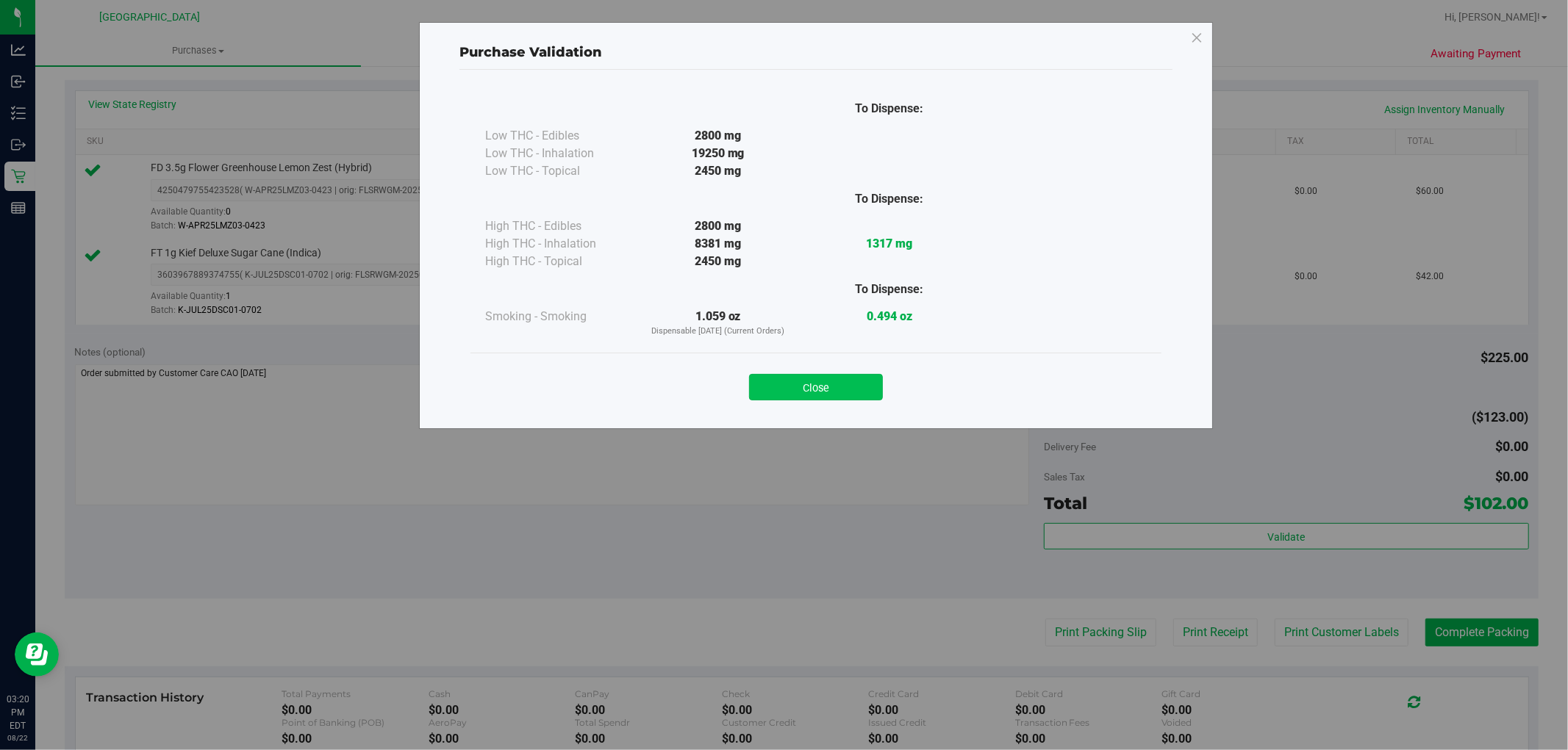
click at [819, 391] on button "Close" at bounding box center [816, 387] width 134 height 27
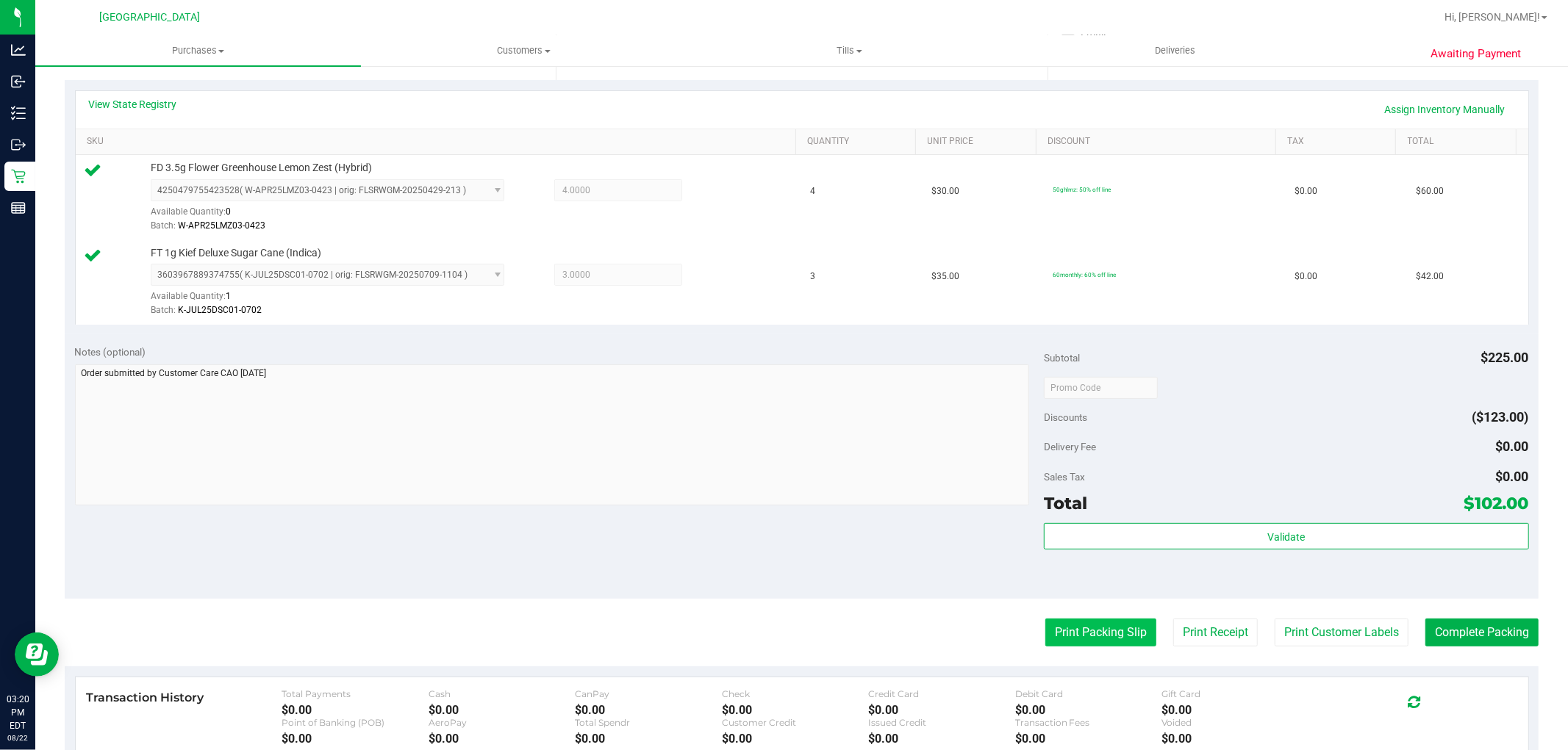
click at [1060, 622] on button "Print Packing Slip" at bounding box center [1101, 632] width 111 height 28
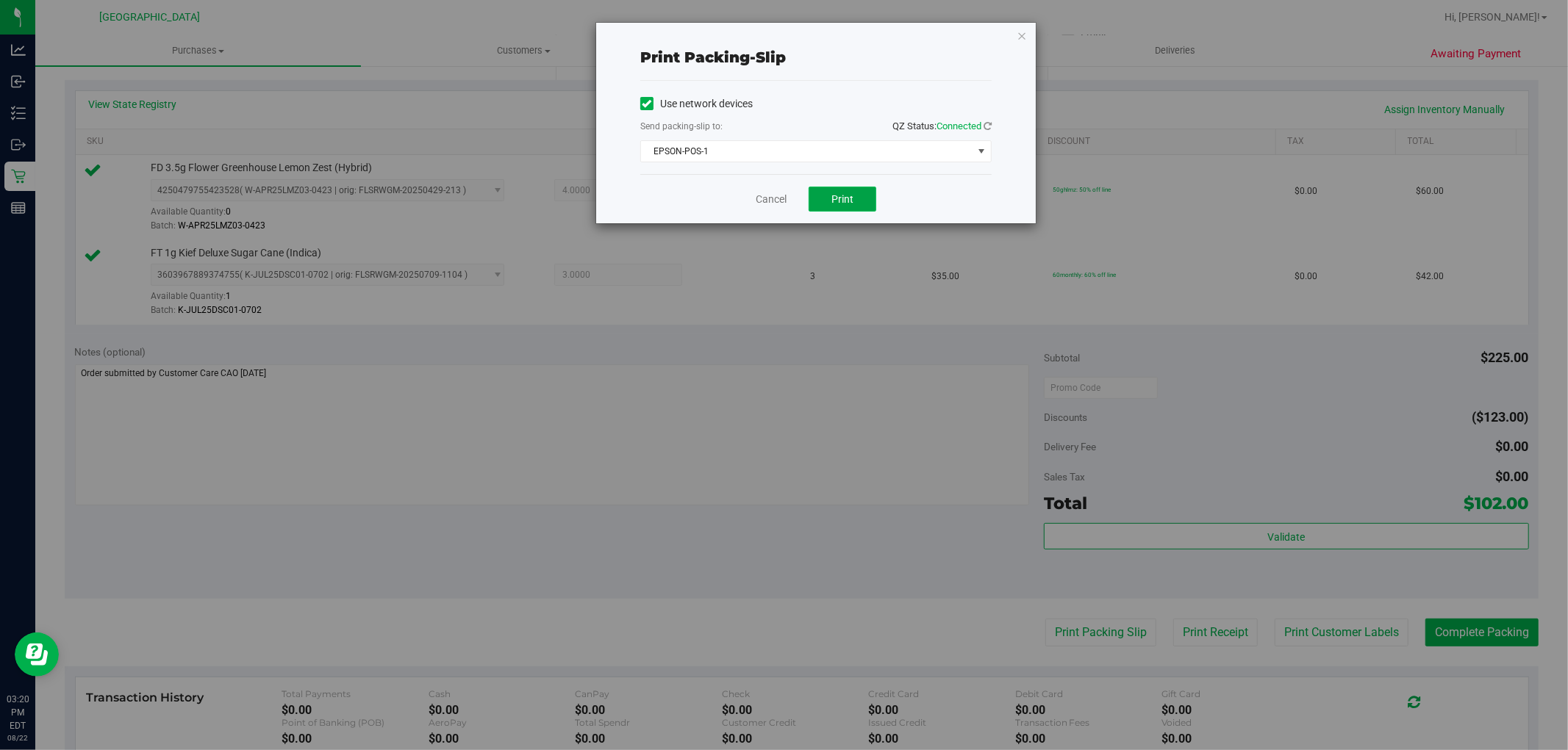
click at [845, 208] on button "Print" at bounding box center [842, 199] width 68 height 25
click at [771, 195] on link "Cancel" at bounding box center [771, 199] width 31 height 15
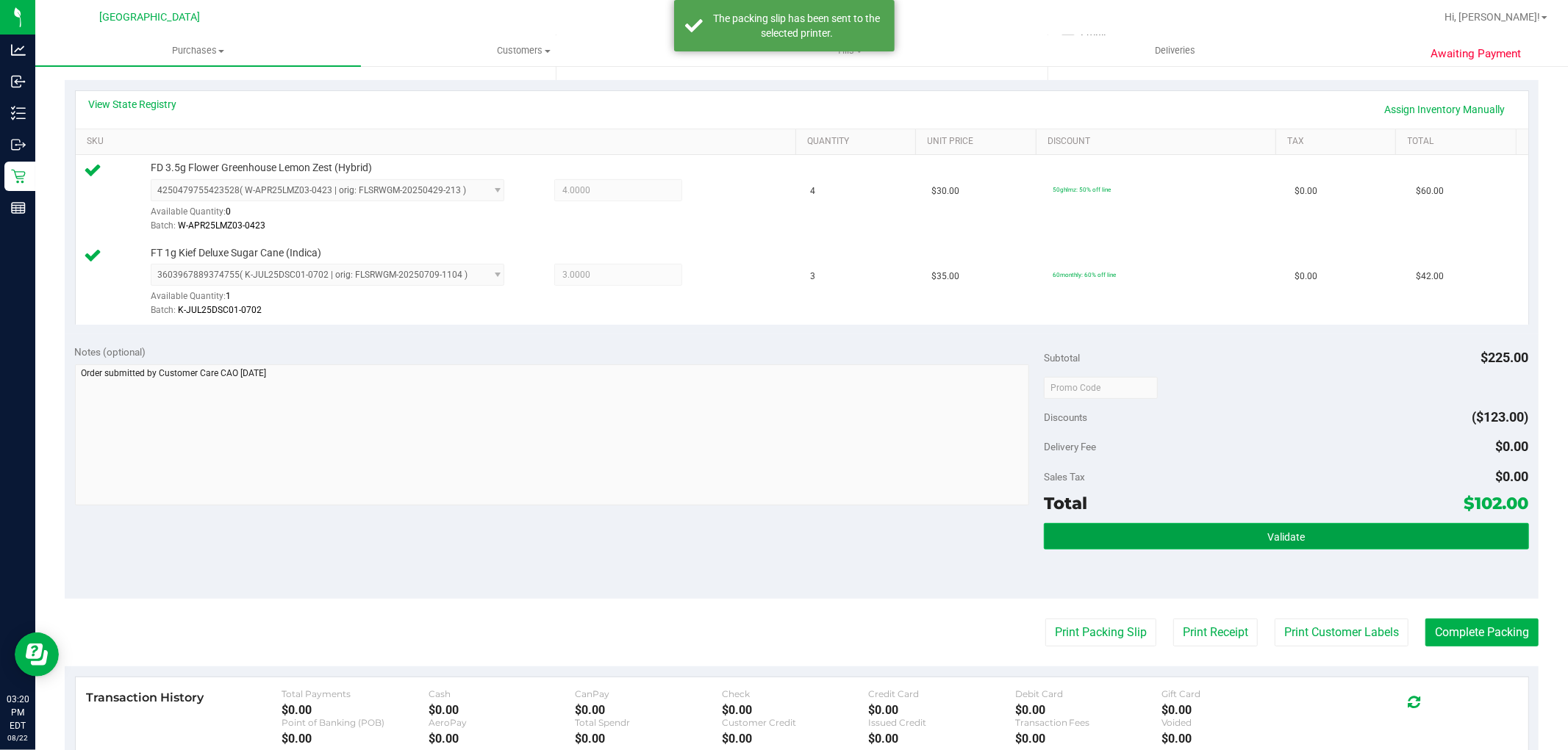
click at [1213, 530] on button "Validate" at bounding box center [1286, 537] width 484 height 27
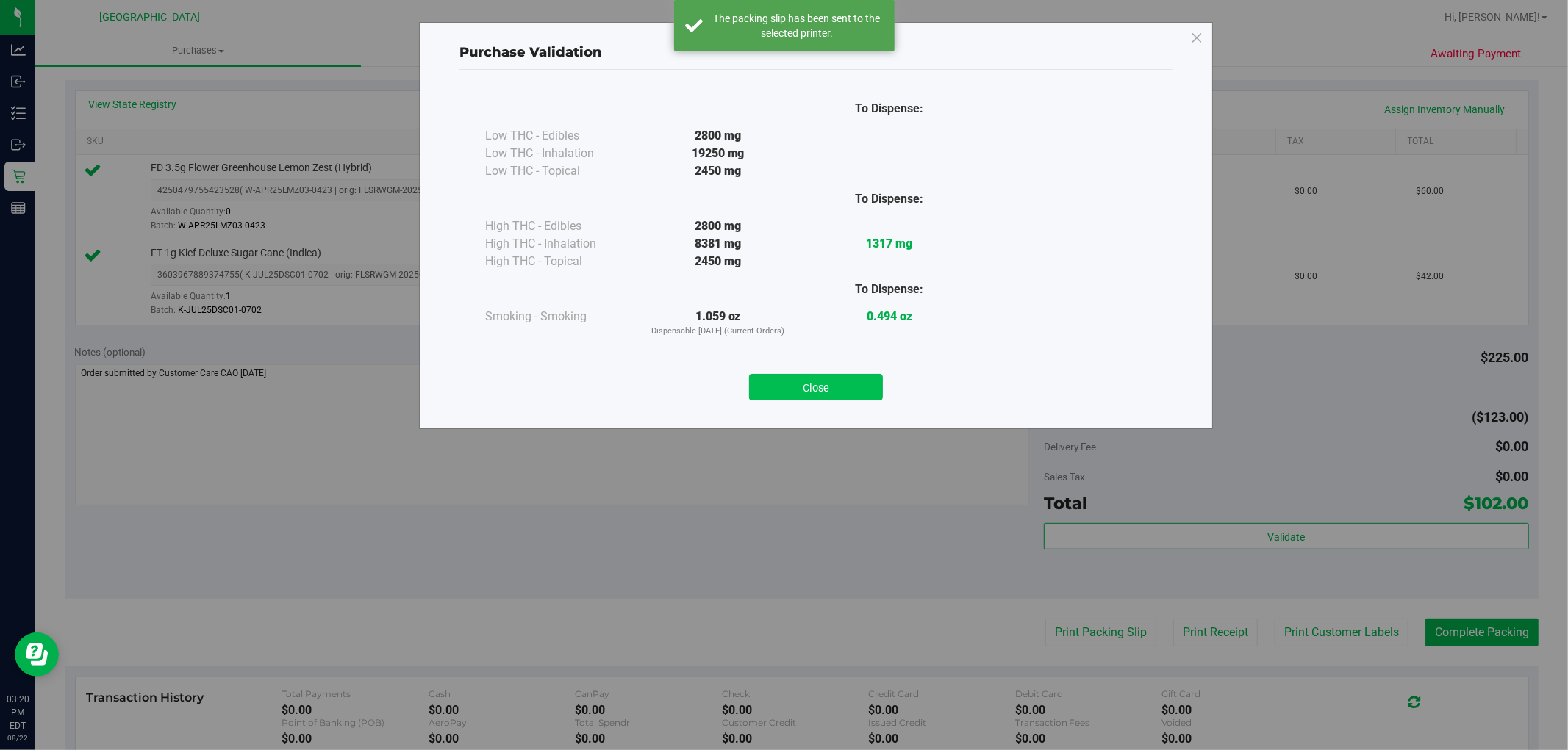
click at [824, 395] on button "Close" at bounding box center [816, 387] width 134 height 27
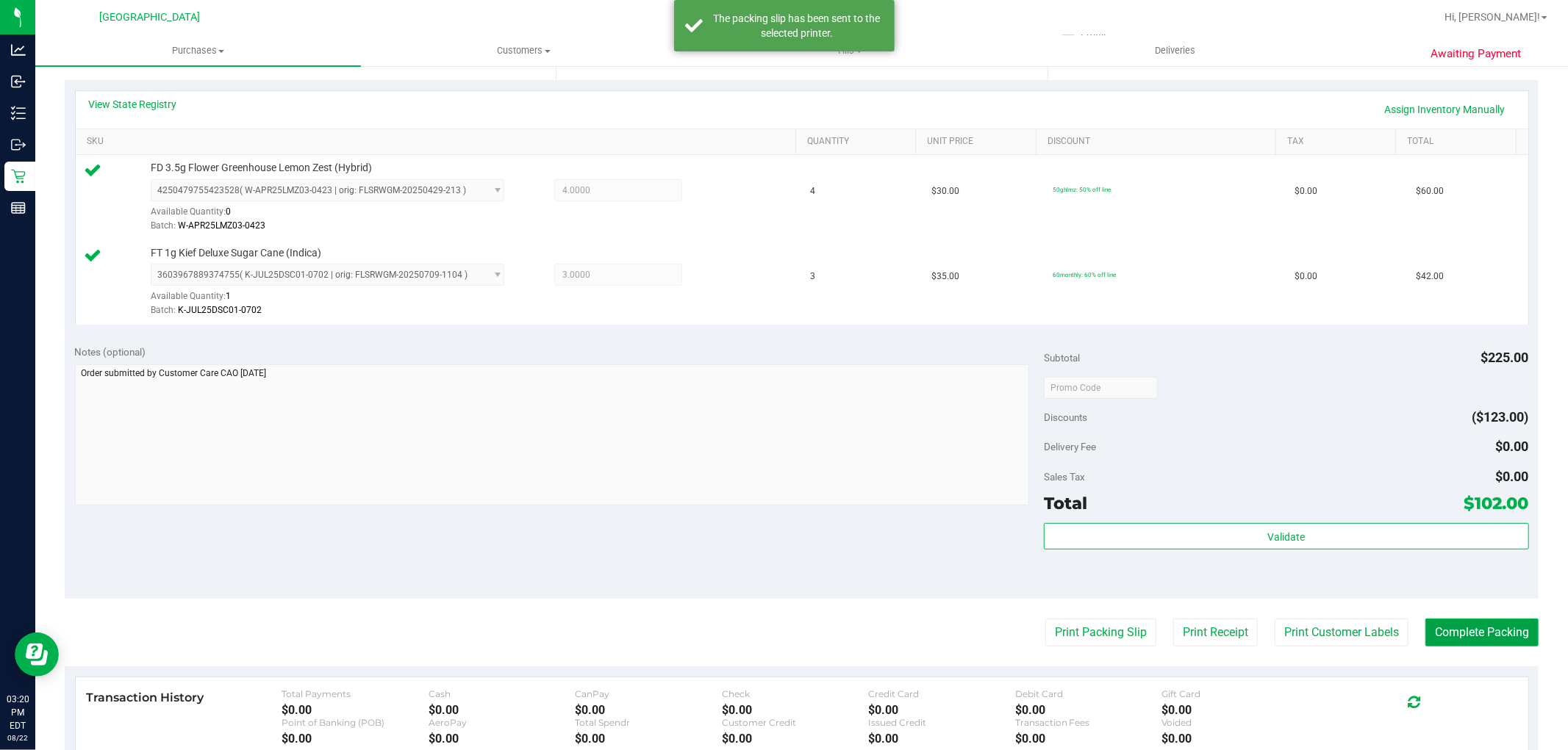
click at [1464, 637] on button "Complete Packing" at bounding box center [1482, 632] width 113 height 28
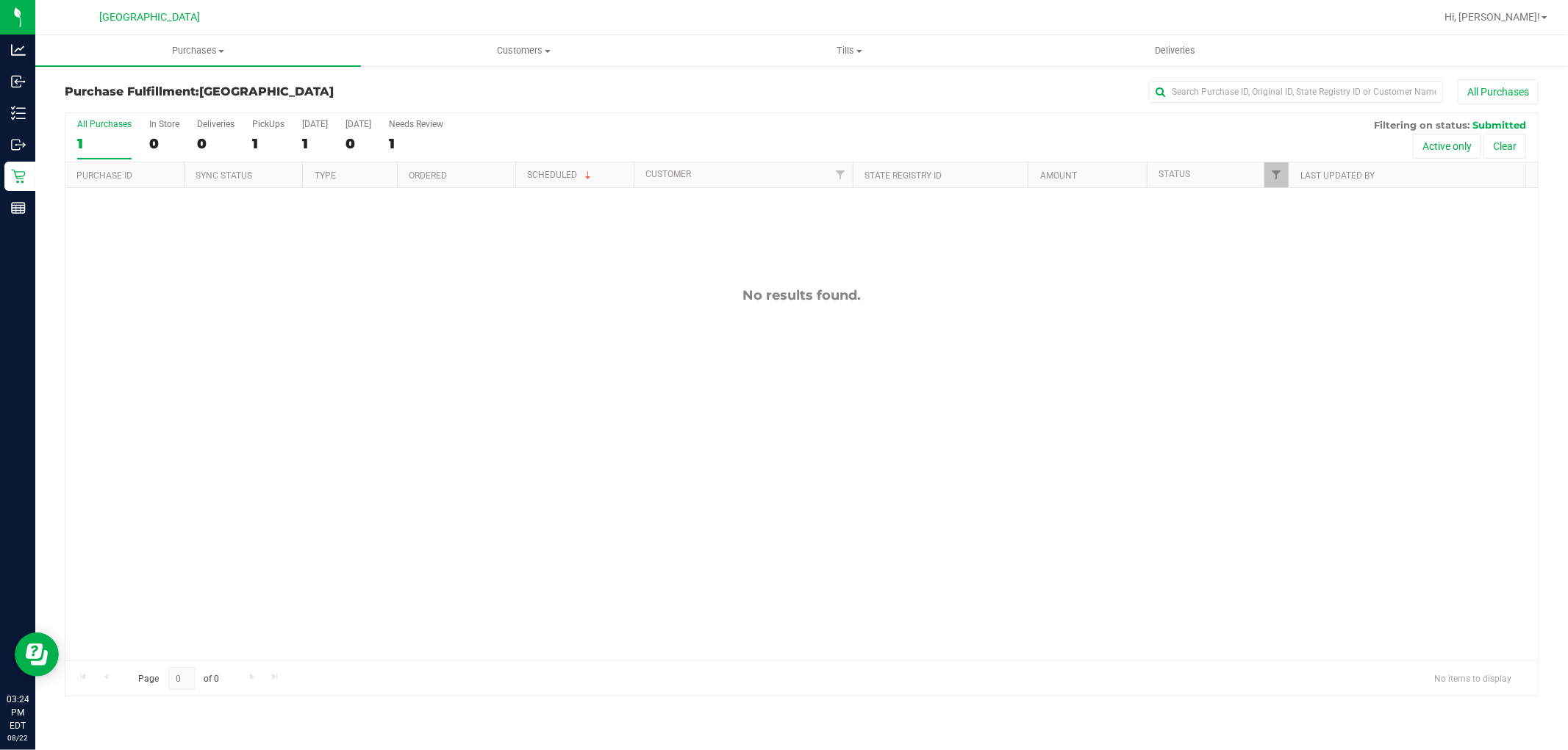
click at [97, 143] on div "1" at bounding box center [104, 143] width 55 height 17
click at [0, 0] on input "All Purchases 1" at bounding box center [0, 0] width 0 height 0
click at [123, 136] on div "0" at bounding box center [104, 143] width 55 height 17
click at [0, 0] on input "All Purchases 0" at bounding box center [0, 0] width 0 height 0
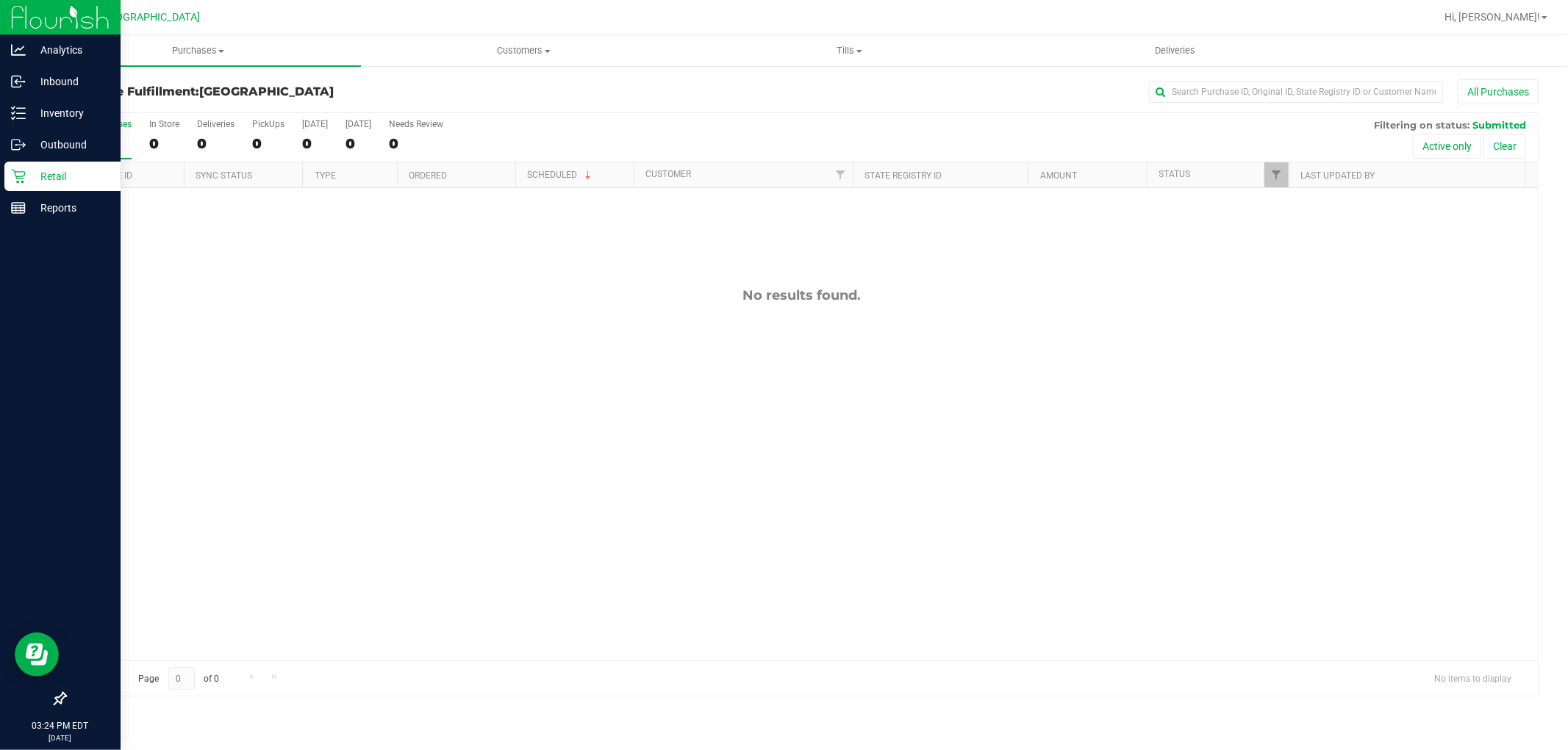
click at [41, 172] on p "Retail" at bounding box center [70, 176] width 88 height 17
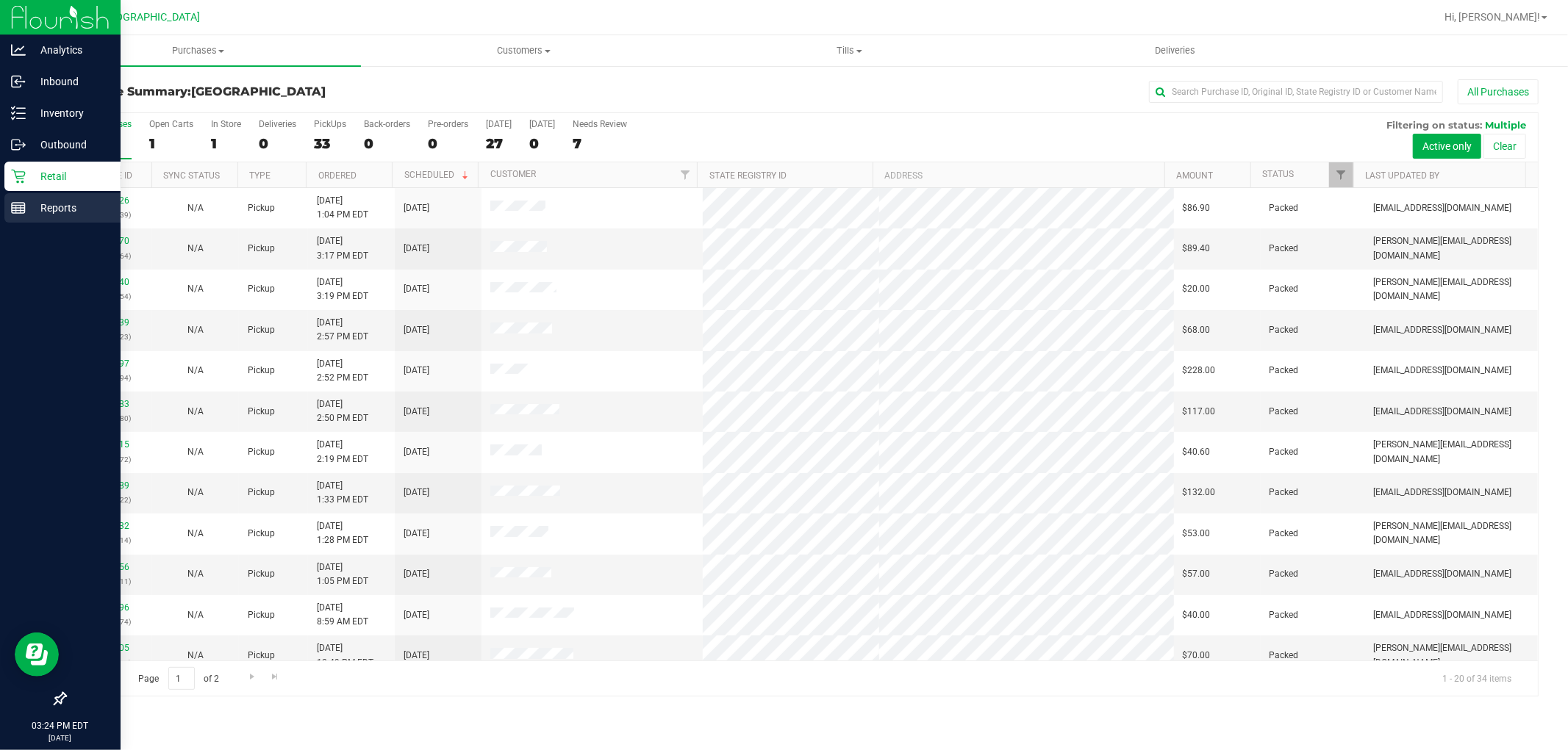
click at [58, 200] on p "Reports" at bounding box center [70, 208] width 88 height 17
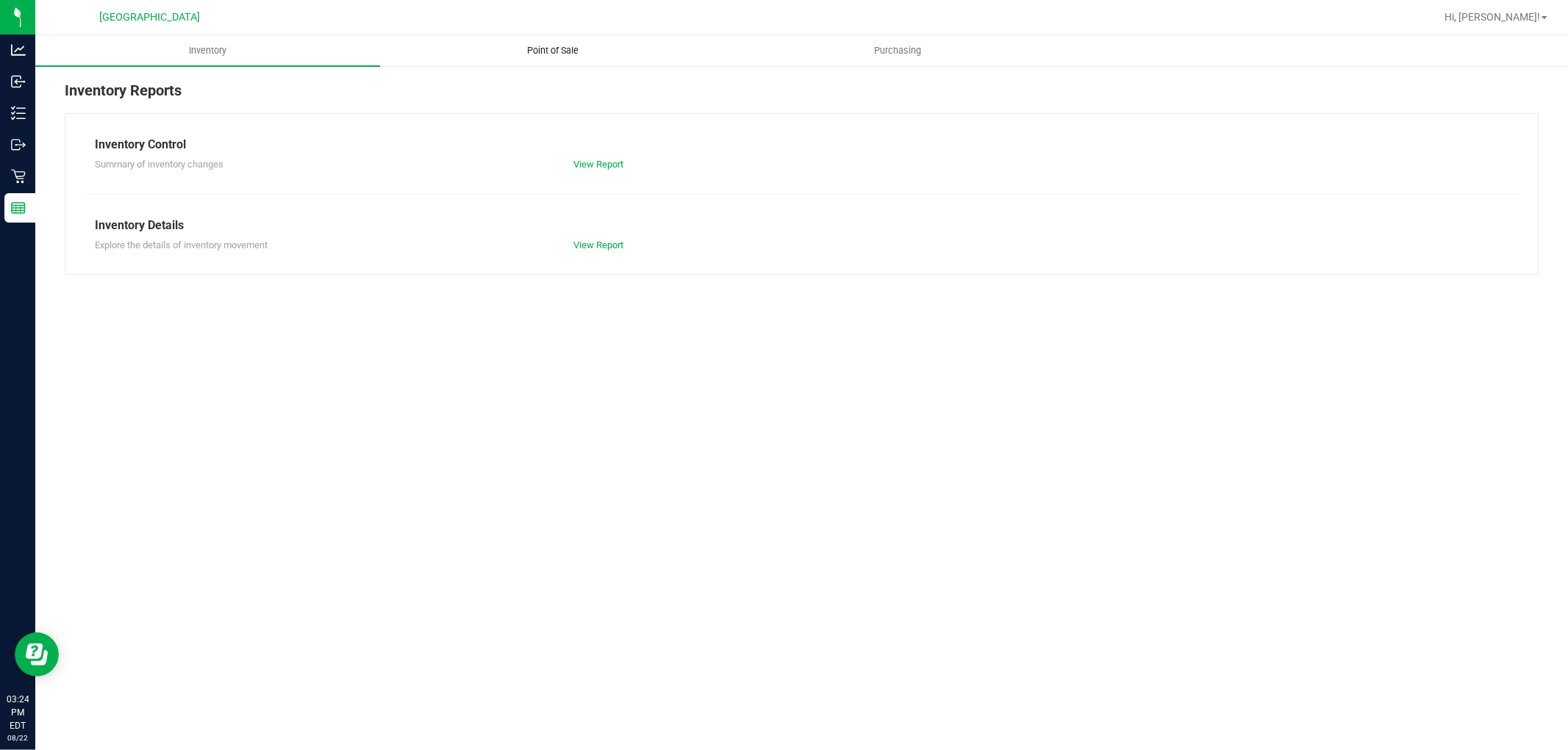
click at [524, 47] on span "Point of Sale" at bounding box center [552, 51] width 91 height 13
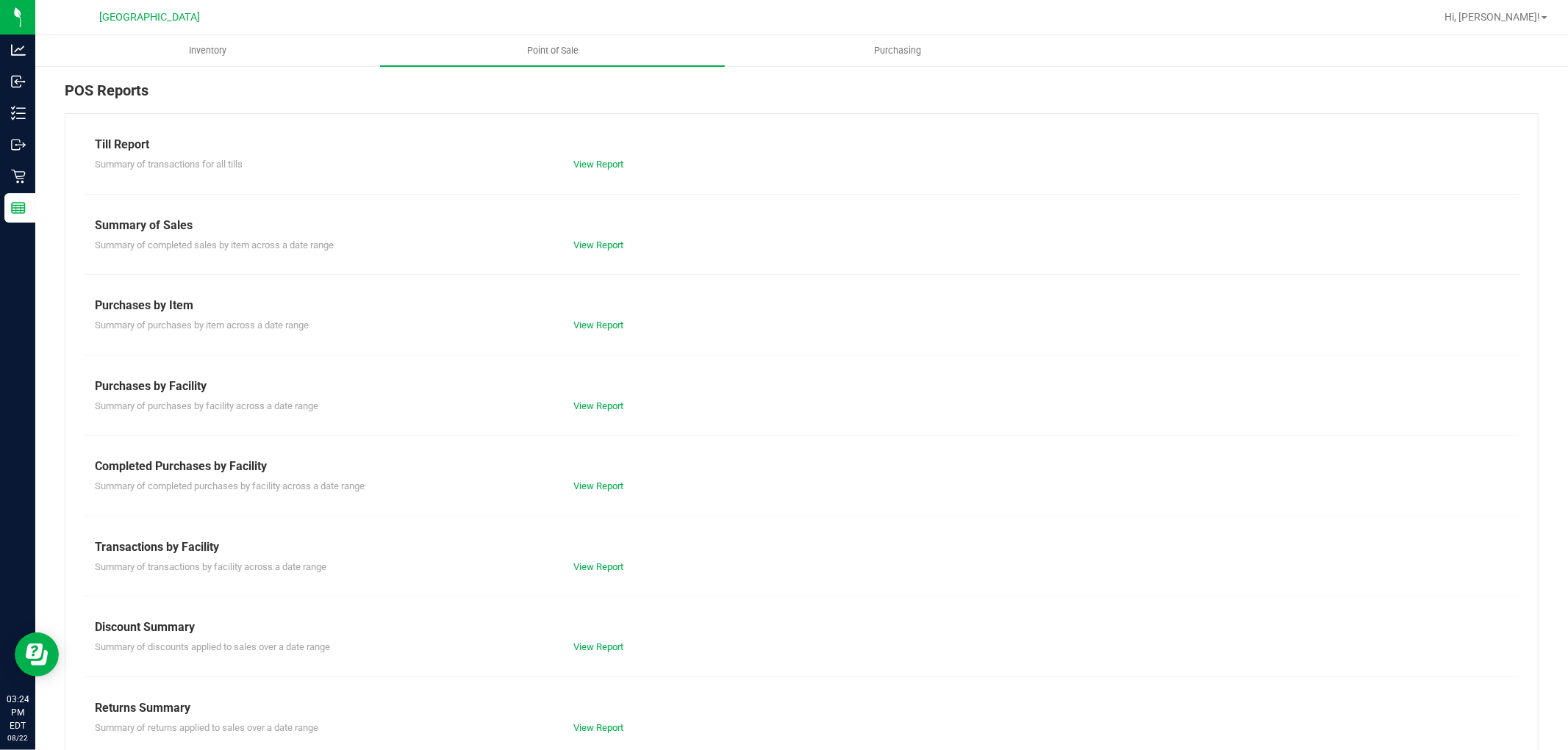
click at [586, 169] on div "View Report" at bounding box center [801, 164] width 479 height 14
click at [586, 166] on link "View Report" at bounding box center [598, 165] width 50 height 11
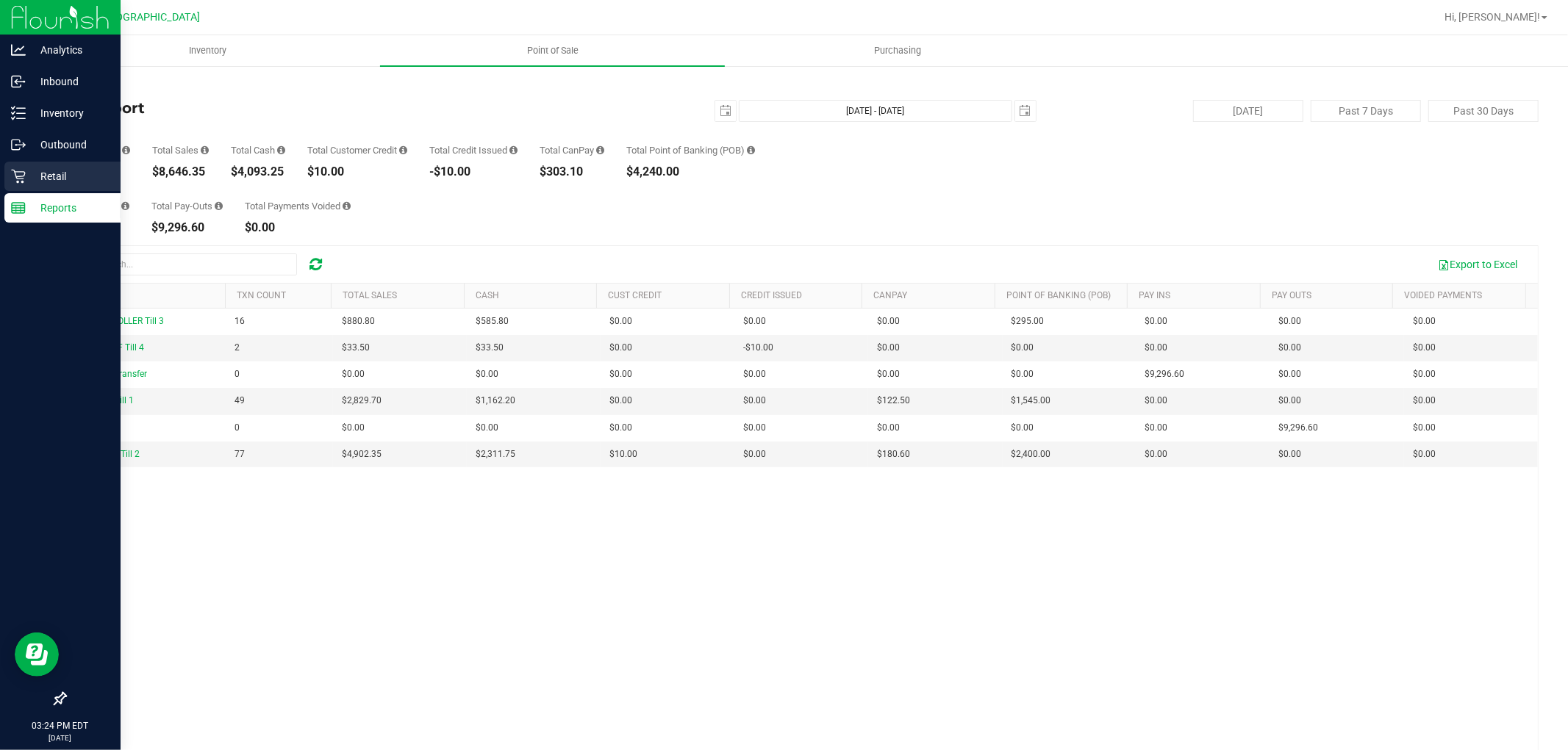
click at [53, 178] on p "Retail" at bounding box center [70, 176] width 88 height 17
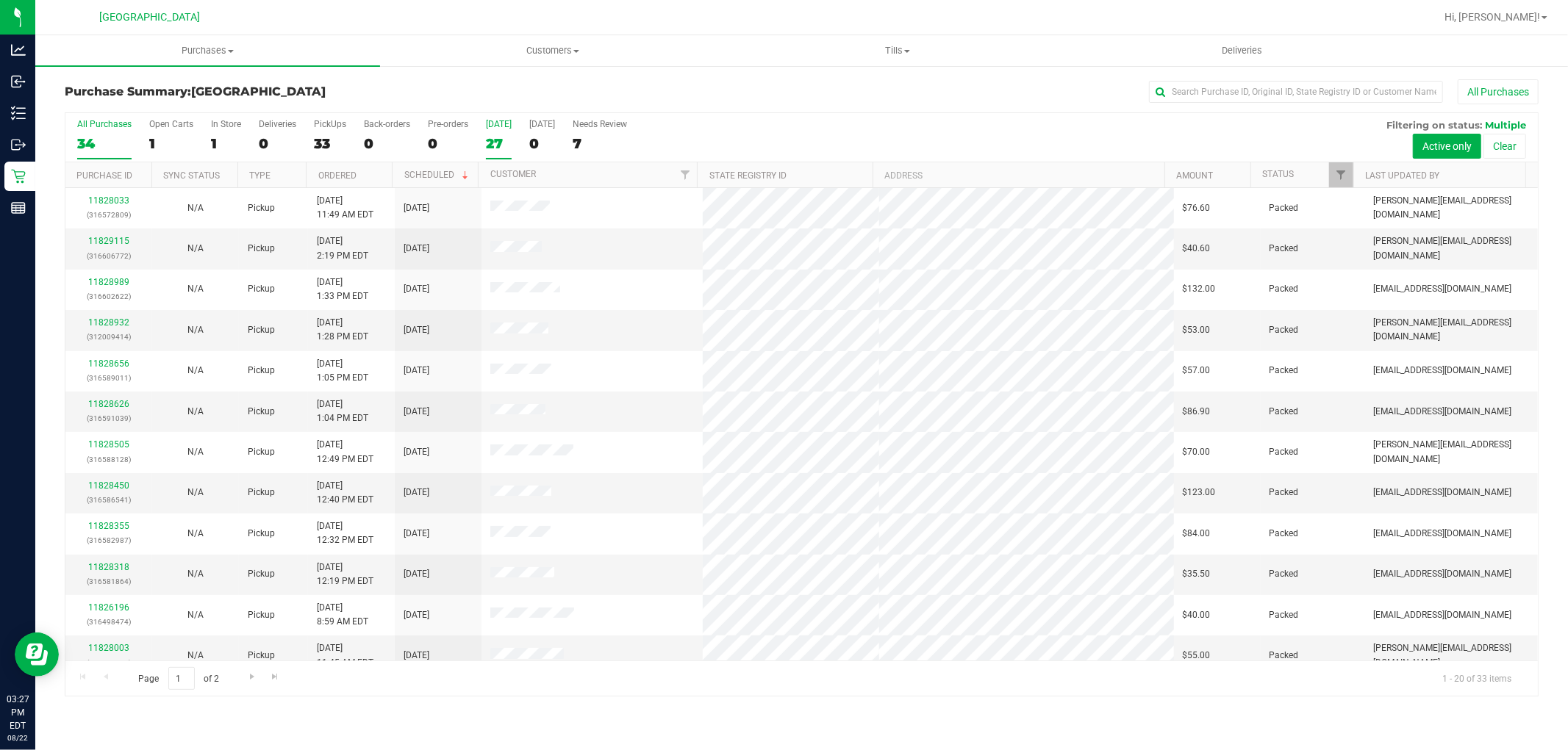
click at [496, 142] on div "27" at bounding box center [499, 143] width 26 height 17
click at [0, 0] on input "[DATE] 27" at bounding box center [0, 0] width 0 height 0
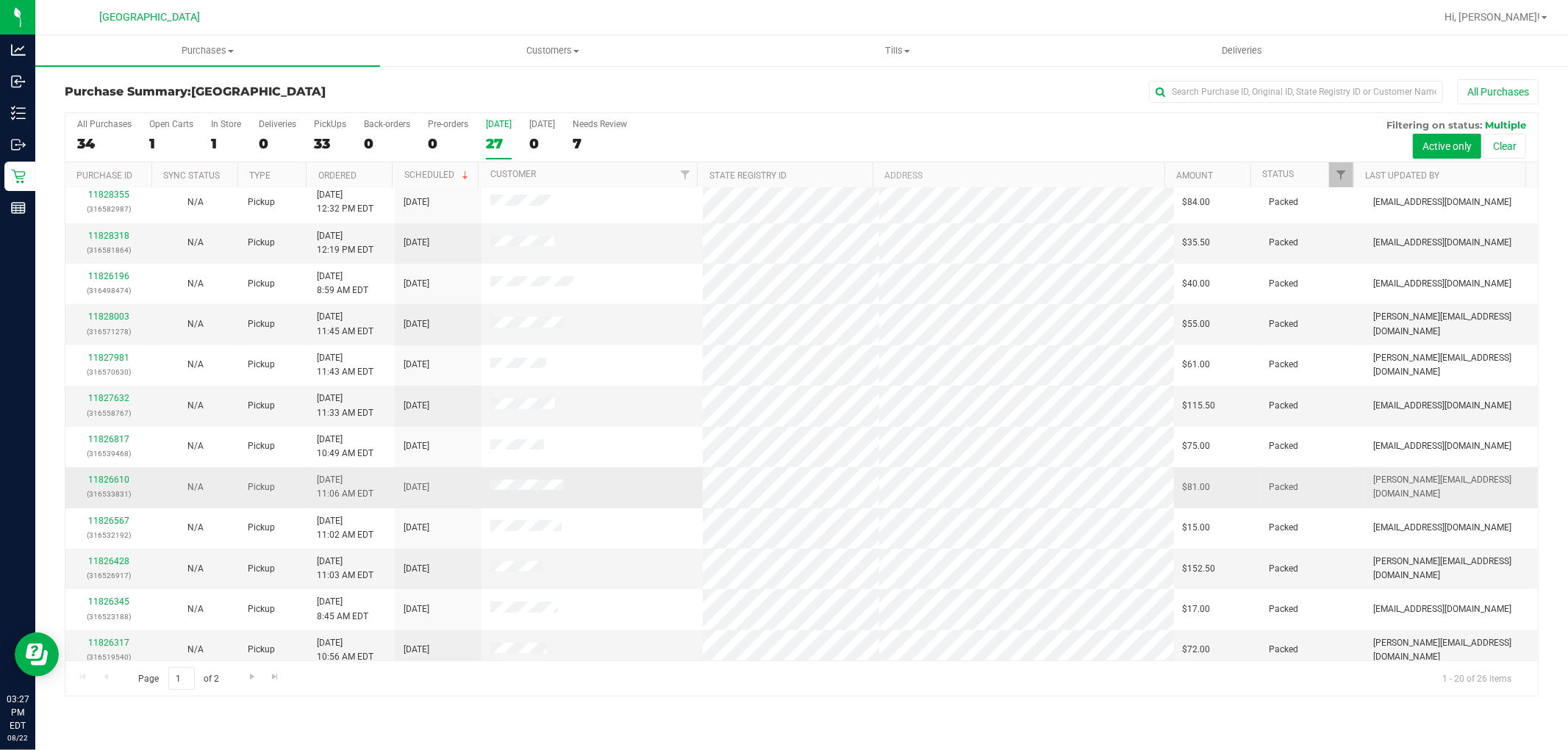
scroll to position [341, 0]
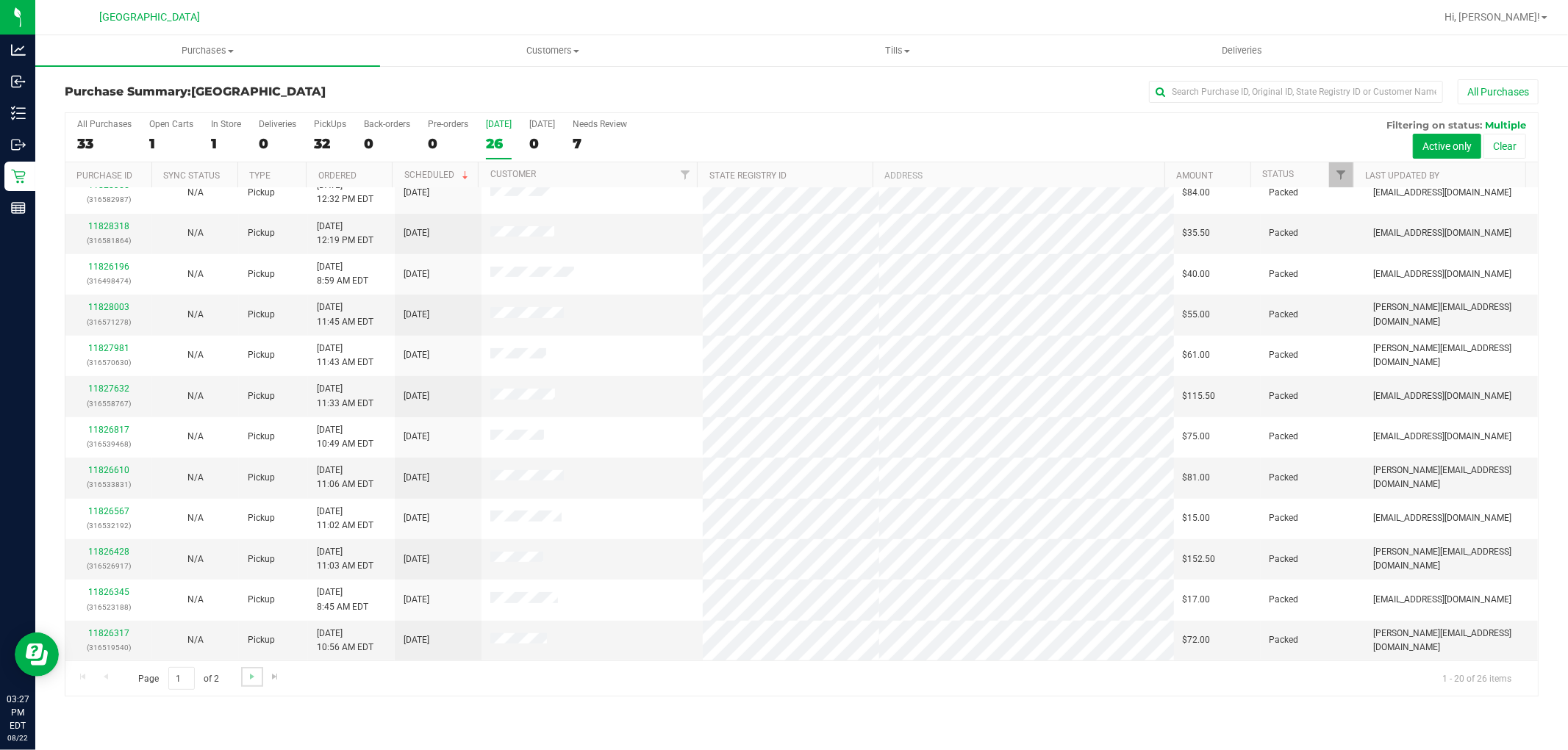
click at [244, 674] on link "Go to the next page" at bounding box center [252, 676] width 21 height 20
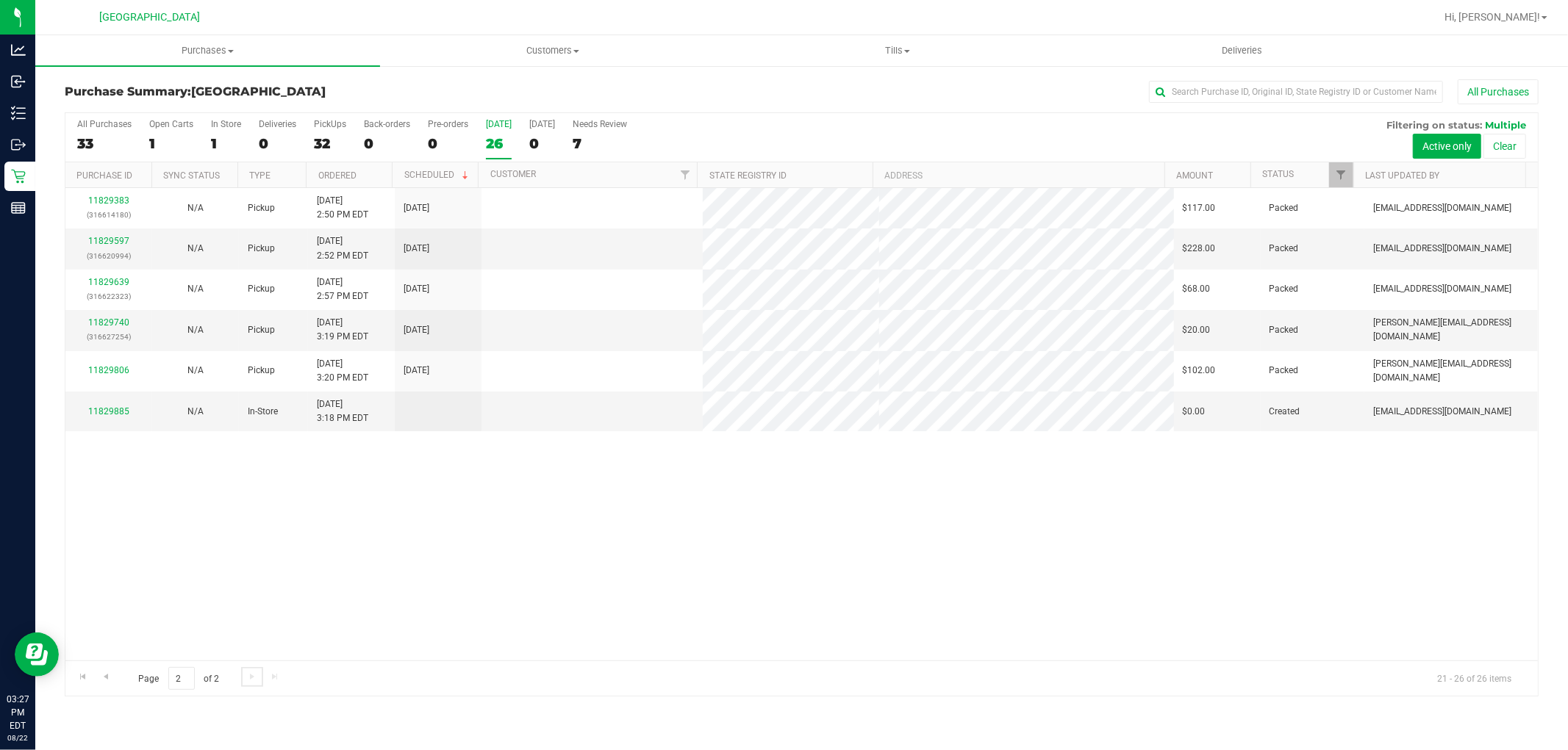
scroll to position [0, 0]
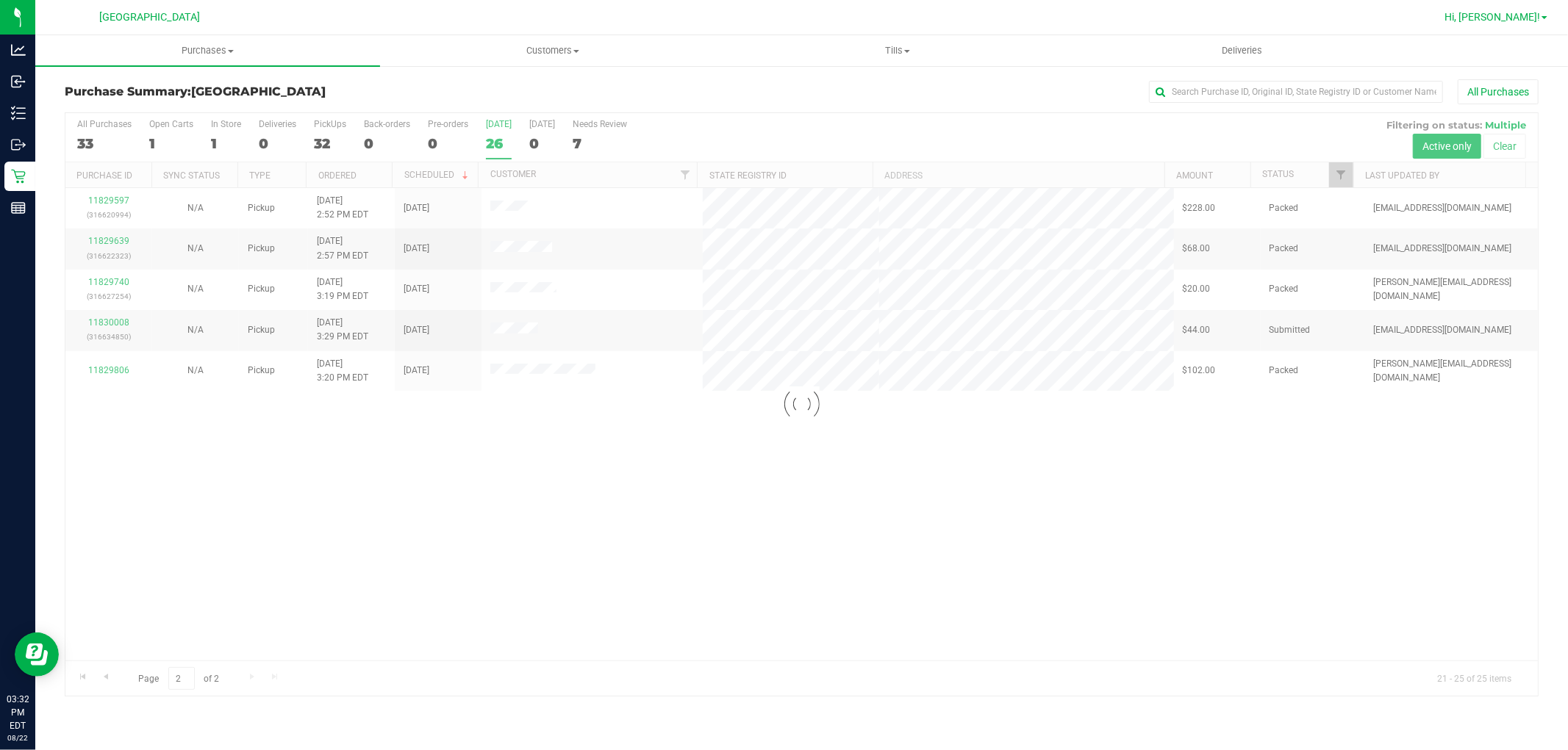
click at [1529, 17] on span "Hi, [PERSON_NAME]!" at bounding box center [1492, 17] width 96 height 11
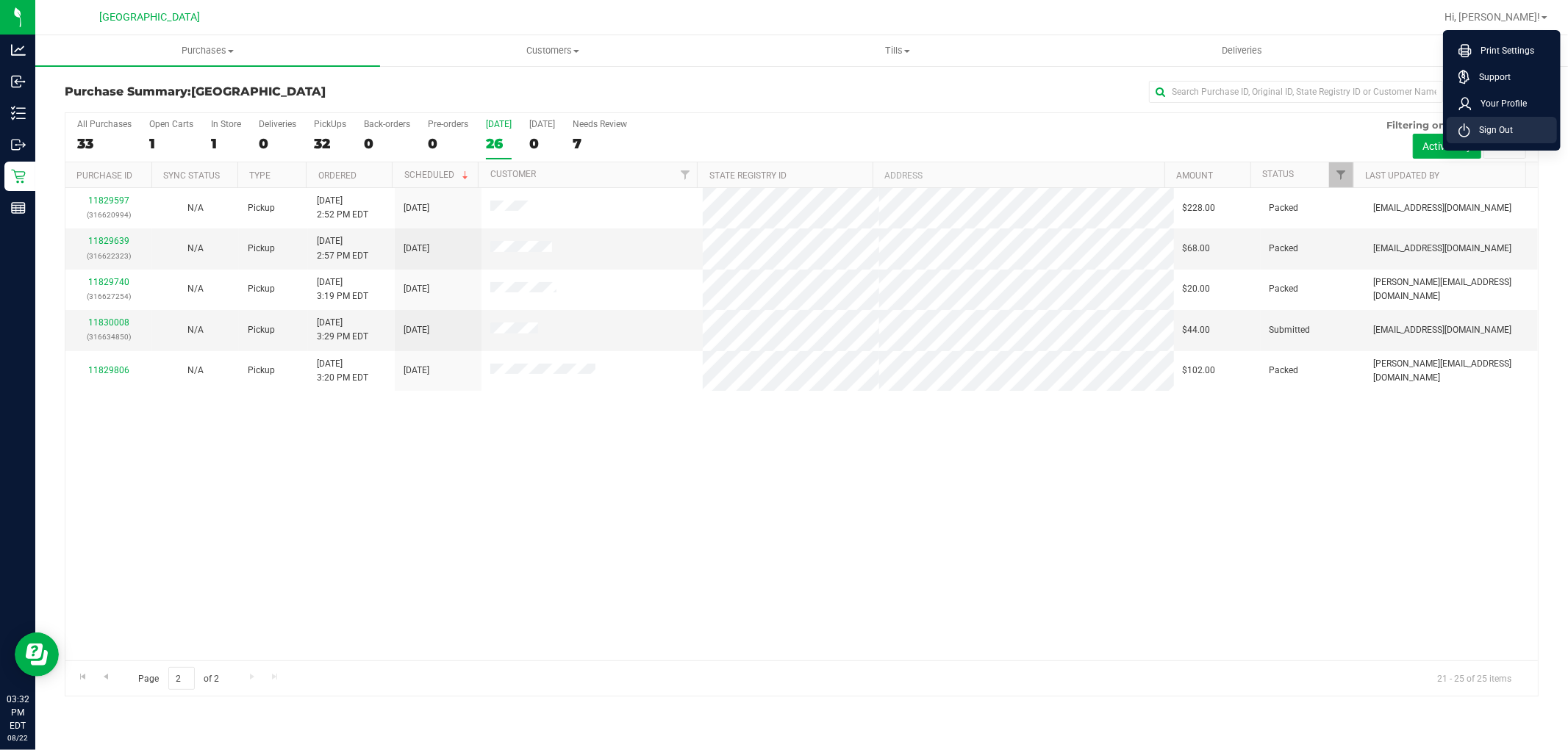
click at [1479, 133] on span "Sign Out" at bounding box center [1491, 129] width 43 height 14
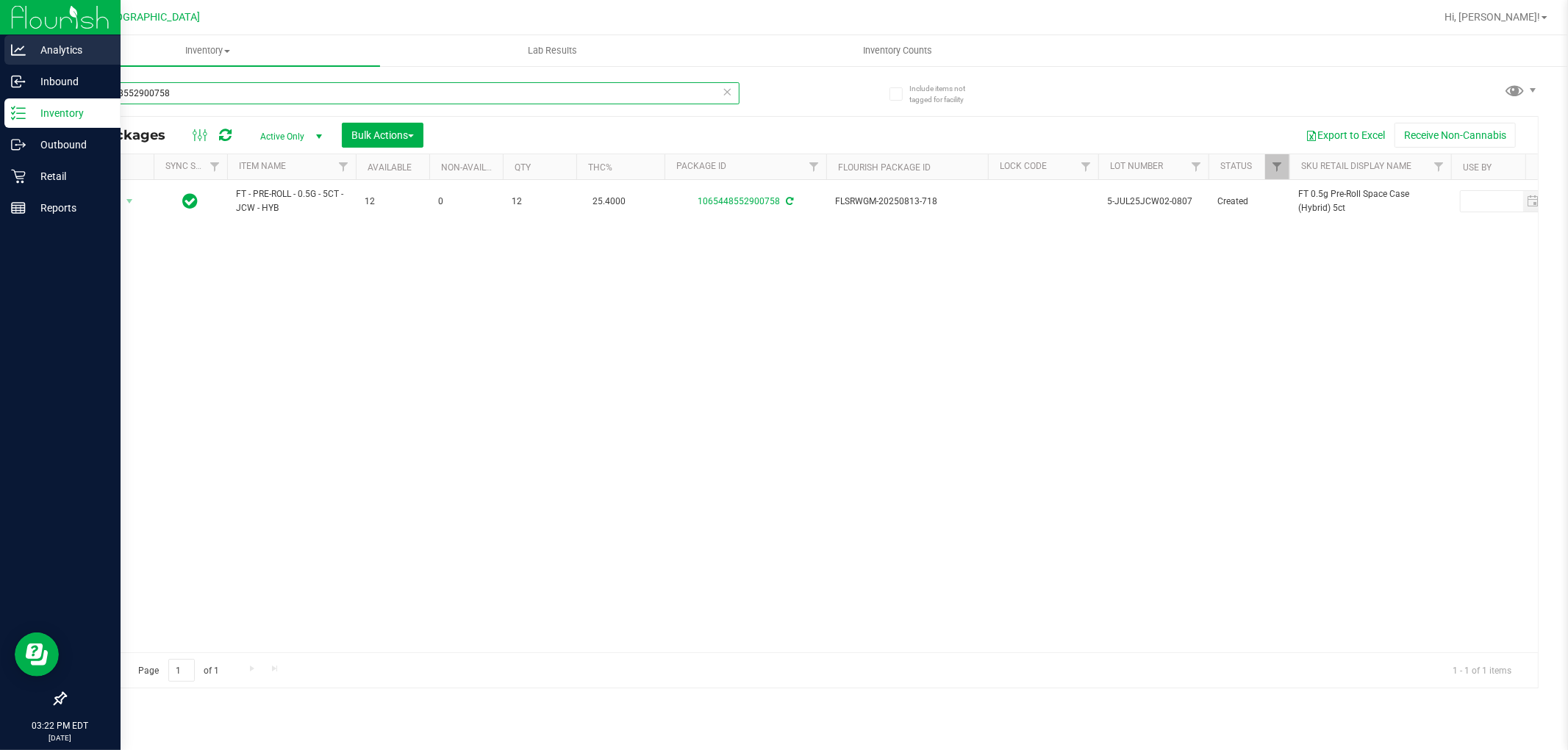
drag, startPoint x: 244, startPoint y: 90, endPoint x: 0, endPoint y: 43, distance: 248.5
click at [0, 43] on div "Analytics Inbound Inventory Outbound Retail Reports 03:22 PM EDT 08/22/2025 08/…" at bounding box center [784, 375] width 1568 height 750
type input "3471461593499146"
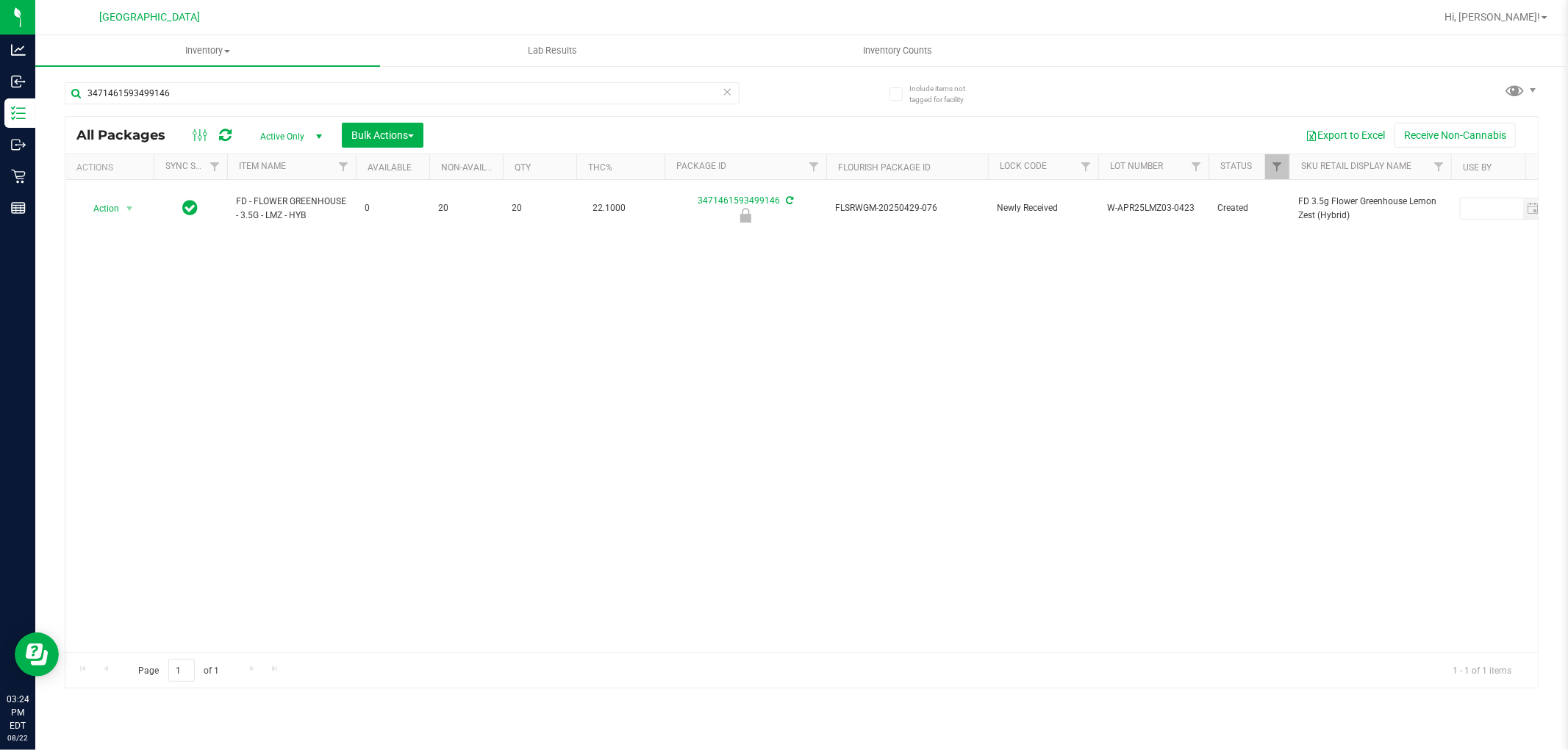
click at [295, 365] on div "Action Action Edit attributes Global inventory Locate package Package audit log…" at bounding box center [801, 416] width 1472 height 473
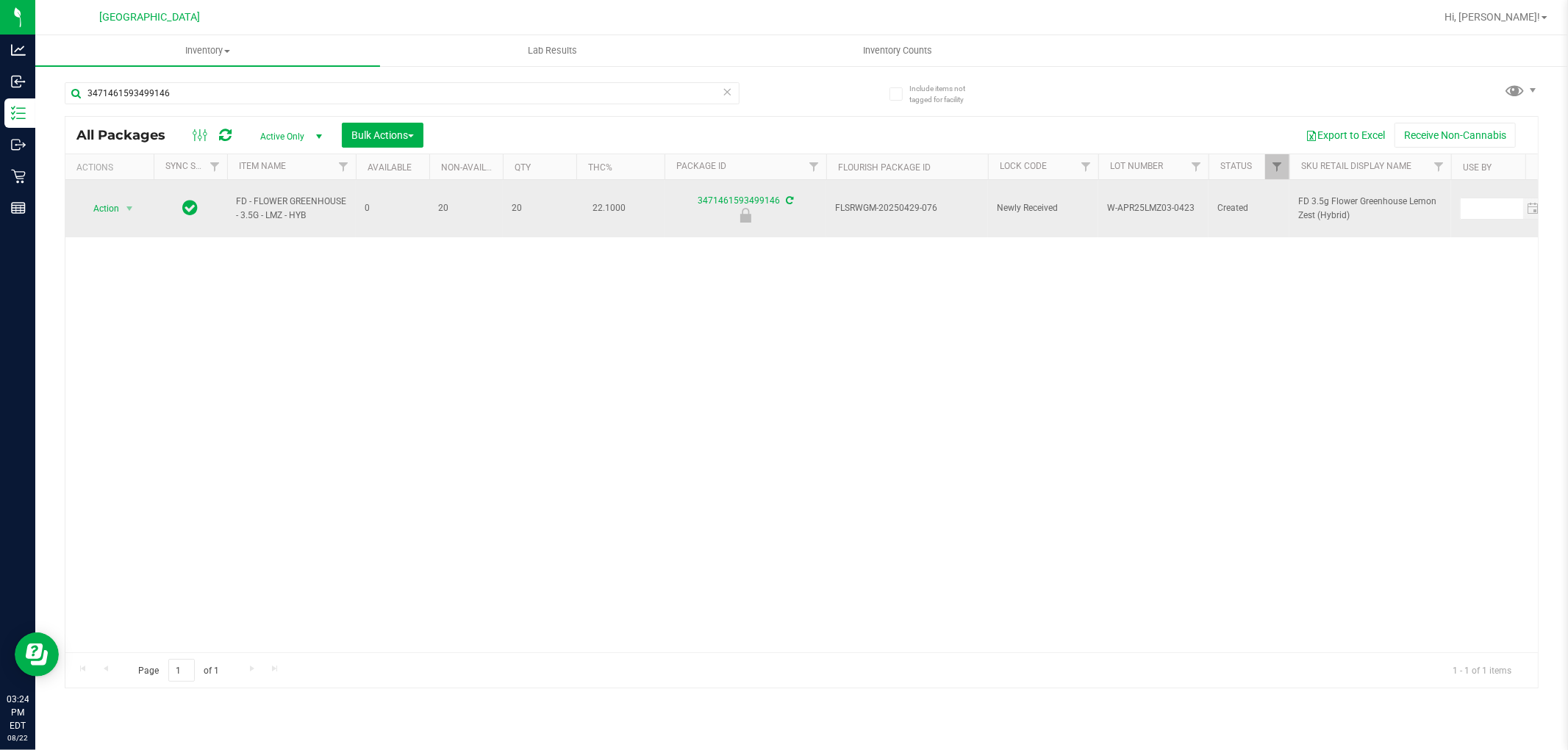
click at [102, 201] on span "Action" at bounding box center [100, 208] width 39 height 20
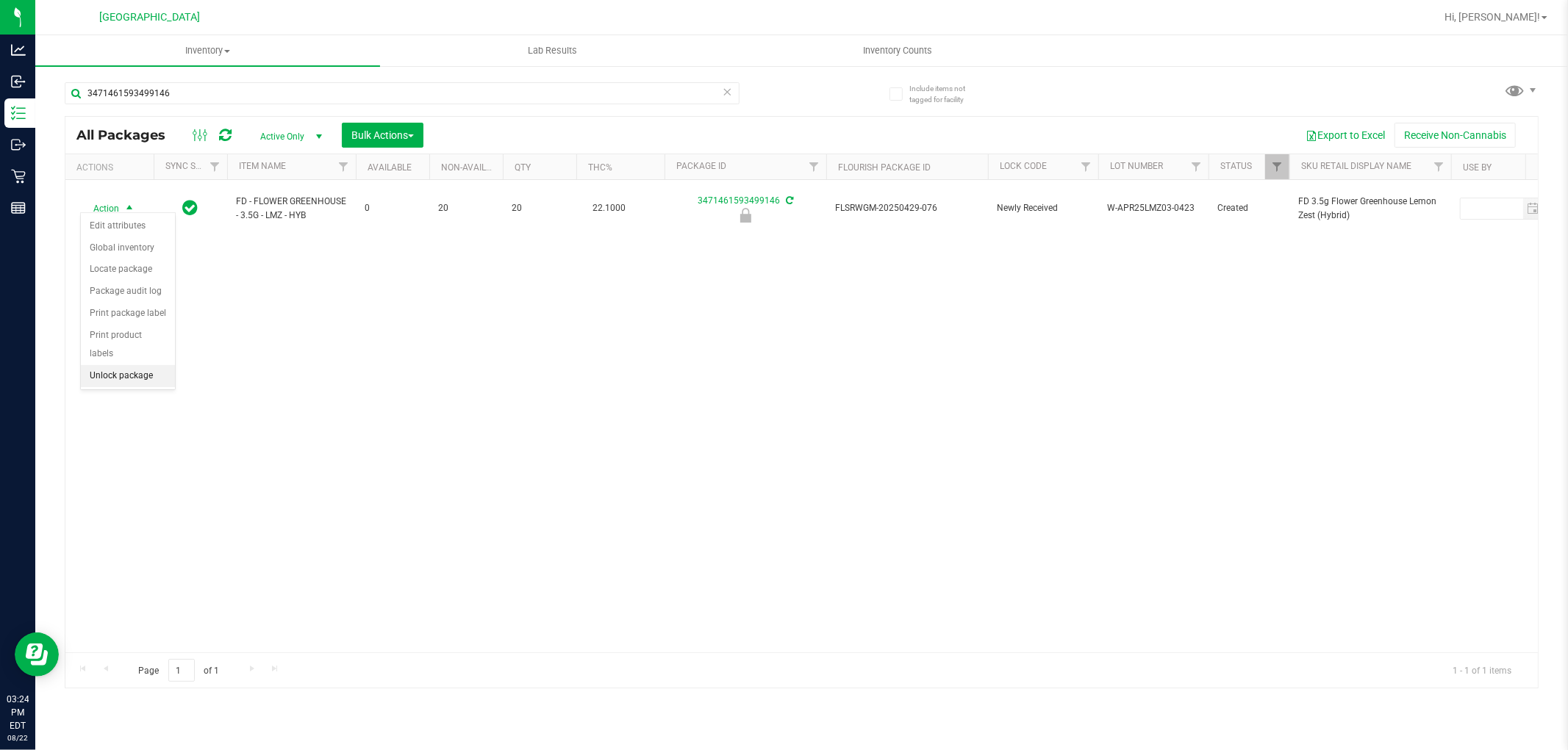
click at [131, 387] on li "Unlock package" at bounding box center [127, 376] width 94 height 22
